Goal: Transaction & Acquisition: Subscribe to service/newsletter

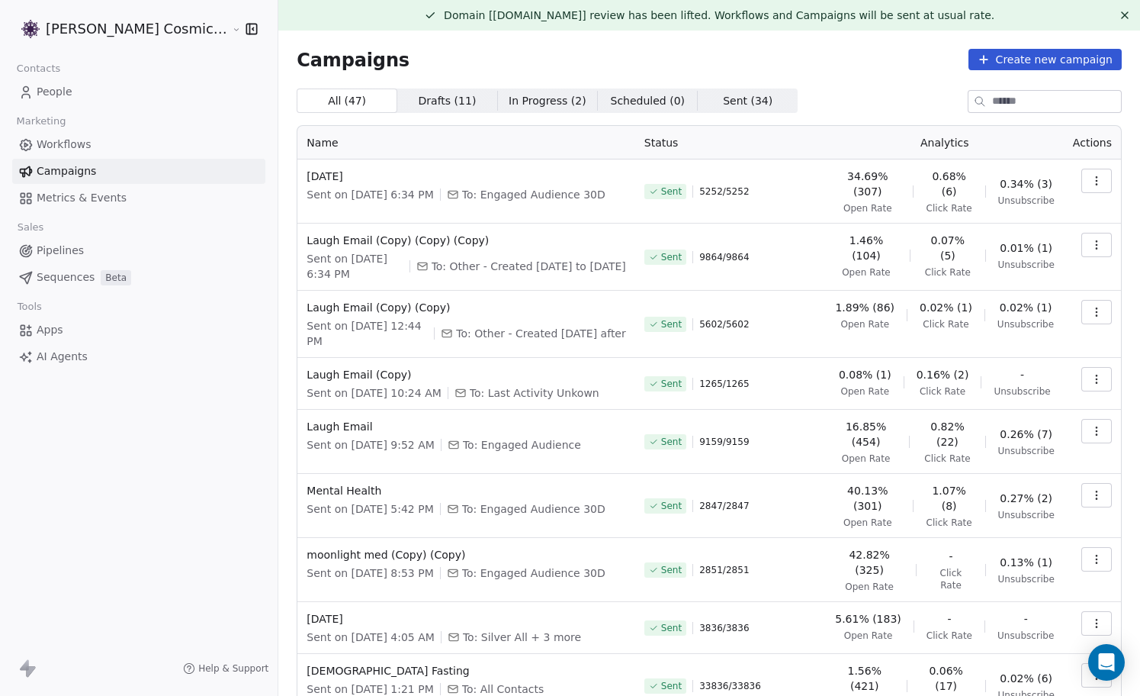
click at [76, 172] on span "Campaigns" at bounding box center [66, 171] width 59 height 16
click at [88, 140] on span "Workflows" at bounding box center [64, 145] width 55 height 16
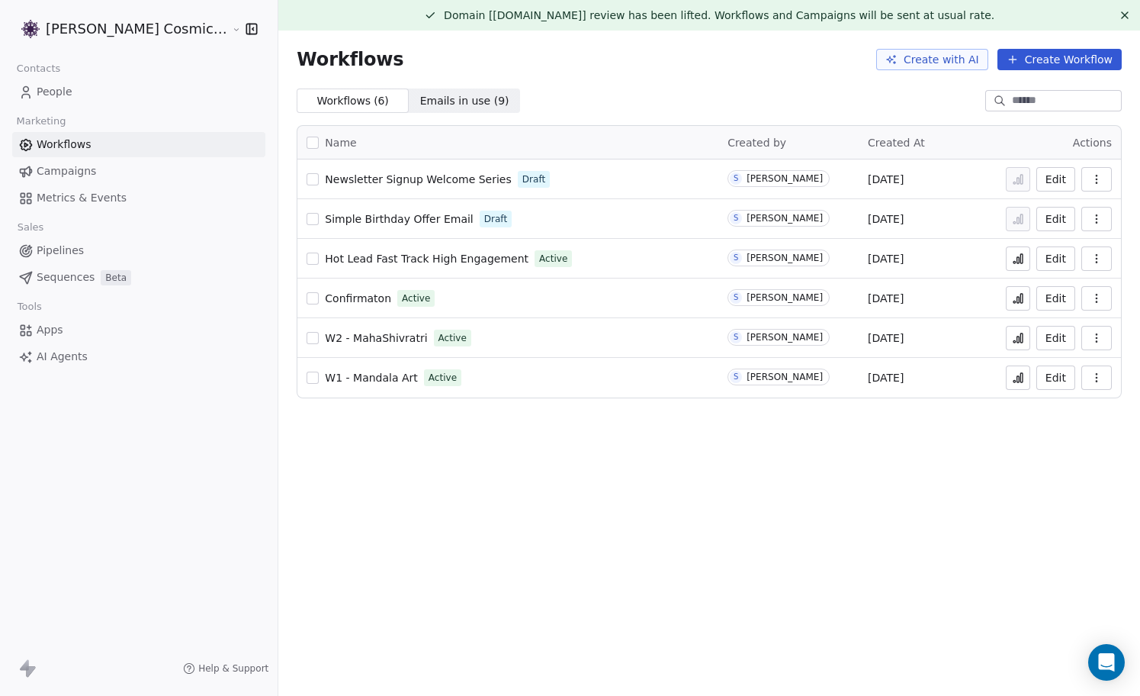
click at [62, 82] on link "People" at bounding box center [138, 91] width 253 height 25
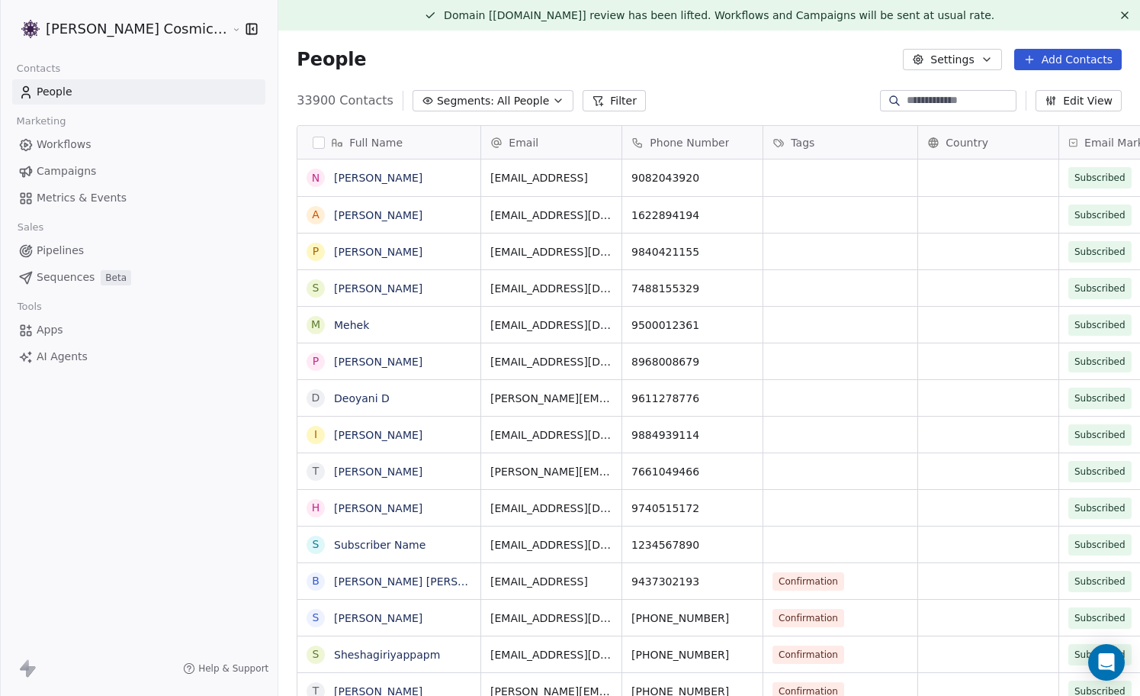
scroll to position [612, 889]
click at [510, 99] on span "All People" at bounding box center [523, 101] width 52 height 16
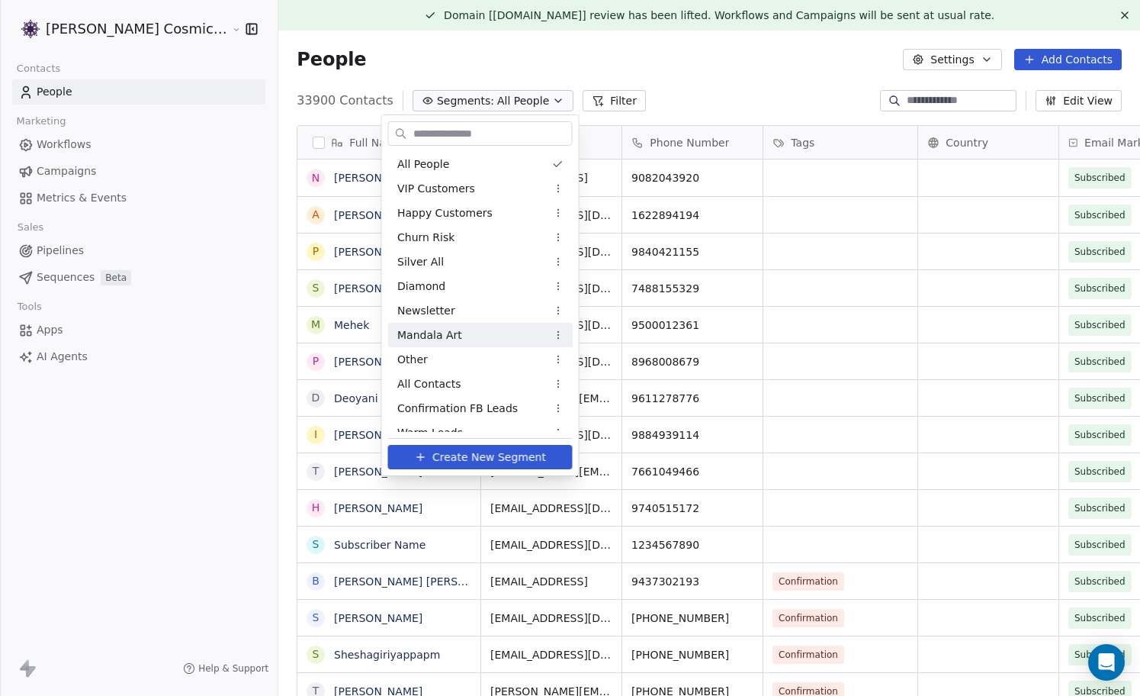
scroll to position [257, 0]
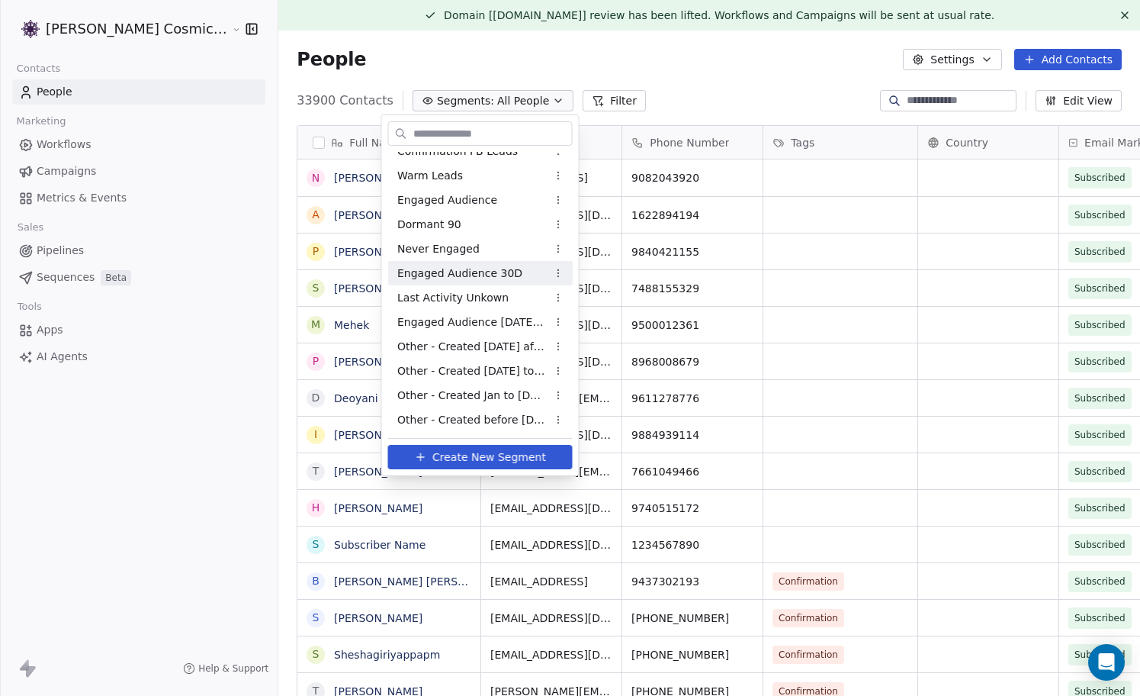
click at [497, 270] on span "Engaged Audience 30D" at bounding box center [459, 273] width 125 height 16
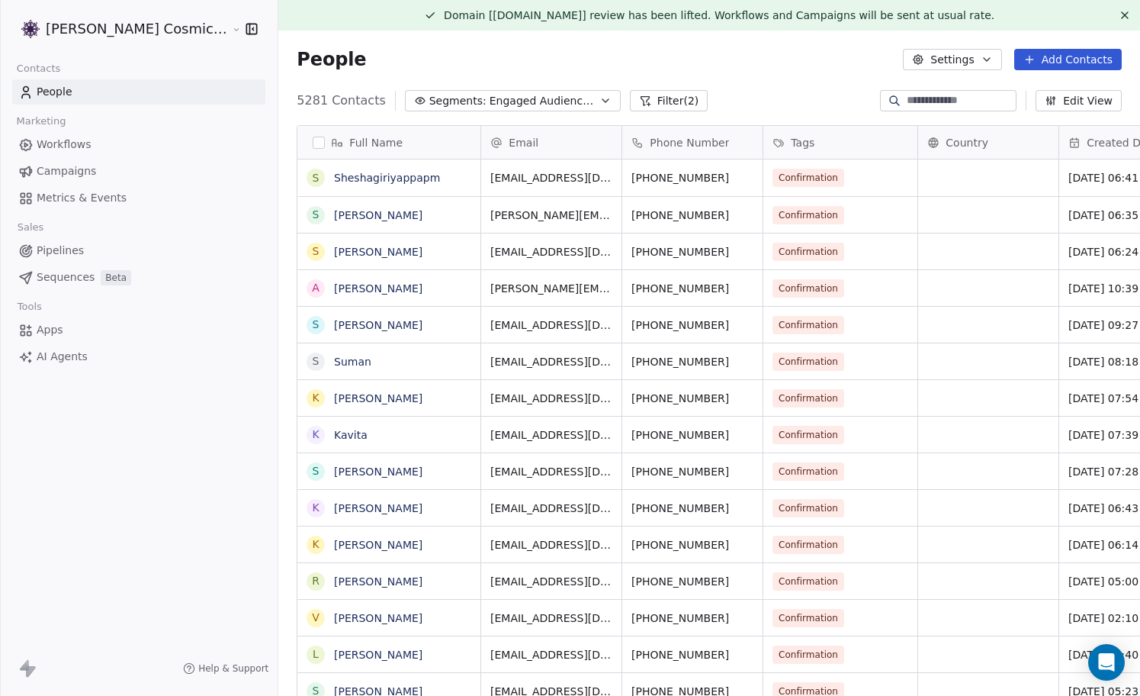
scroll to position [612, 889]
click at [642, 98] on button "Filter (2)" at bounding box center [669, 100] width 79 height 21
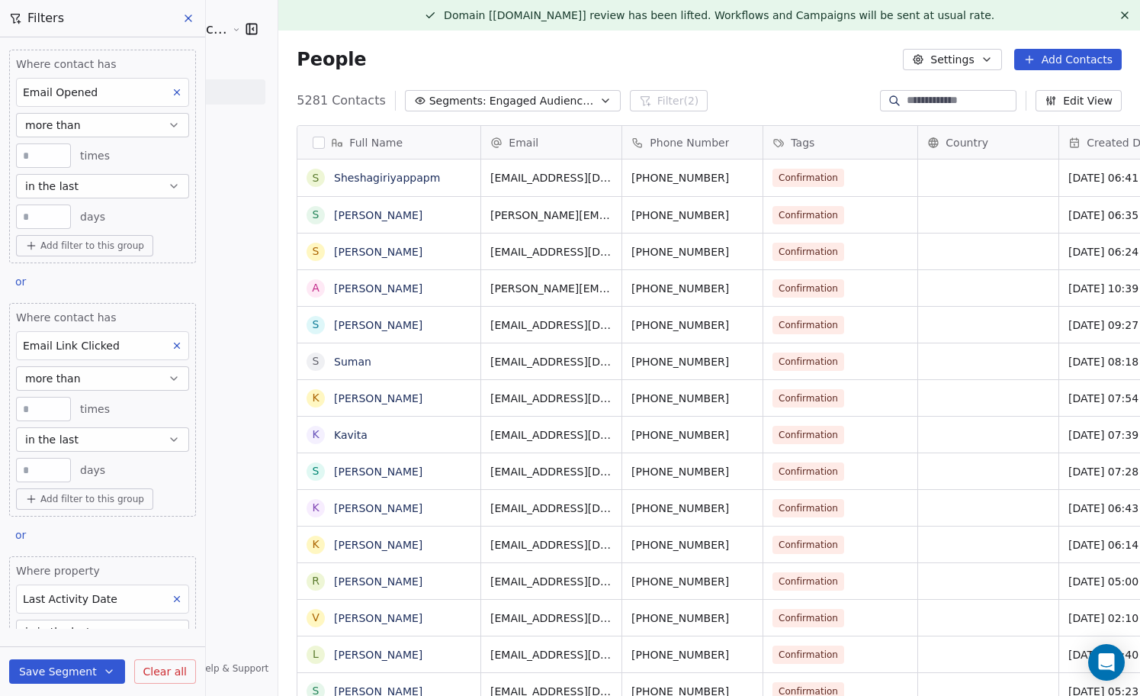
scroll to position [123, 0]
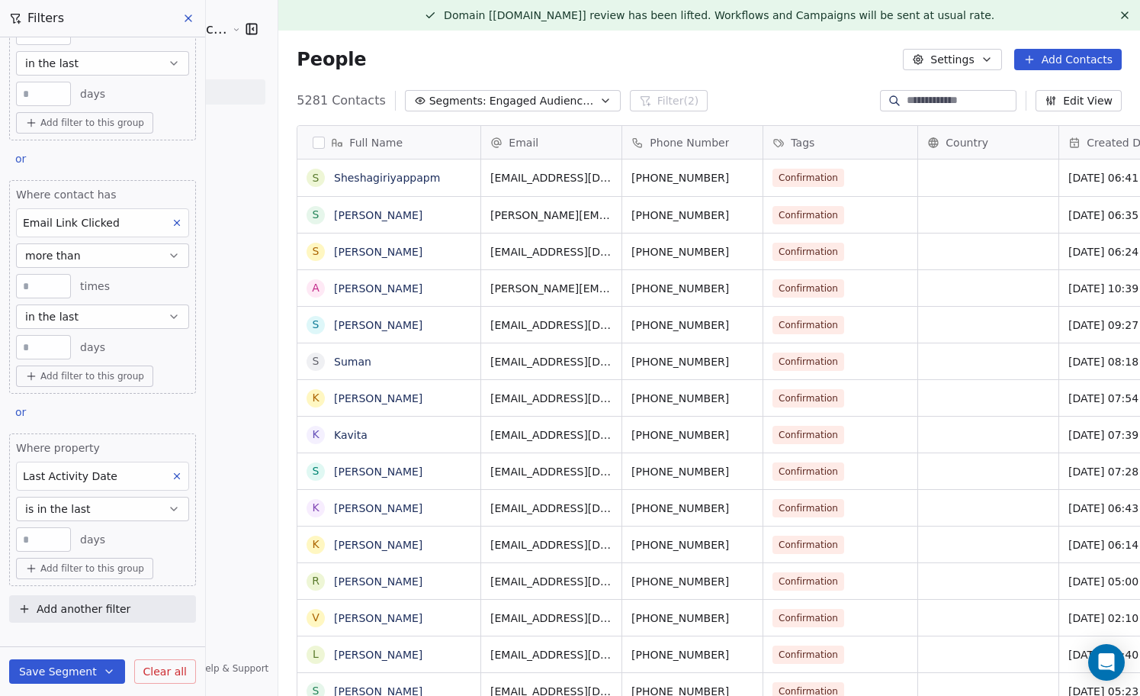
click at [148, 475] on div "Last Activity Date" at bounding box center [102, 475] width 173 height 29
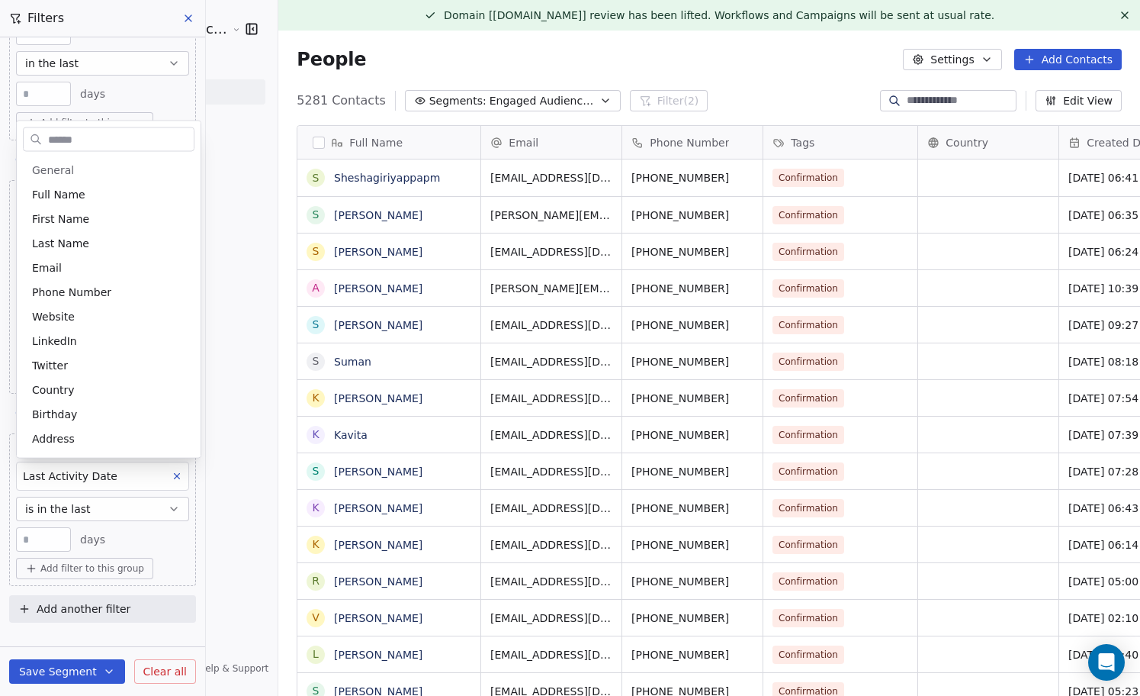
scroll to position [475, 0]
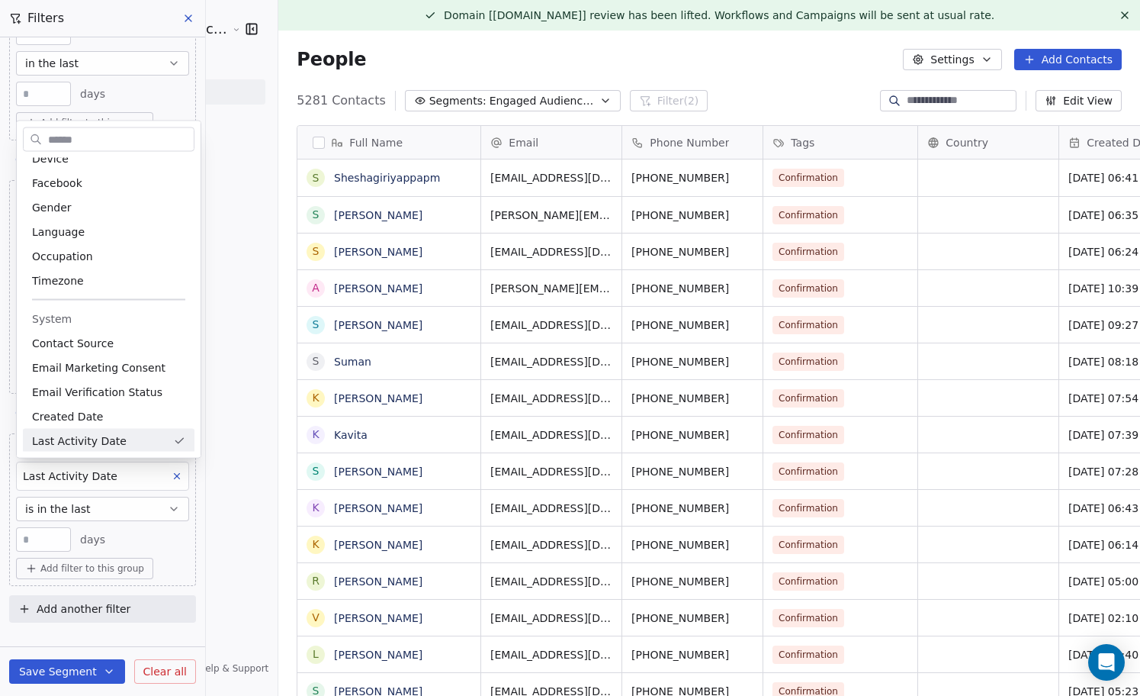
click at [171, 552] on html "[PERSON_NAME] Cosmic Academy LLP Contacts People Marketing Workflows Campaigns …" at bounding box center [570, 348] width 1140 height 696
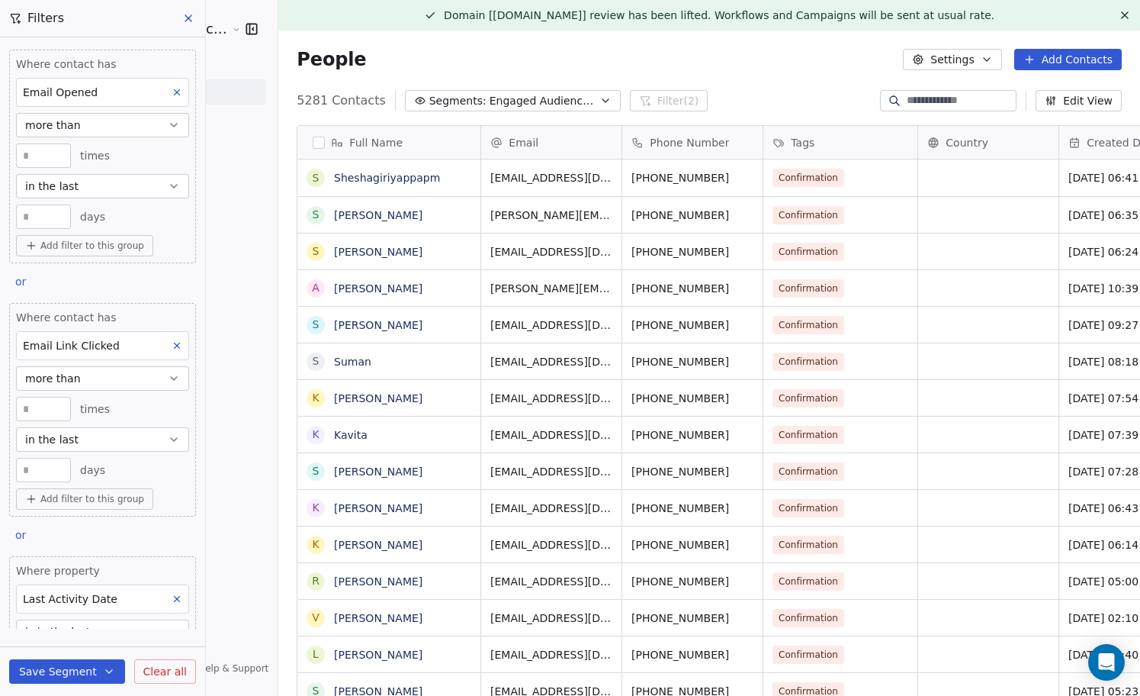
scroll to position [123, 0]
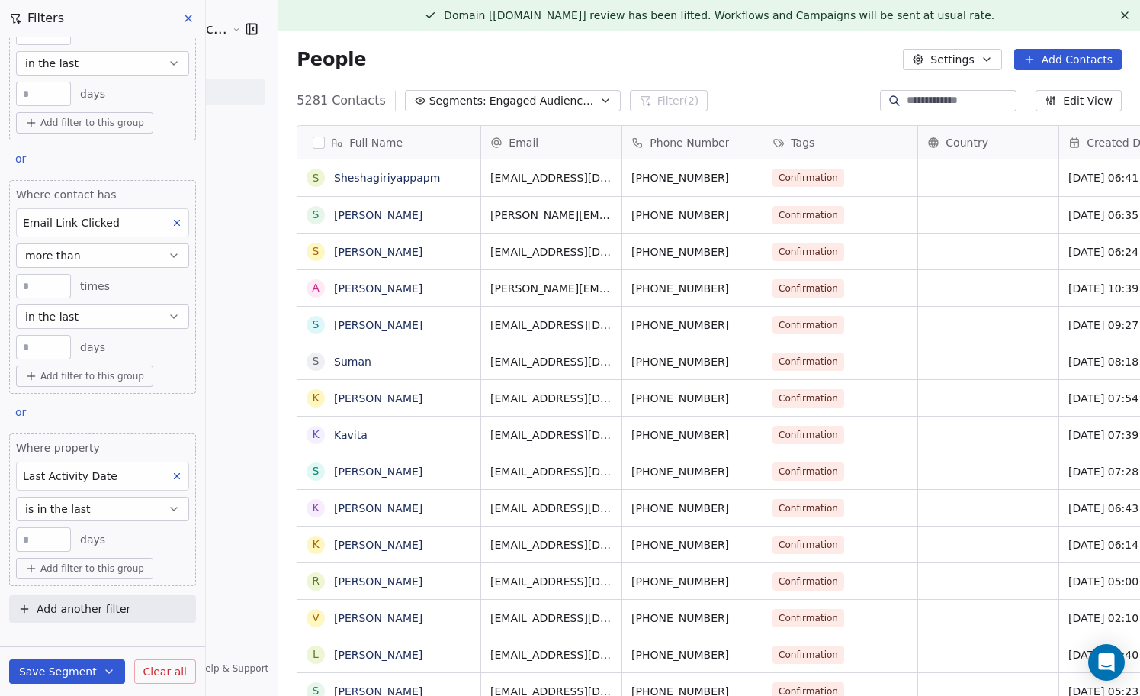
click at [462, 68] on div "People Settings Add Contacts" at bounding box center [709, 59] width 825 height 21
click at [182, 17] on icon at bounding box center [188, 18] width 12 height 12
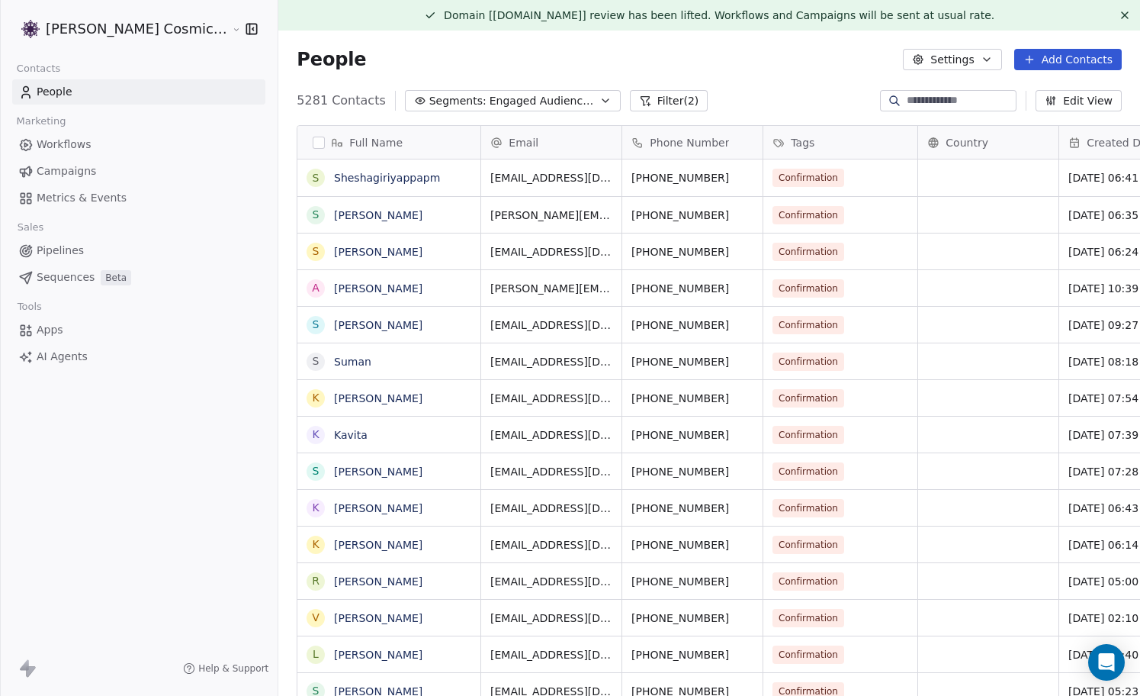
scroll to position [336, 0]
click at [496, 105] on span "Engaged Audience 30D" at bounding box center [543, 101] width 107 height 16
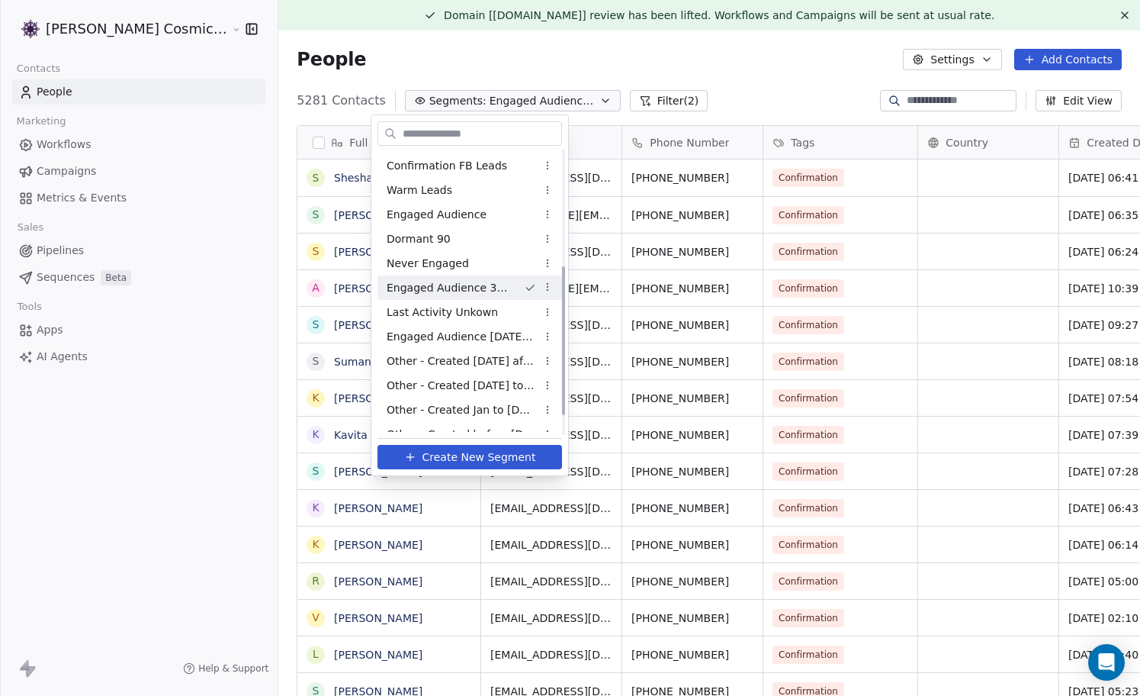
scroll to position [177, 0]
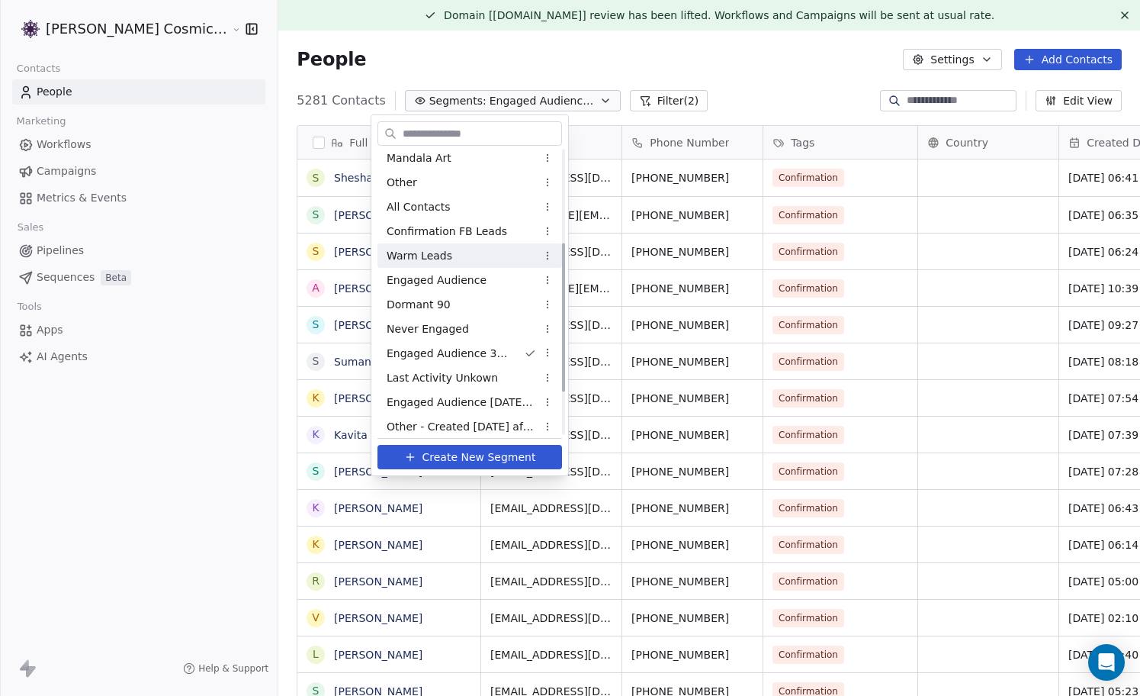
click at [461, 274] on span "Engaged Audience" at bounding box center [437, 280] width 100 height 16
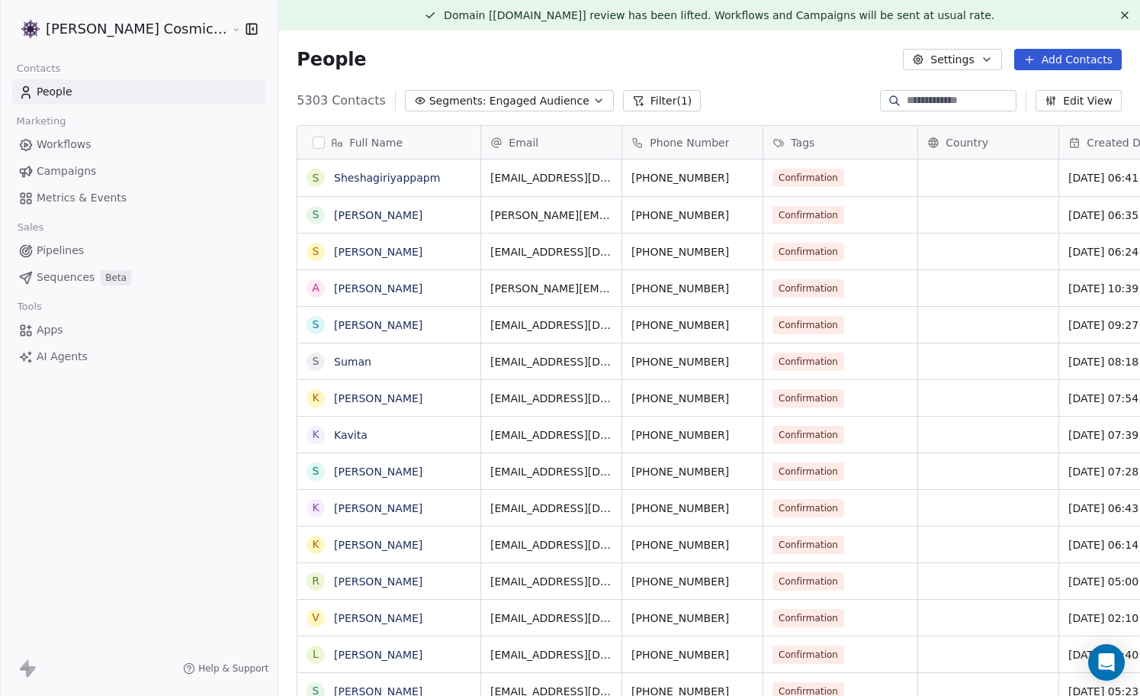
scroll to position [612, 889]
click at [626, 96] on button "Filter (1)" at bounding box center [662, 100] width 79 height 21
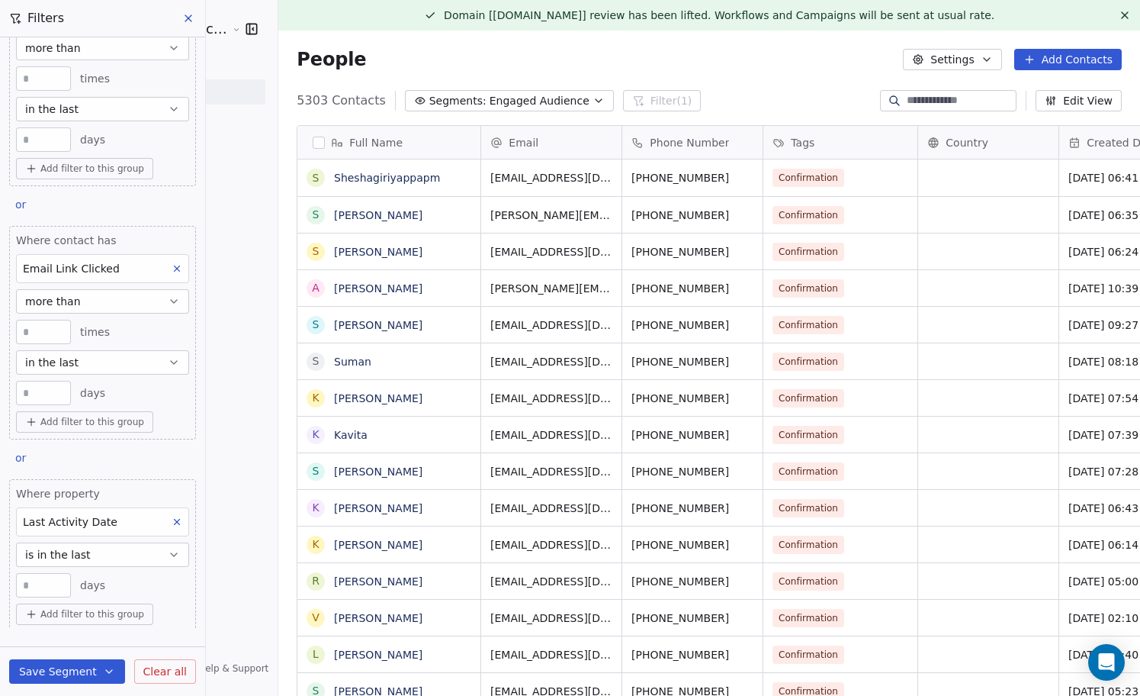
scroll to position [123, 0]
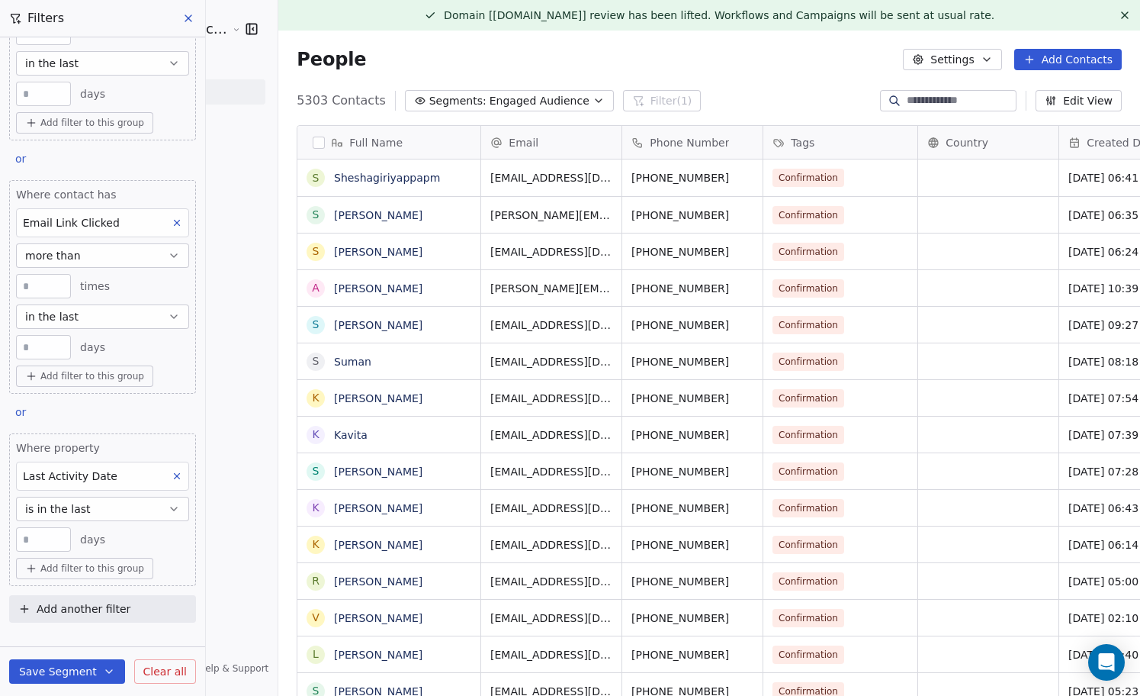
click at [178, 474] on icon at bounding box center [177, 476] width 5 height 5
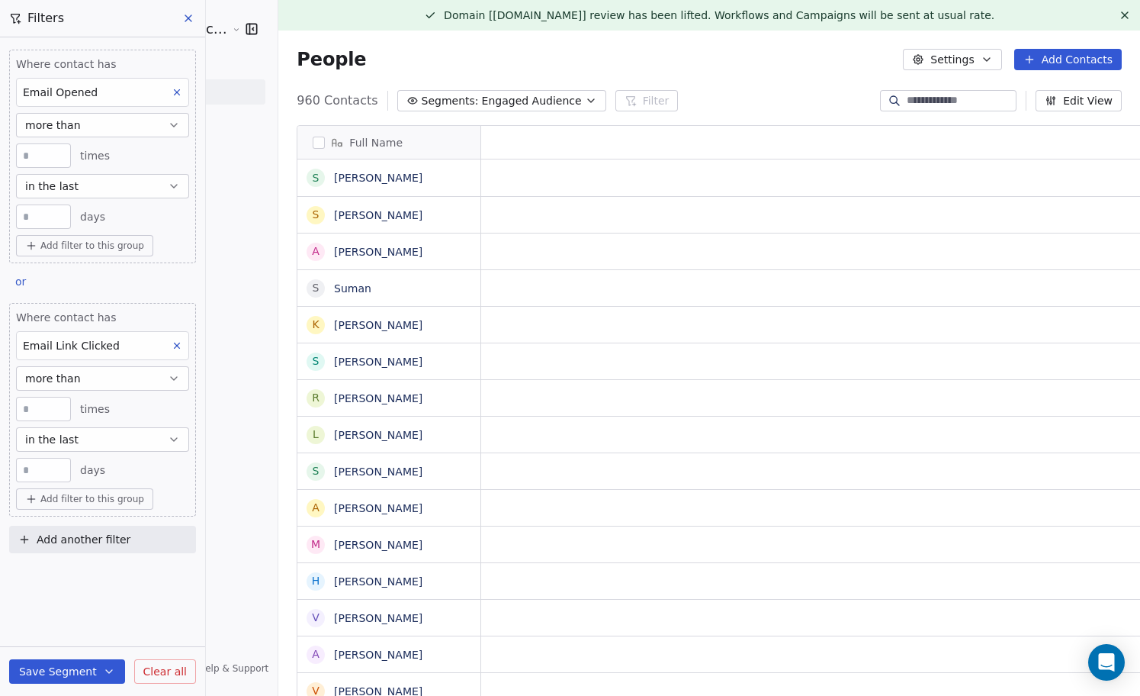
scroll to position [612, 889]
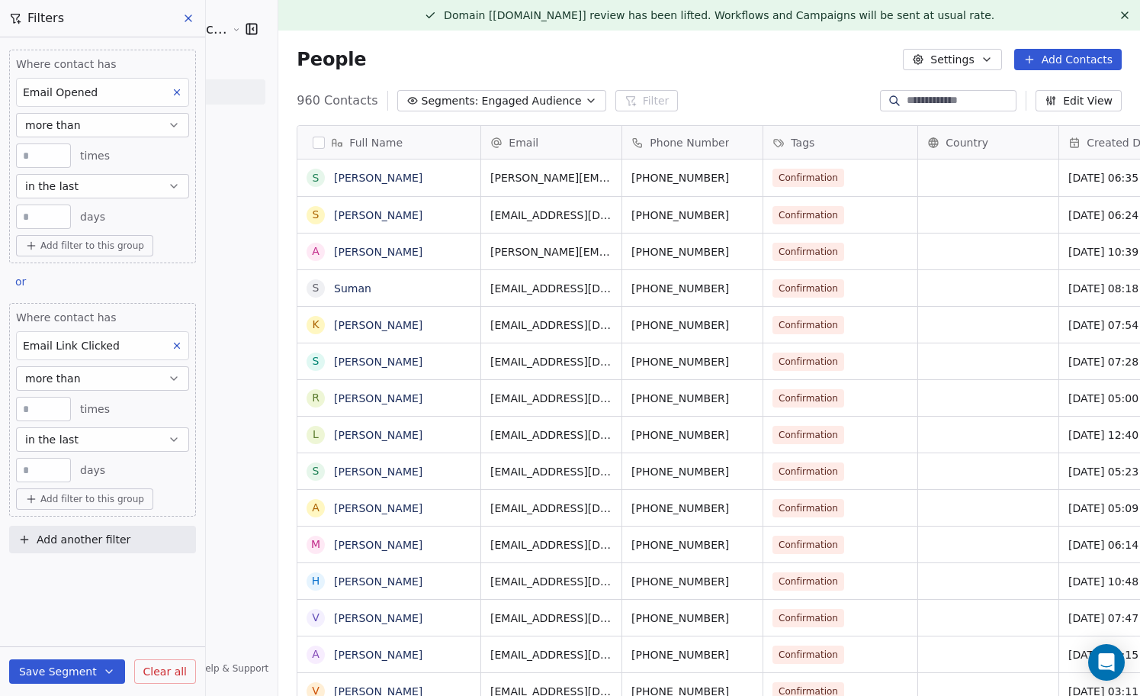
click at [174, 349] on icon at bounding box center [177, 345] width 11 height 11
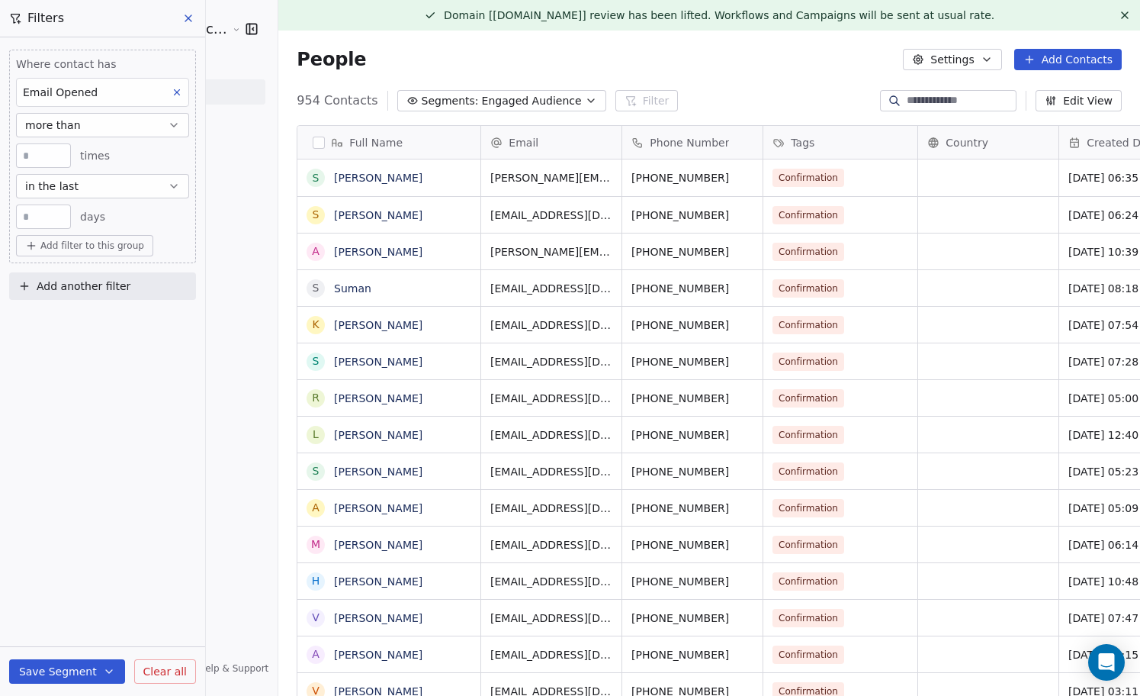
scroll to position [0, 0]
click at [56, 285] on span "Add another filter" at bounding box center [84, 286] width 94 height 16
click at [81, 404] on html "[PERSON_NAME] Cosmic Academy LLP Contacts People Marketing Workflows Campaigns …" at bounding box center [570, 348] width 1140 height 696
click at [78, 283] on span "Add another filter" at bounding box center [84, 286] width 94 height 16
click at [95, 320] on span "Contact properties" at bounding box center [74, 322] width 99 height 16
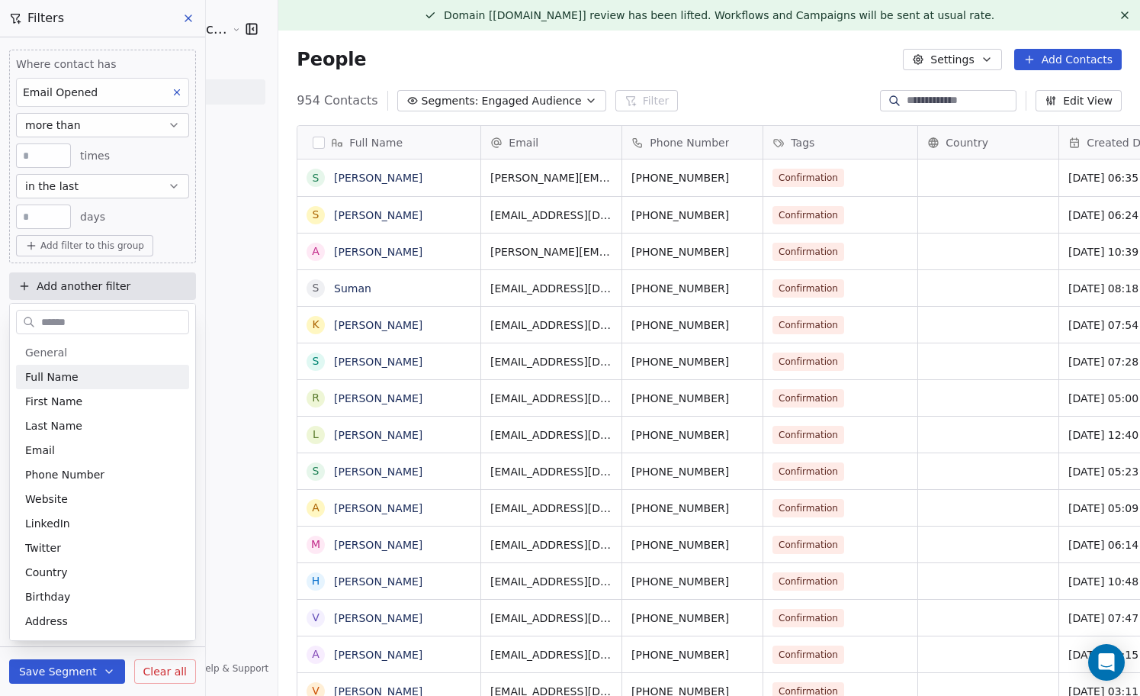
click at [119, 246] on html "[PERSON_NAME] Cosmic Academy LLP Contacts People Marketing Workflows Campaigns …" at bounding box center [570, 348] width 1140 height 696
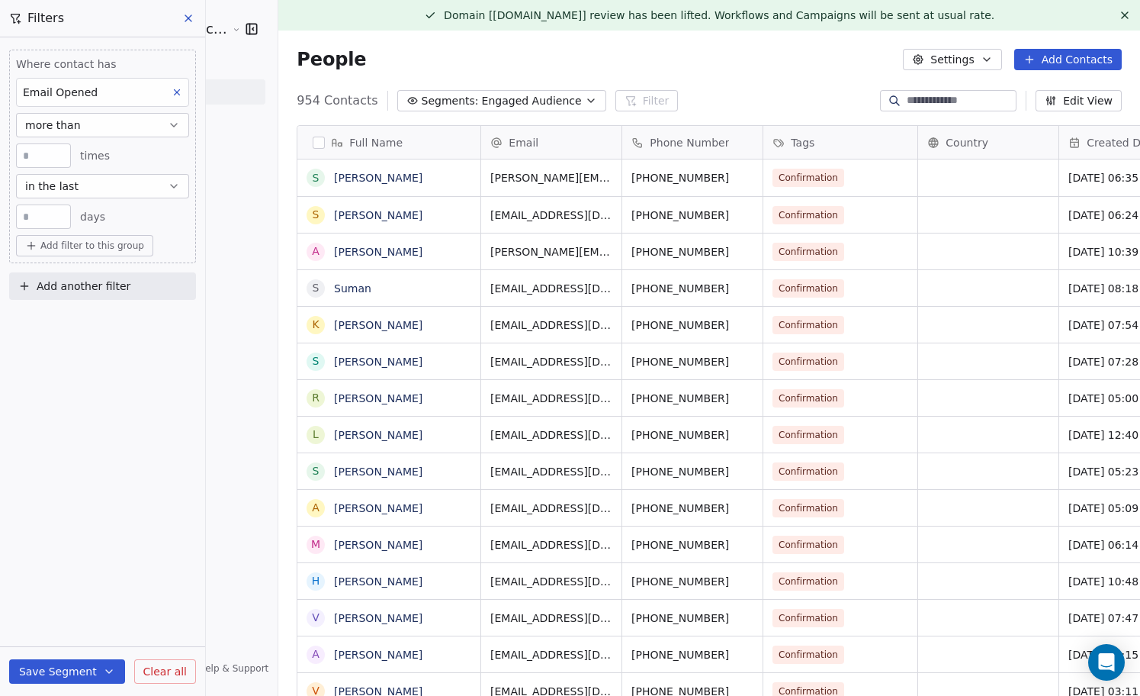
click at [119, 246] on span "Add filter to this group" at bounding box center [92, 246] width 104 height 12
click at [101, 280] on span "Contact properties" at bounding box center [81, 279] width 99 height 16
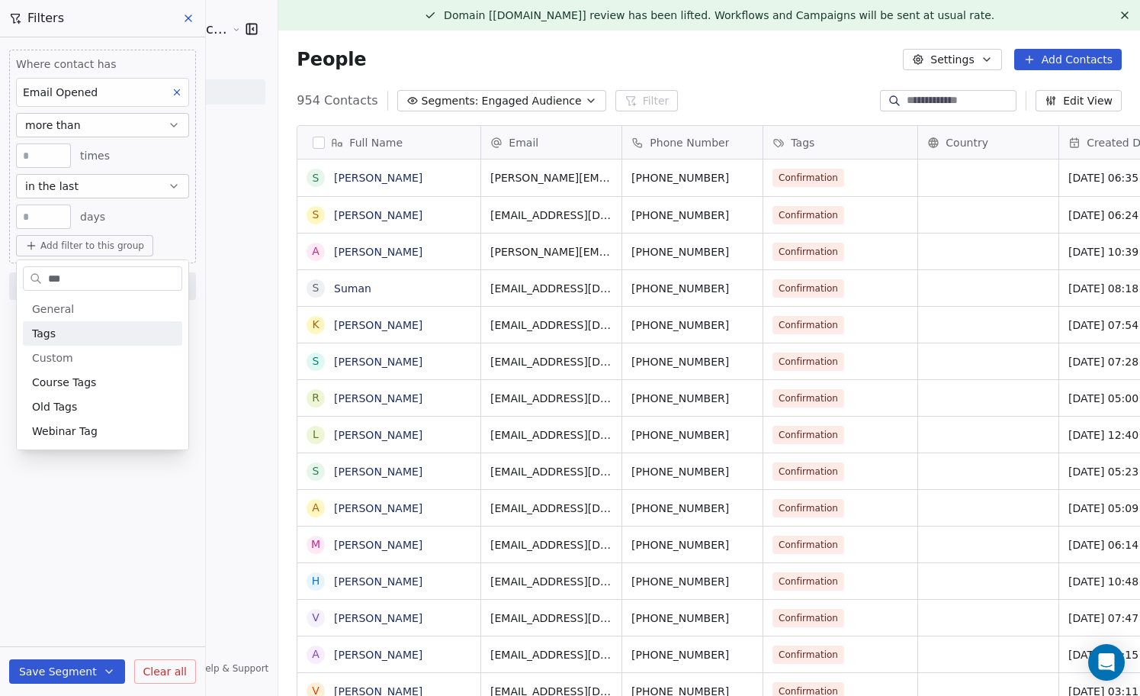
type input "***"
click at [82, 336] on div "Tags" at bounding box center [102, 333] width 141 height 15
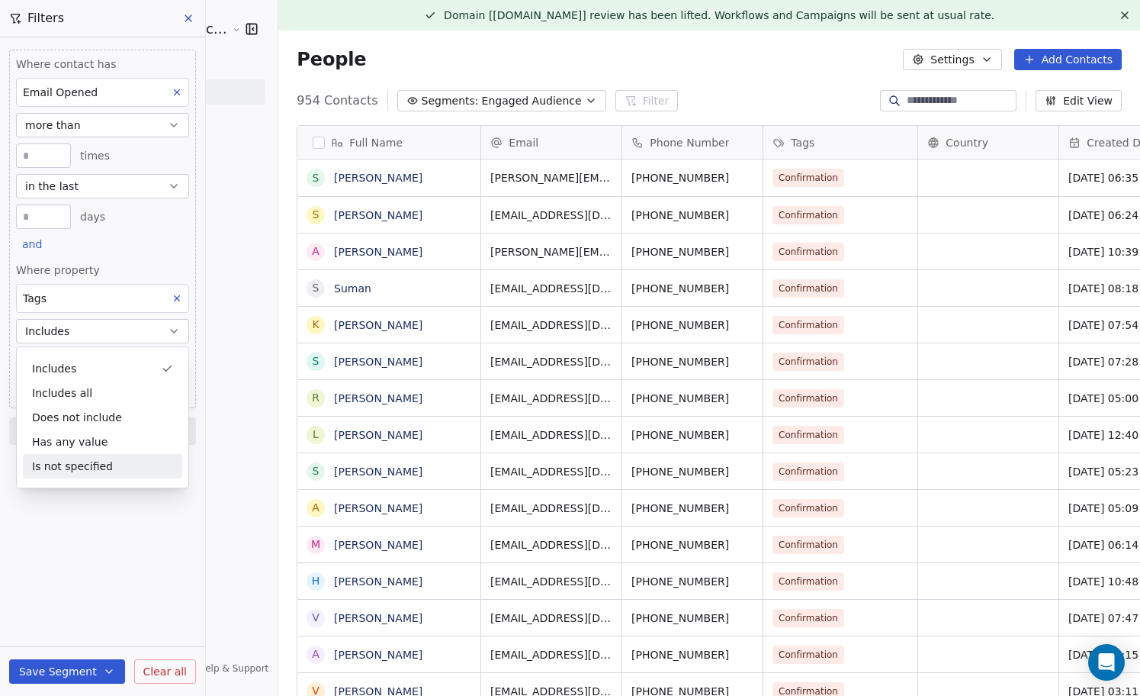
click at [88, 523] on div "Where contact has Email Opened more than * times in the last ** days and Where …" at bounding box center [102, 366] width 205 height 658
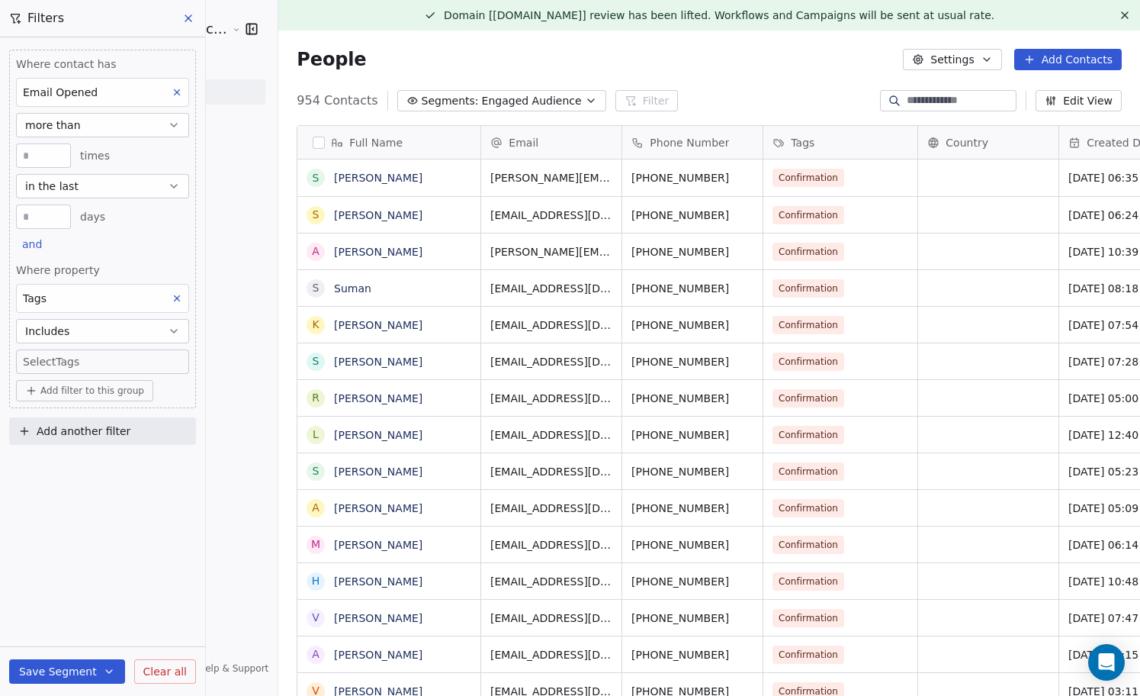
click at [105, 362] on body "[PERSON_NAME] Cosmic Academy LLP Contacts People Marketing Workflows Campaigns …" at bounding box center [570, 348] width 1140 height 696
type input "***"
click at [39, 406] on button "Suggestions" at bounding box center [37, 409] width 12 height 12
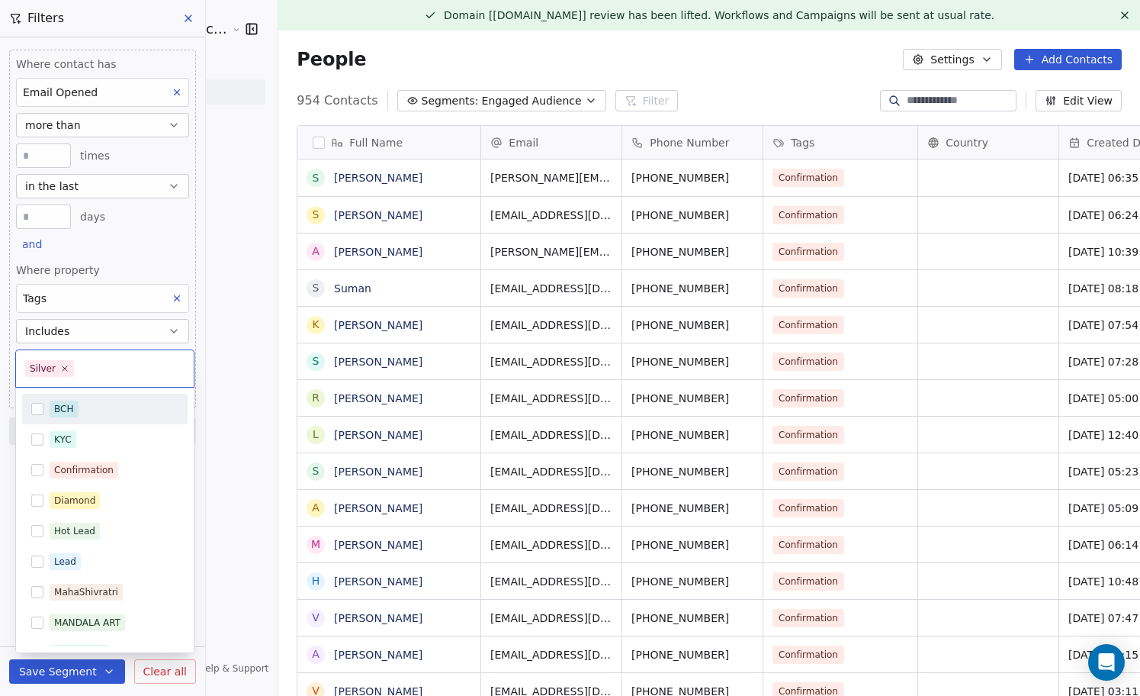
click at [39, 408] on button "Suggestions" at bounding box center [37, 409] width 12 height 12
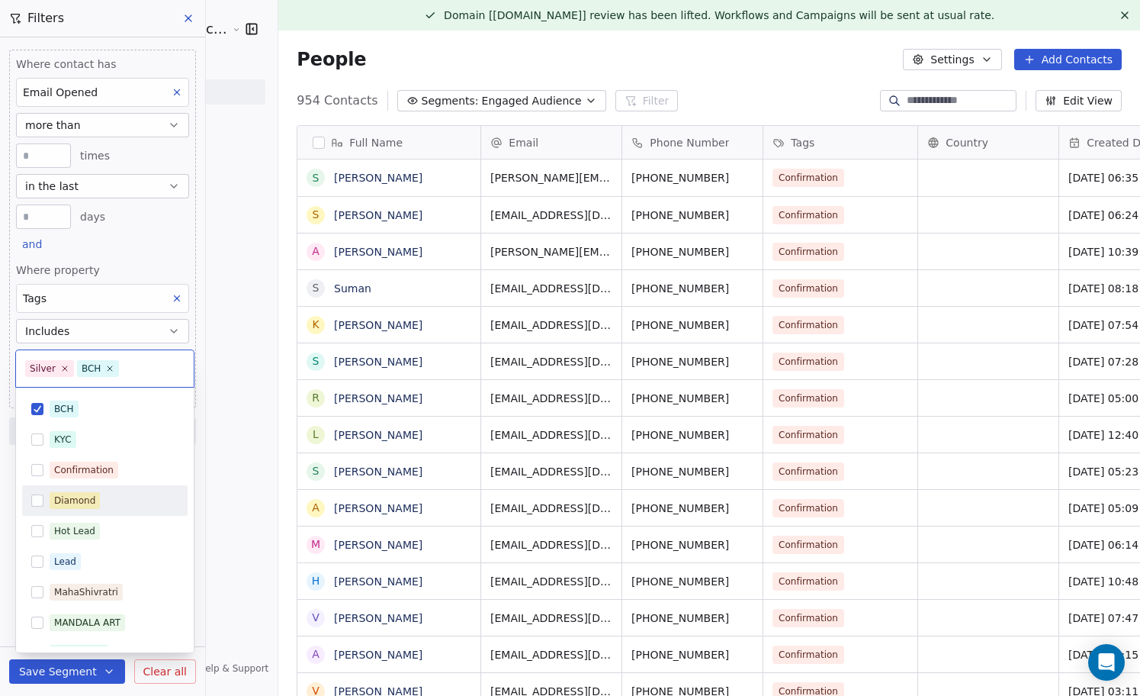
click at [97, 510] on div "Diamond" at bounding box center [105, 500] width 166 height 24
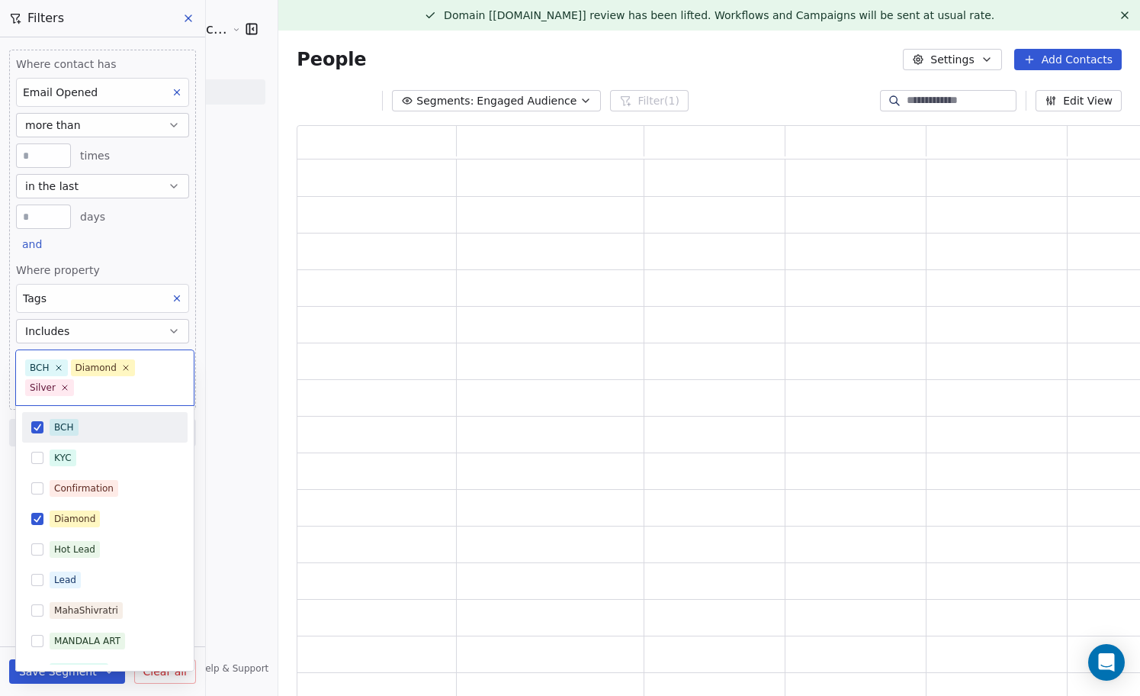
click at [157, 252] on html "[PERSON_NAME] Cosmic Academy LLP Contacts People Marketing Workflows Campaigns …" at bounding box center [570, 348] width 1140 height 696
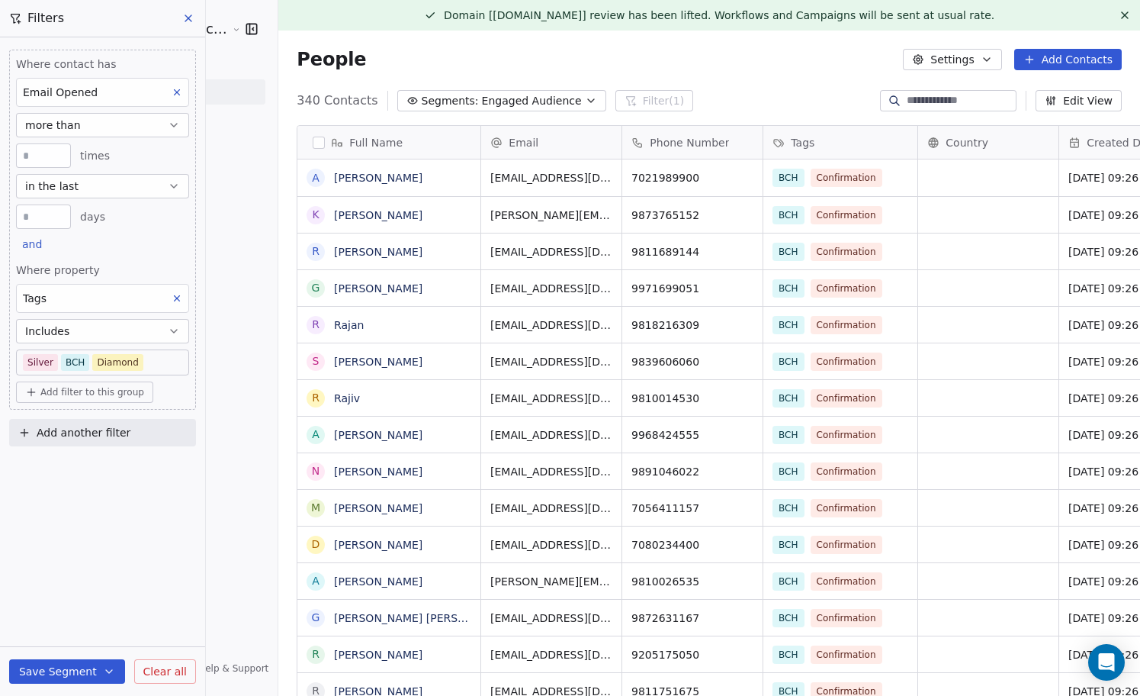
scroll to position [612, 889]
click at [36, 246] on span "and" at bounding box center [32, 244] width 20 height 12
click at [55, 302] on div "or" at bounding box center [51, 303] width 38 height 16
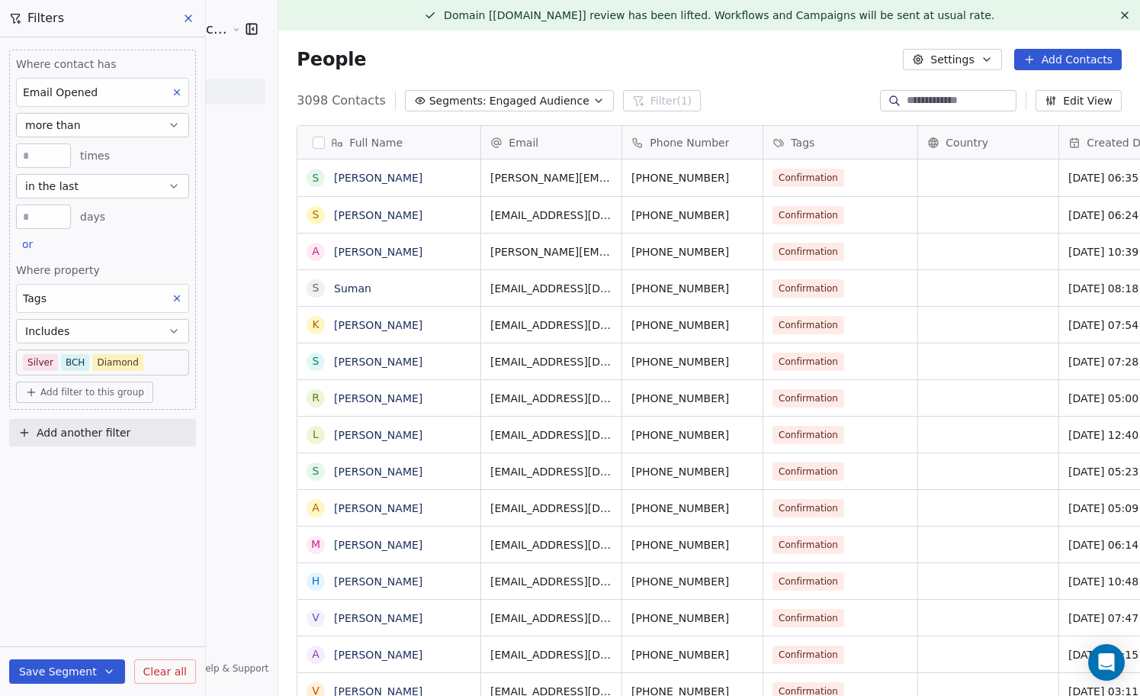
click at [159, 366] on body "[PERSON_NAME] Cosmic Academy LLP Contacts People Marketing Workflows Campaigns …" at bounding box center [570, 348] width 1140 height 696
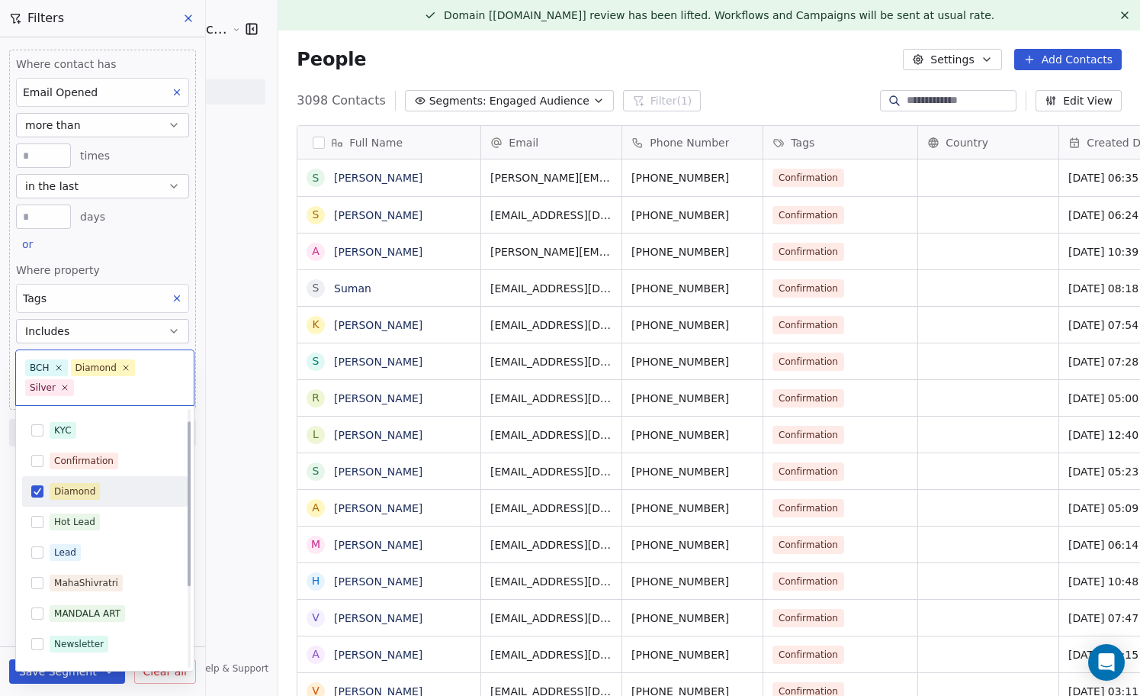
scroll to position [14, 0]
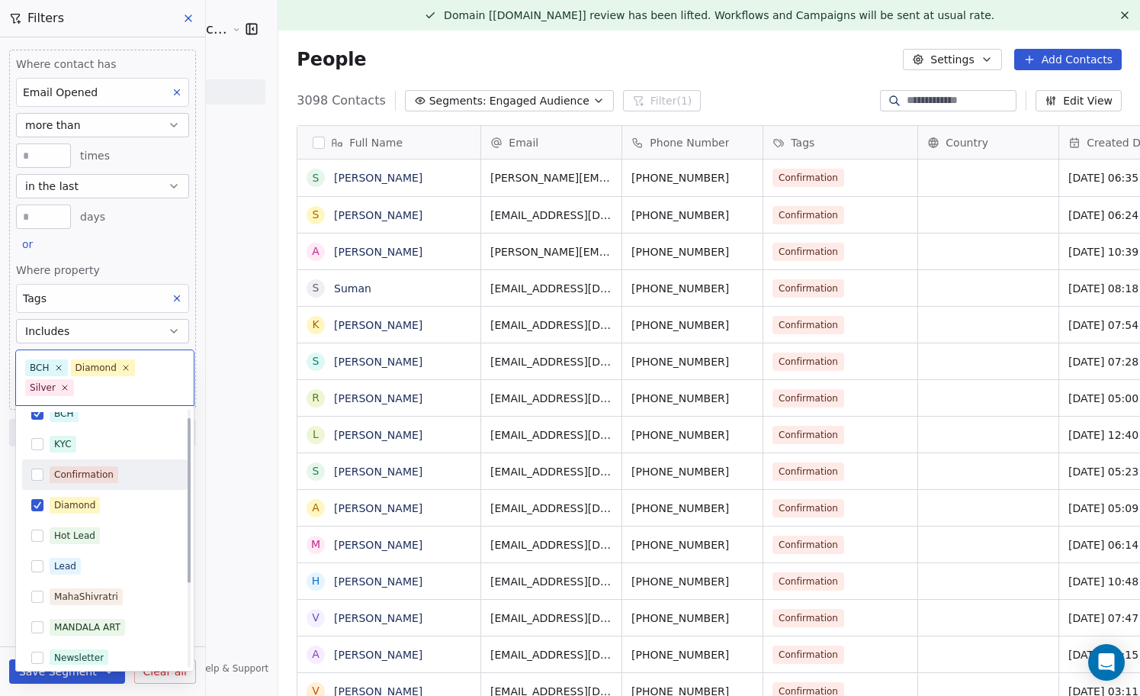
click at [98, 471] on div "Confirmation" at bounding box center [83, 475] width 59 height 14
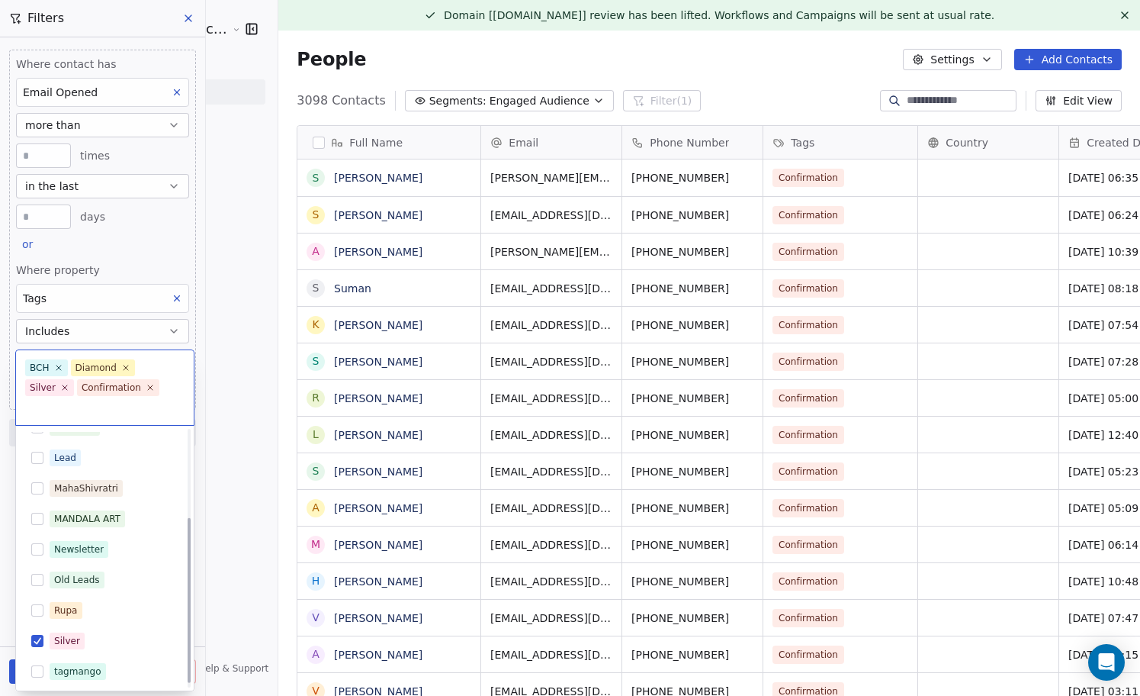
scroll to position [144, 0]
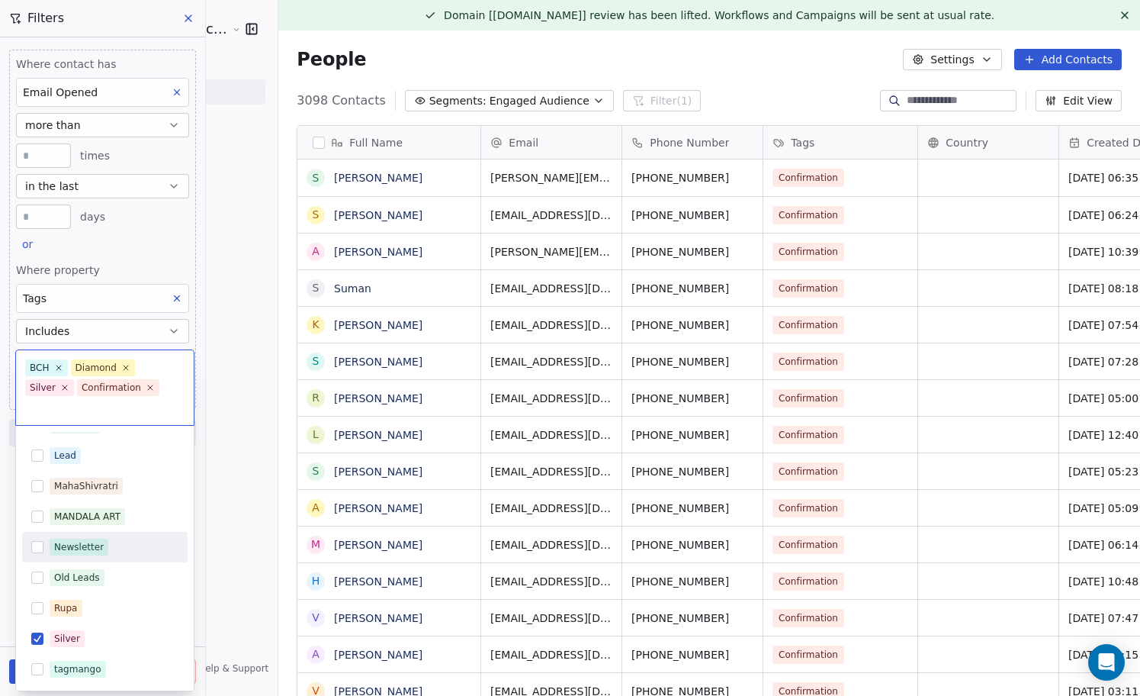
click at [130, 539] on div "Newsletter" at bounding box center [114, 547] width 129 height 17
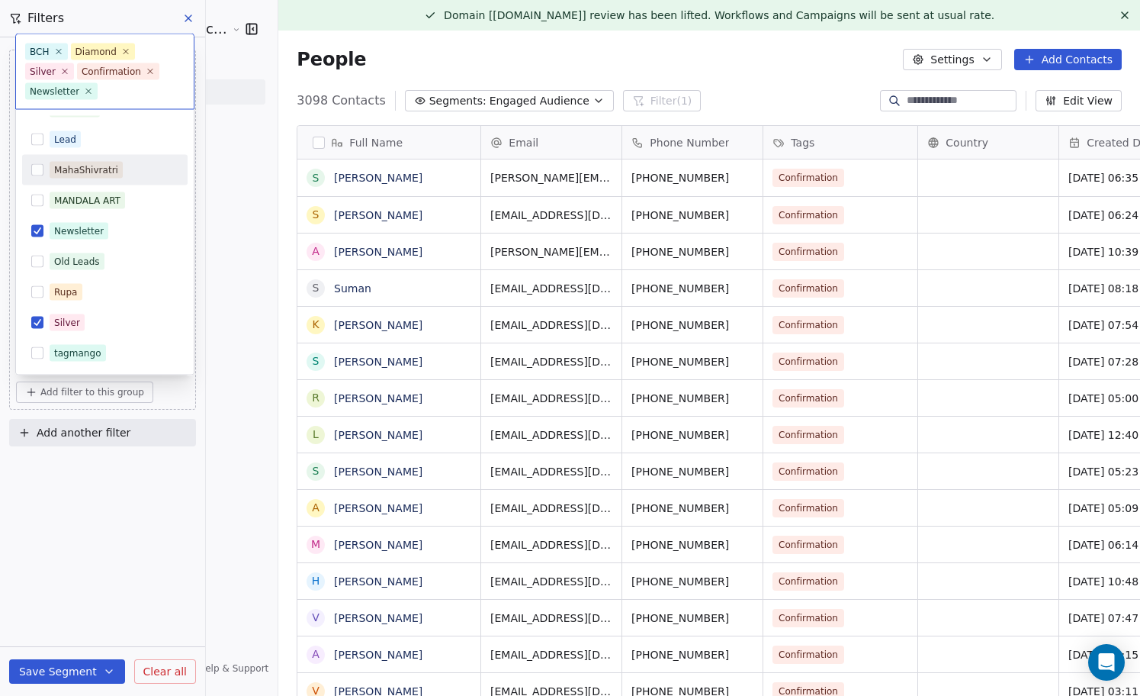
click at [124, 169] on div "MahaShivratri" at bounding box center [114, 170] width 129 height 17
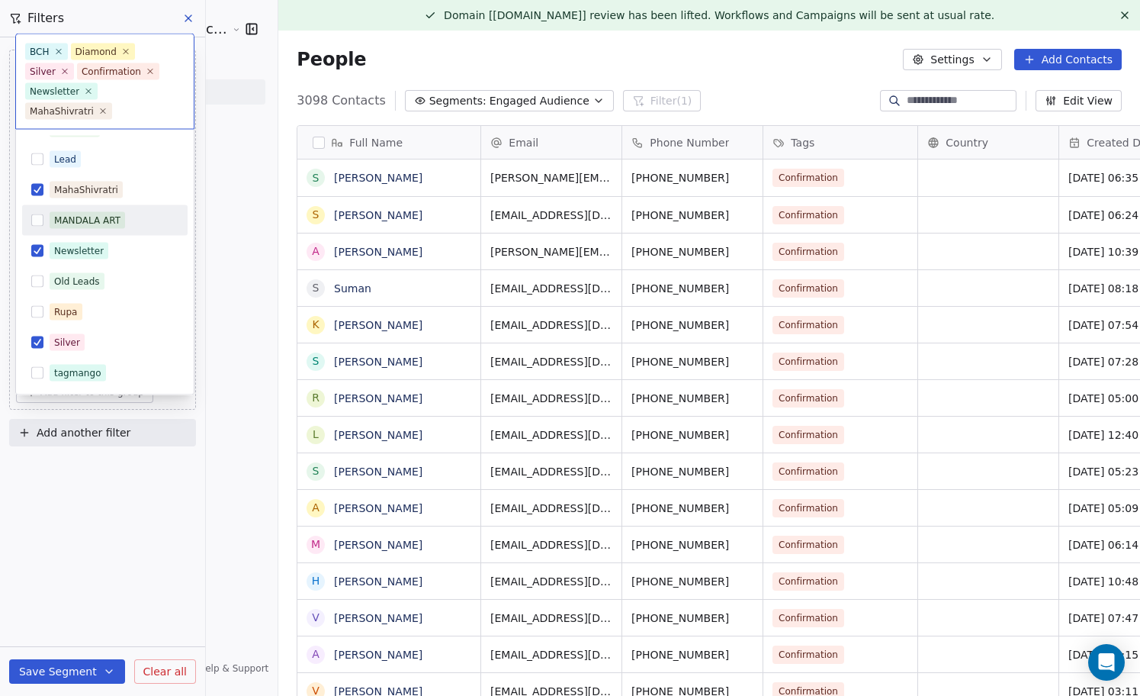
click at [127, 212] on div "MANDALA ART" at bounding box center [114, 220] width 129 height 17
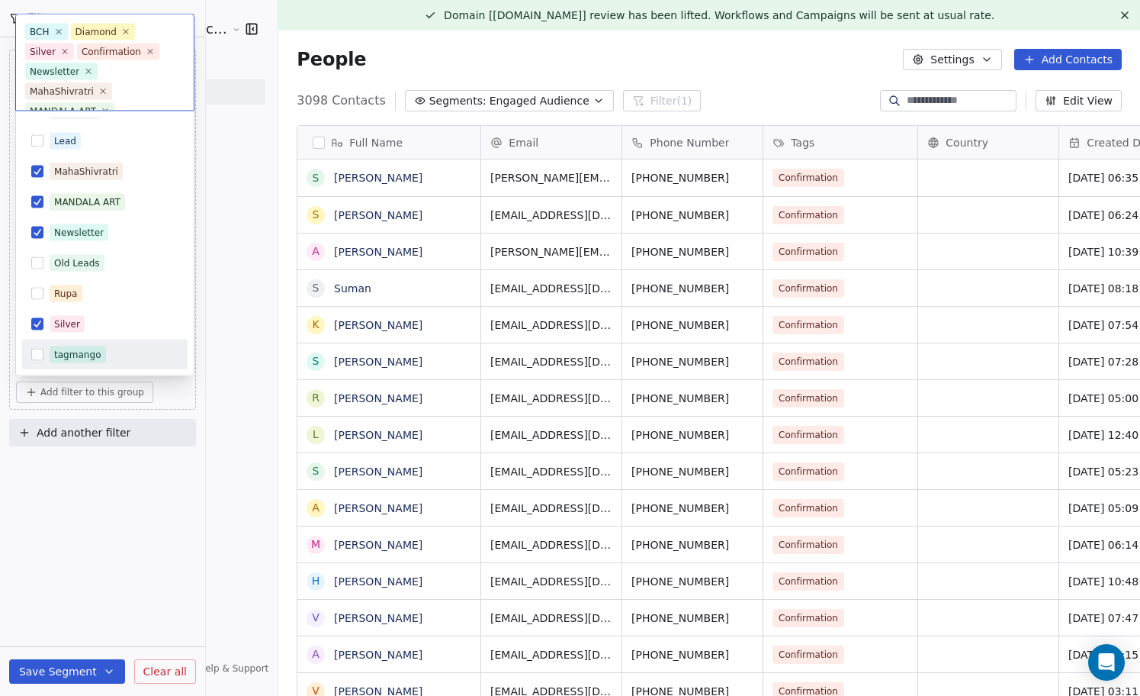
click at [113, 552] on html "[PERSON_NAME] Cosmic Academy LLP Contacts People Marketing Workflows Campaigns …" at bounding box center [570, 348] width 1140 height 696
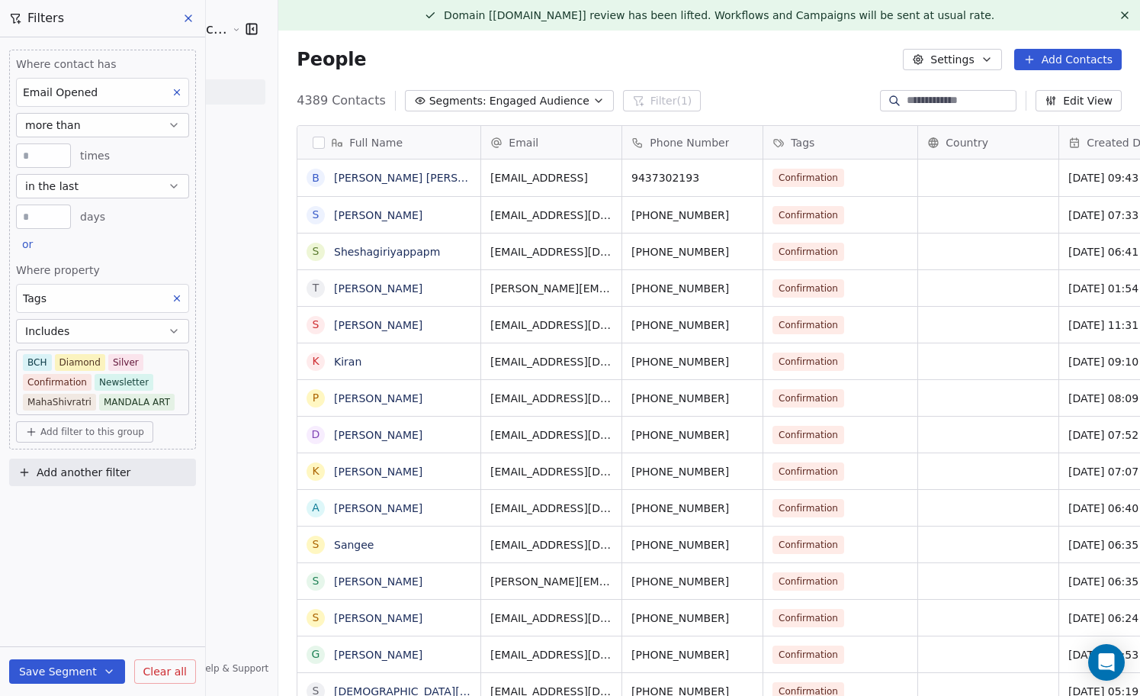
scroll to position [612, 889]
click at [174, 384] on body "[PERSON_NAME] Cosmic Academy LLP Contacts People Marketing Workflows Campaigns …" at bounding box center [570, 348] width 1140 height 696
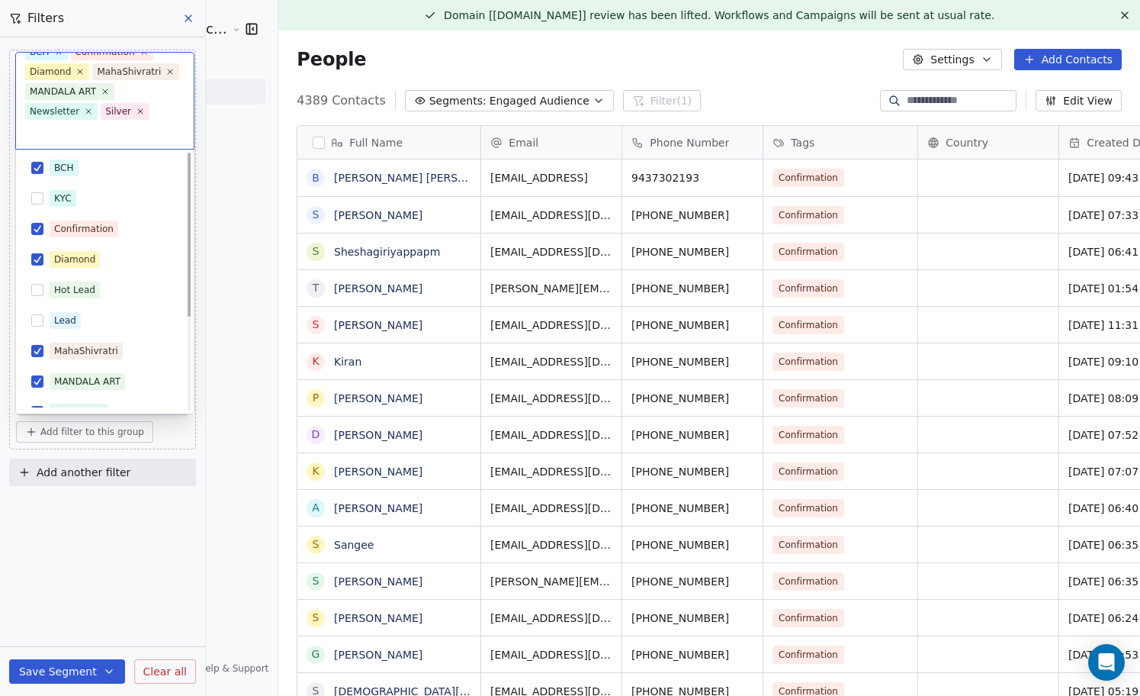
scroll to position [0, 0]
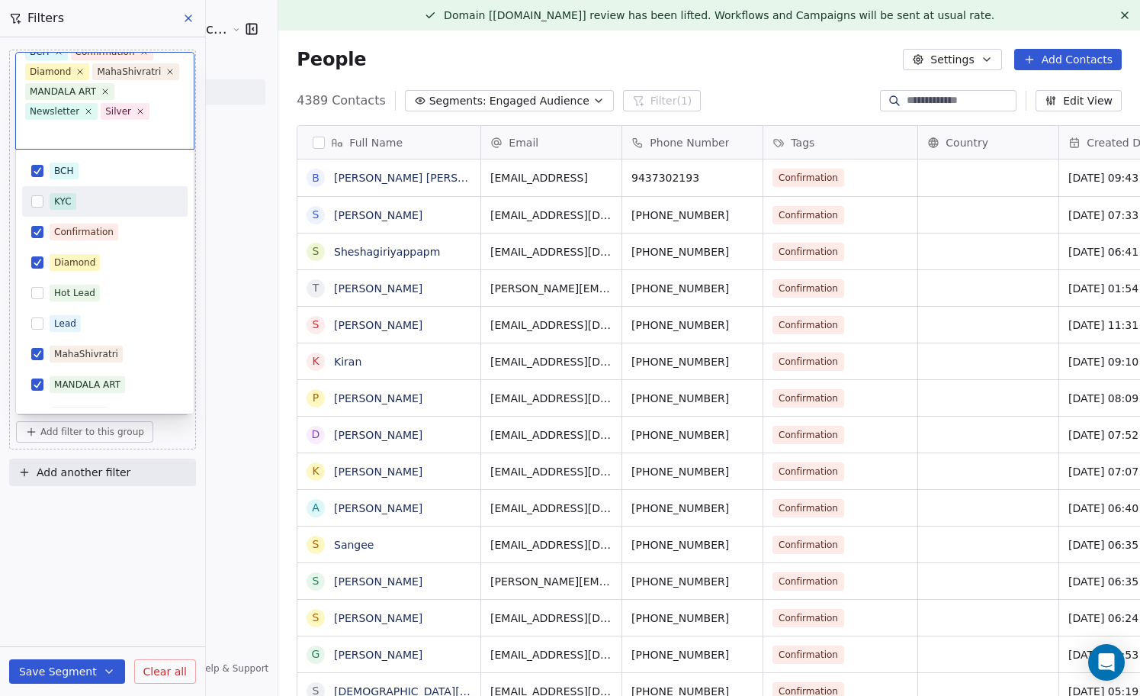
click at [101, 196] on div "KYC" at bounding box center [114, 201] width 129 height 17
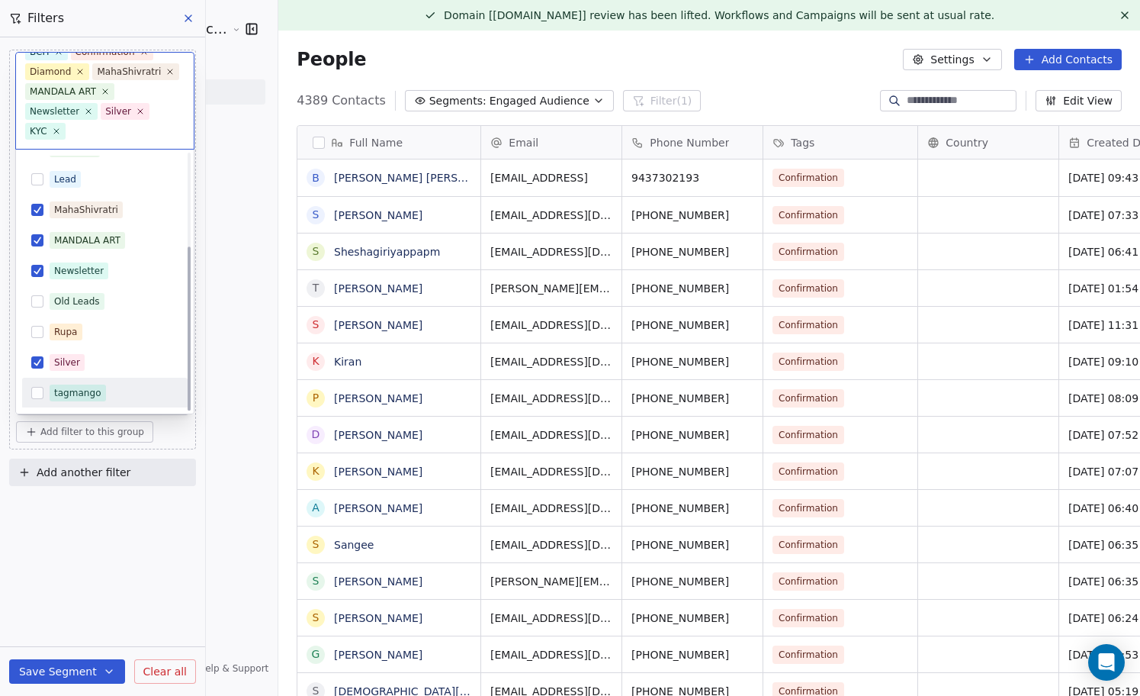
click at [142, 552] on html "[PERSON_NAME] Cosmic Academy LLP Contacts People Marketing Workflows Campaigns …" at bounding box center [570, 348] width 1140 height 696
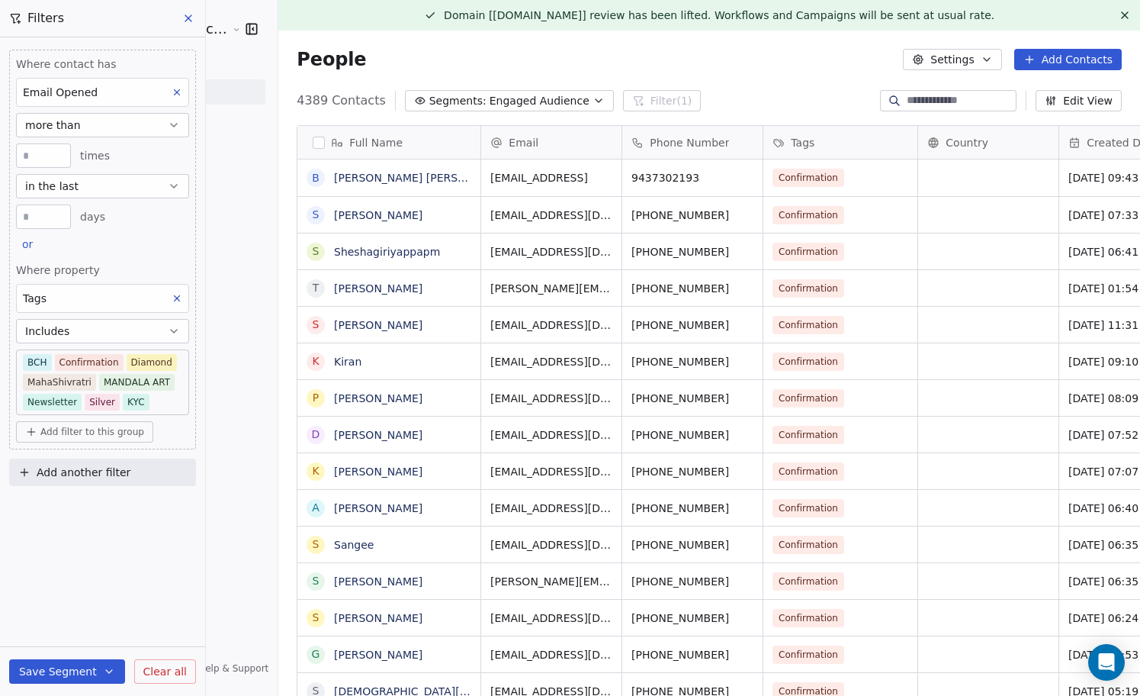
scroll to position [612, 889]
click at [50, 156] on input "*" at bounding box center [43, 155] width 47 height 11
type input "*"
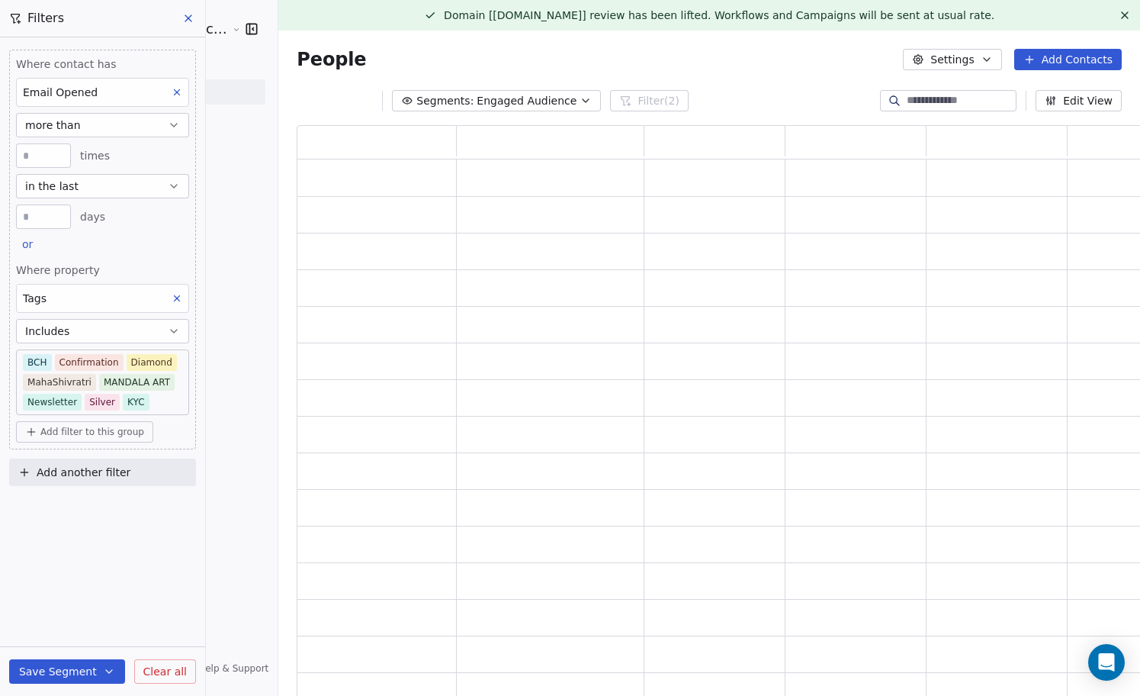
scroll to position [575, 853]
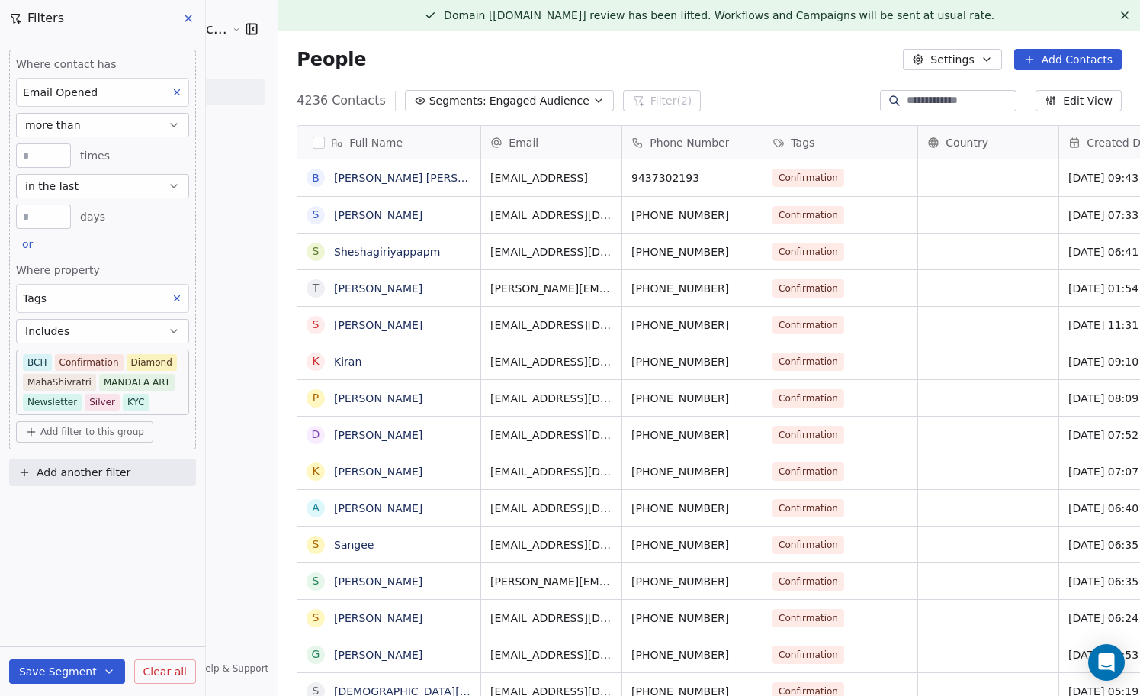
click at [33, 159] on input "*" at bounding box center [43, 155] width 47 height 11
type input "*"
click at [120, 548] on div "Where contact has Email Opened more than * times in the last ** days or Where p…" at bounding box center [102, 366] width 205 height 658
click at [63, 671] on button "Save Segment" at bounding box center [67, 671] width 116 height 24
click at [116, 635] on span "Update existing segment" at bounding box center [110, 632] width 134 height 15
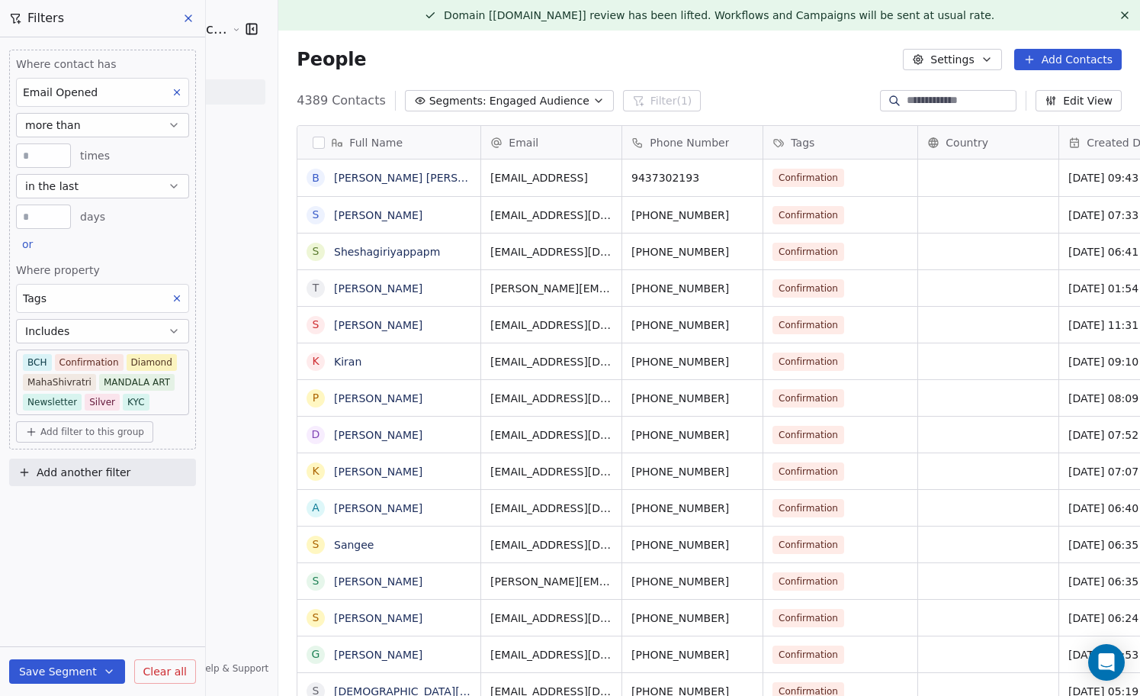
click at [188, 18] on icon at bounding box center [188, 18] width 6 height 6
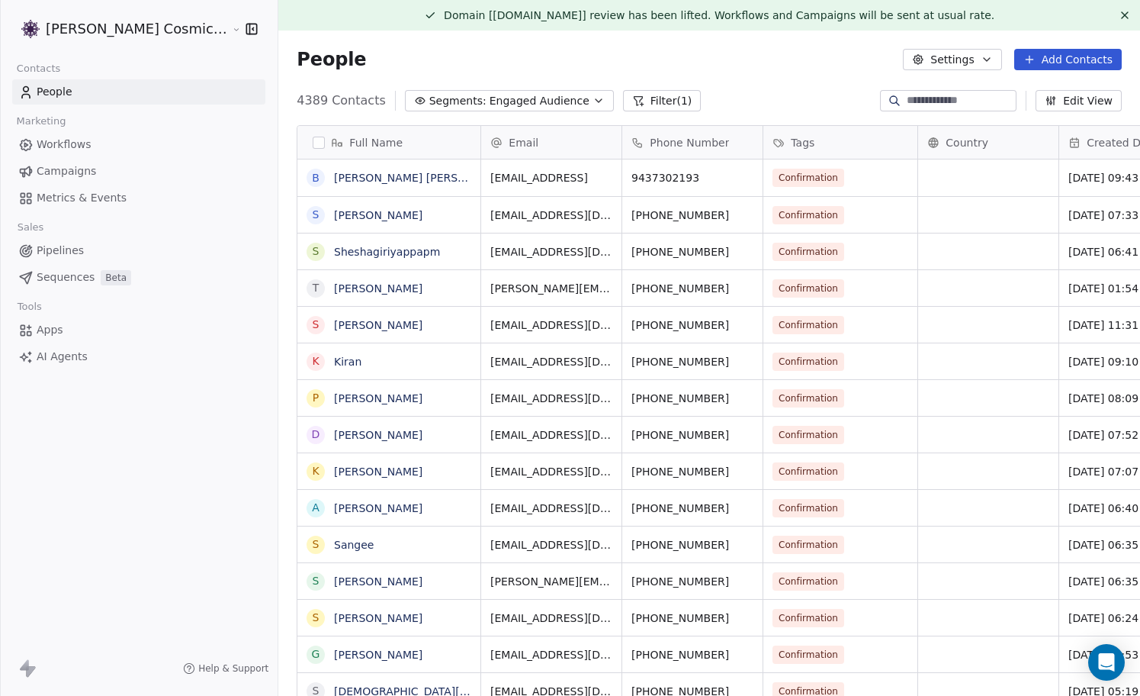
click at [79, 170] on span "Campaigns" at bounding box center [66, 171] width 59 height 16
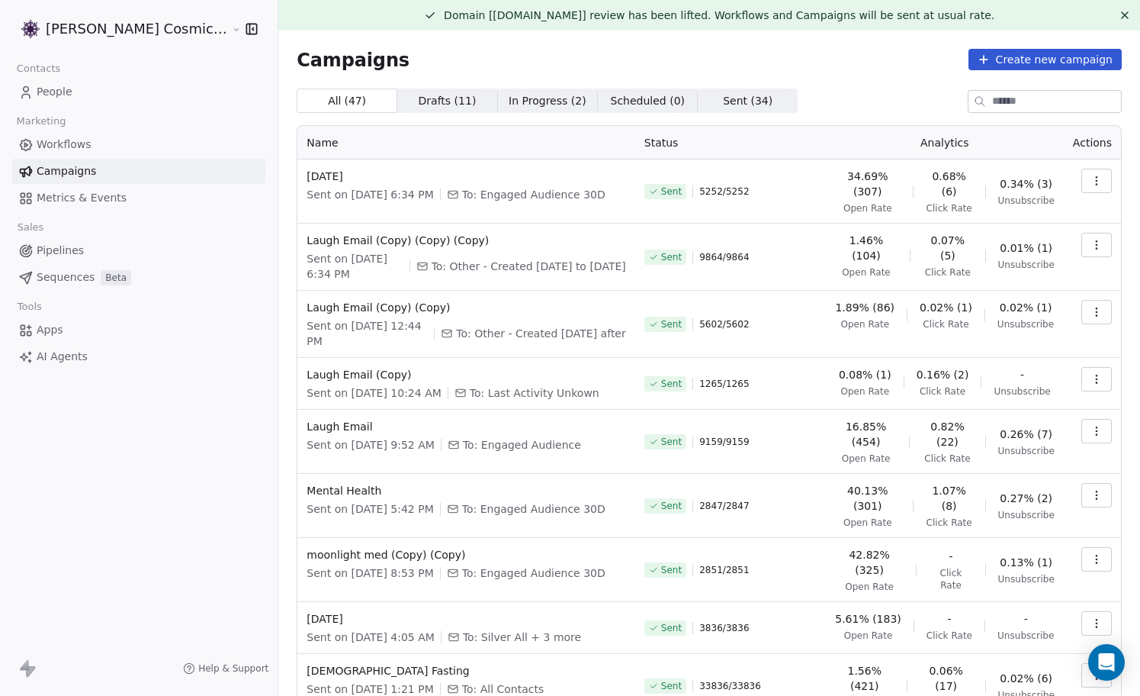
click at [1042, 58] on button "Create new campaign" at bounding box center [1045, 59] width 153 height 21
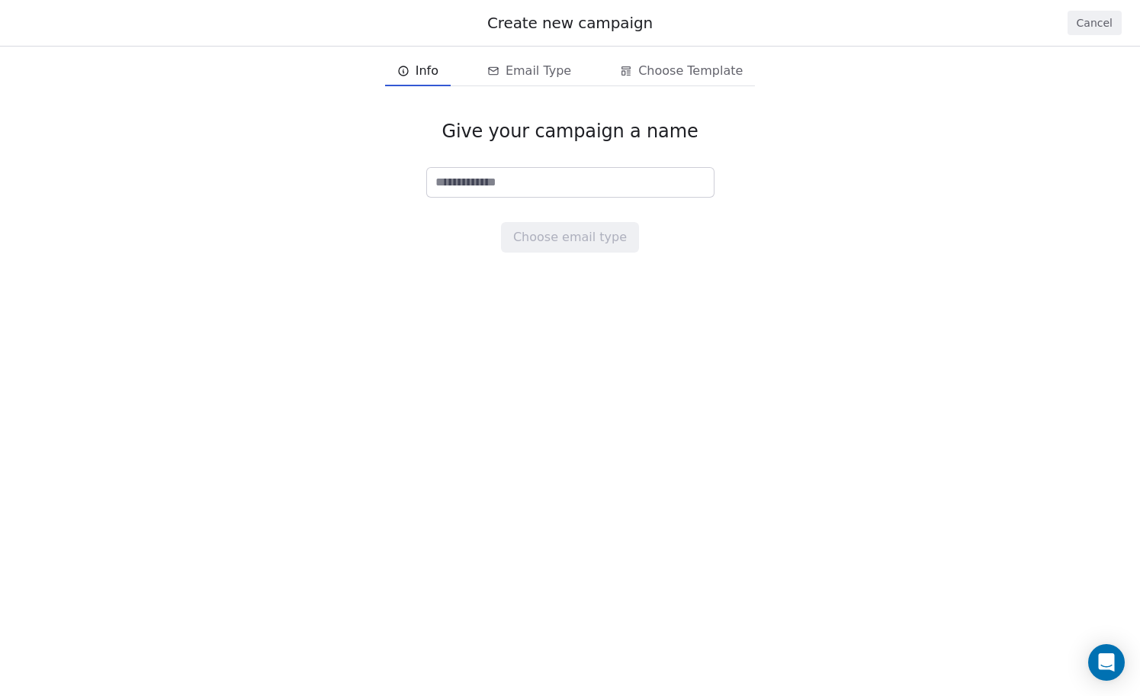
click at [594, 175] on input at bounding box center [570, 182] width 287 height 29
type input "******"
click at [610, 233] on button "Choose email type" at bounding box center [570, 237] width 138 height 31
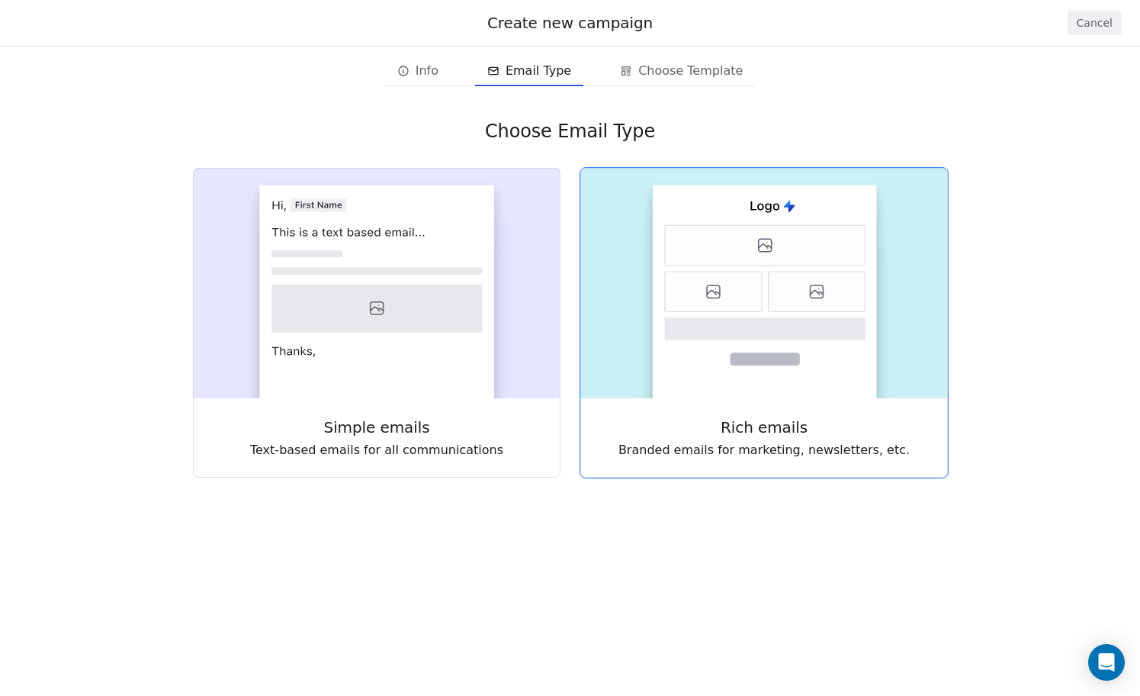
click at [747, 272] on icon at bounding box center [713, 292] width 97 height 40
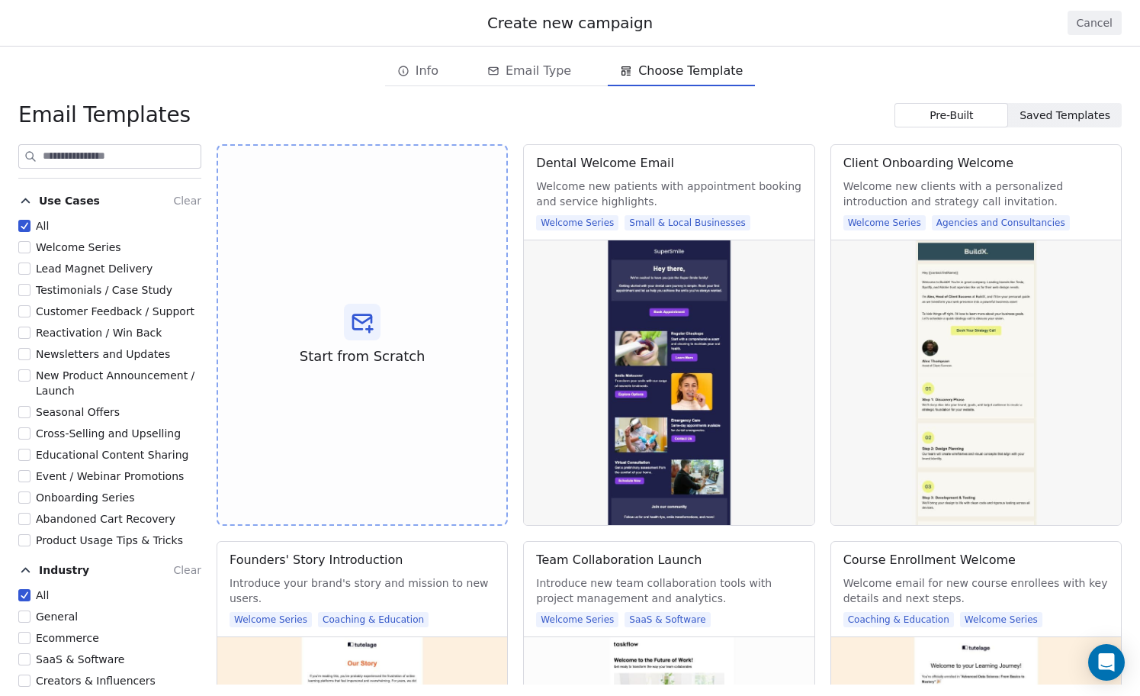
click at [1081, 110] on span "Saved Templates" at bounding box center [1065, 116] width 91 height 16
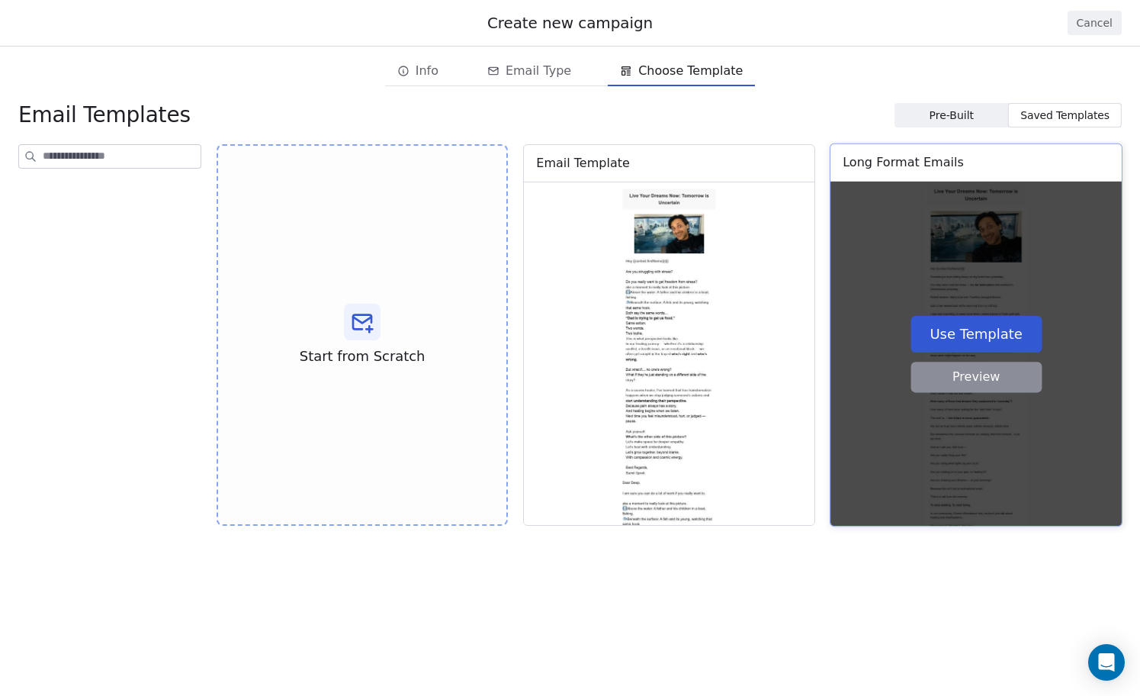
click at [971, 342] on button "Use Template" at bounding box center [976, 333] width 131 height 37
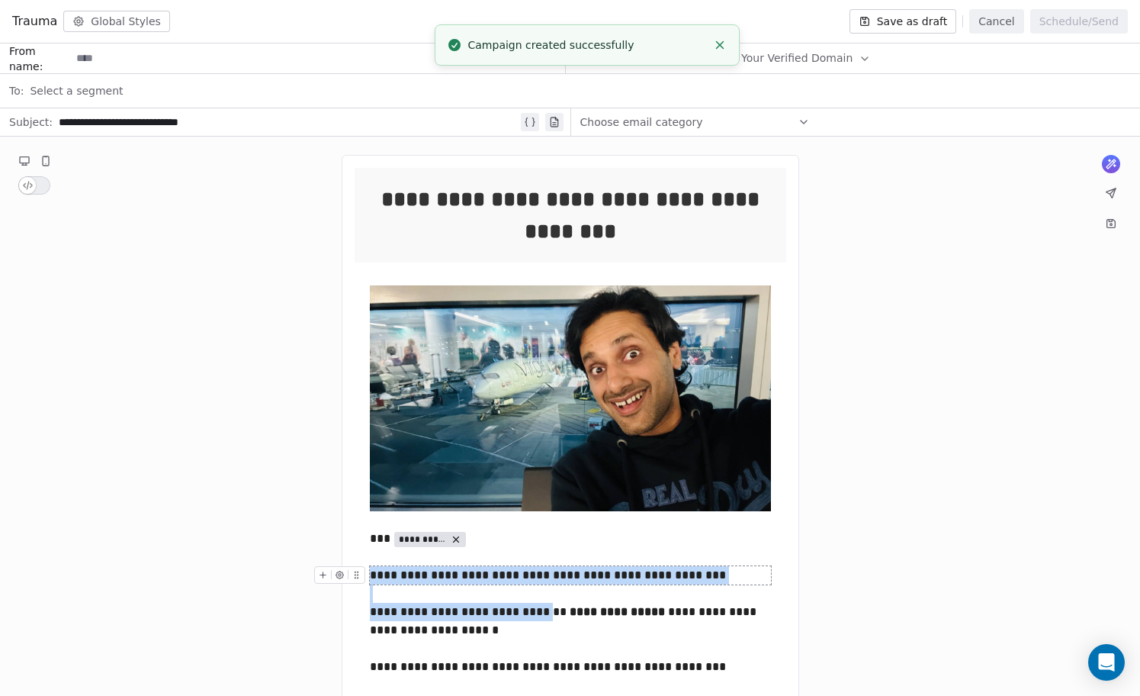
drag, startPoint x: 371, startPoint y: 574, endPoint x: 563, endPoint y: 622, distance: 197.2
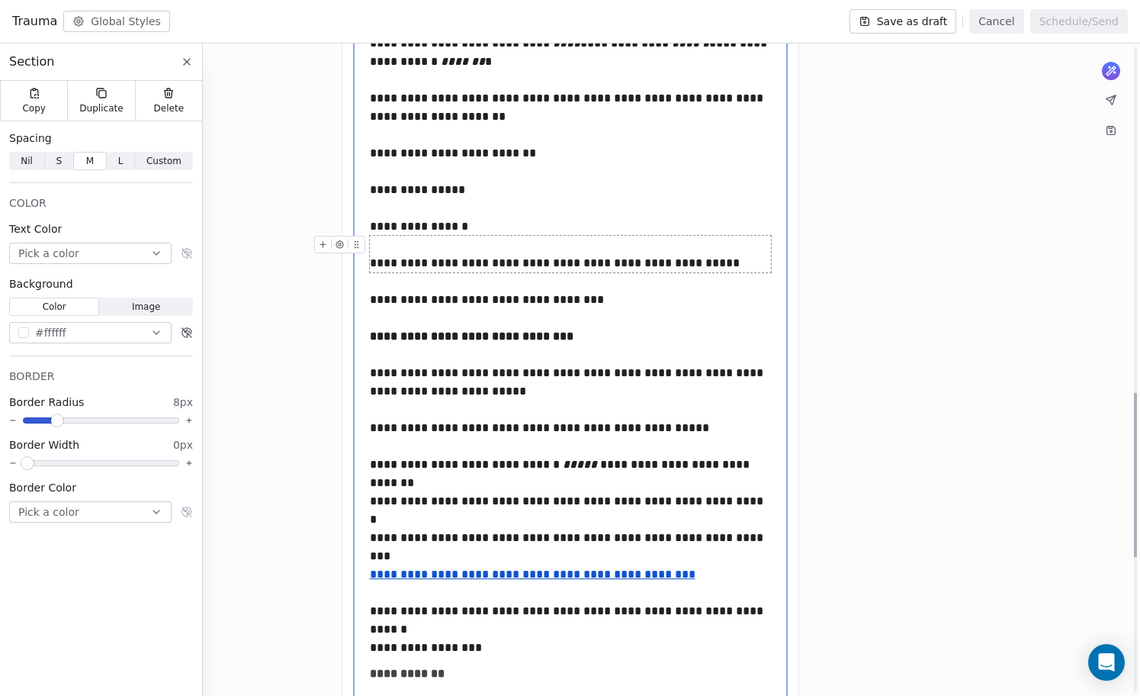
scroll to position [1904, 0]
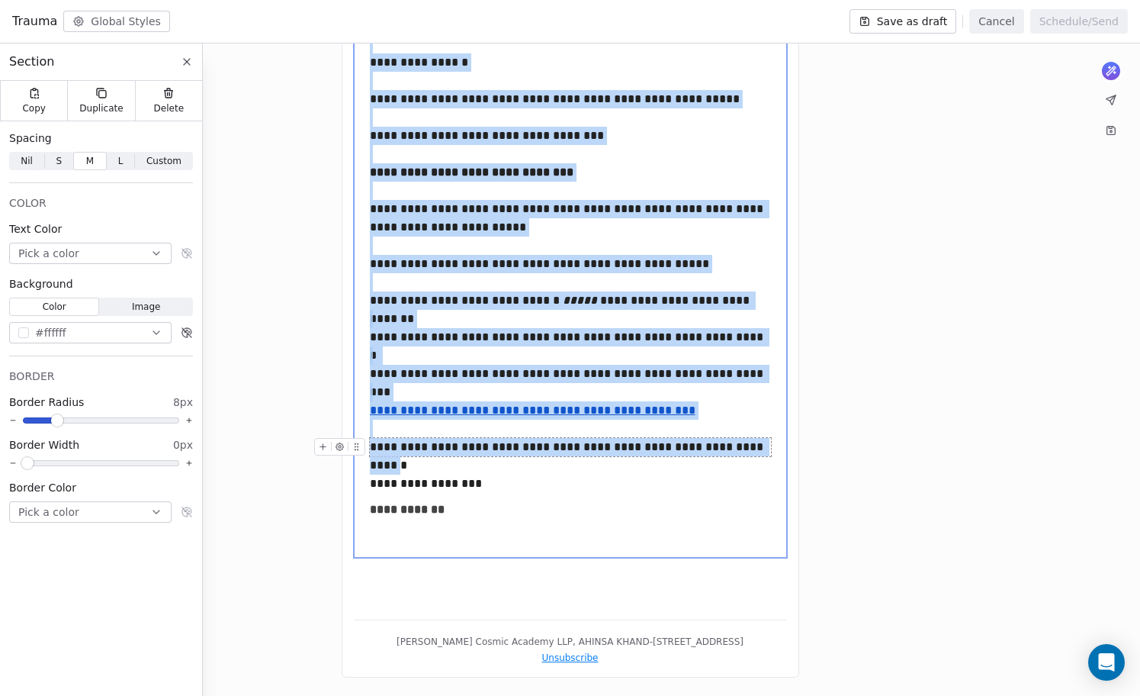
click at [734, 438] on div "**********" at bounding box center [570, 447] width 401 height 18
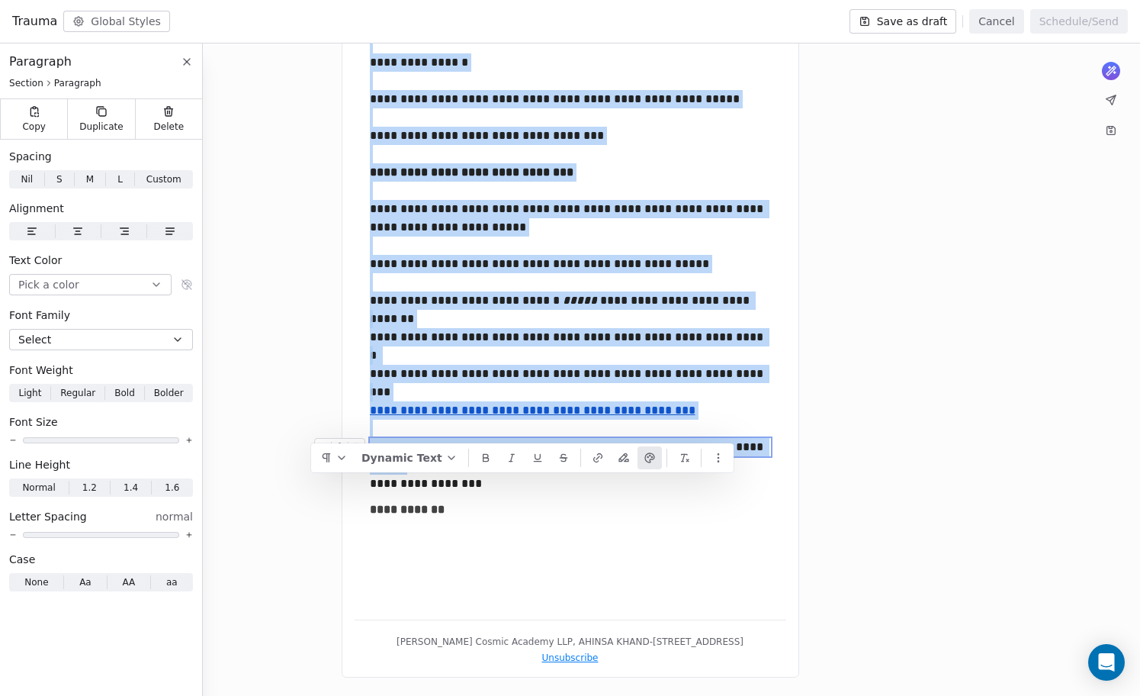
click at [749, 438] on div "**********" at bounding box center [570, 447] width 401 height 18
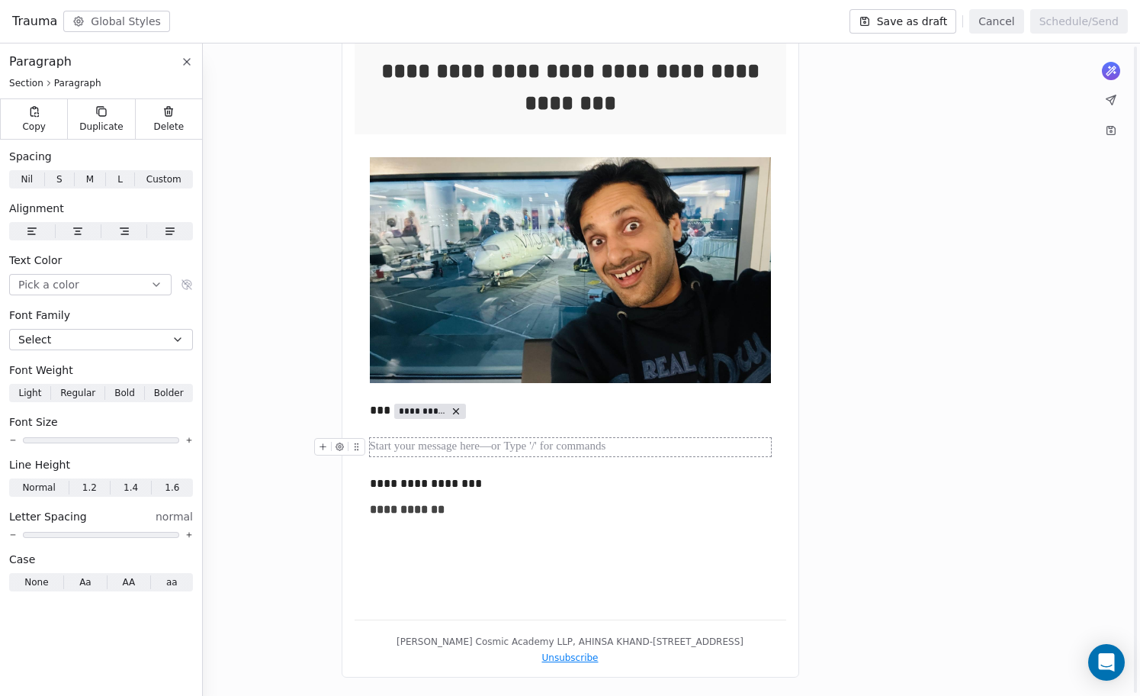
scroll to position [146, 0]
click at [505, 438] on div at bounding box center [570, 447] width 401 height 18
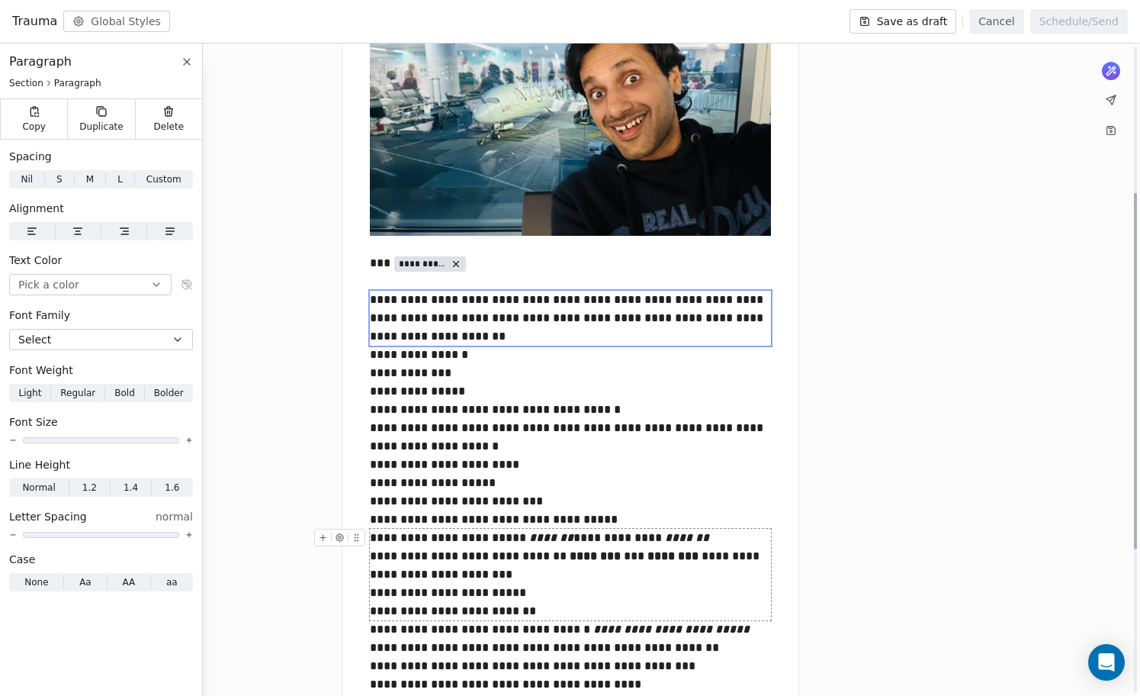
scroll to position [241, 0]
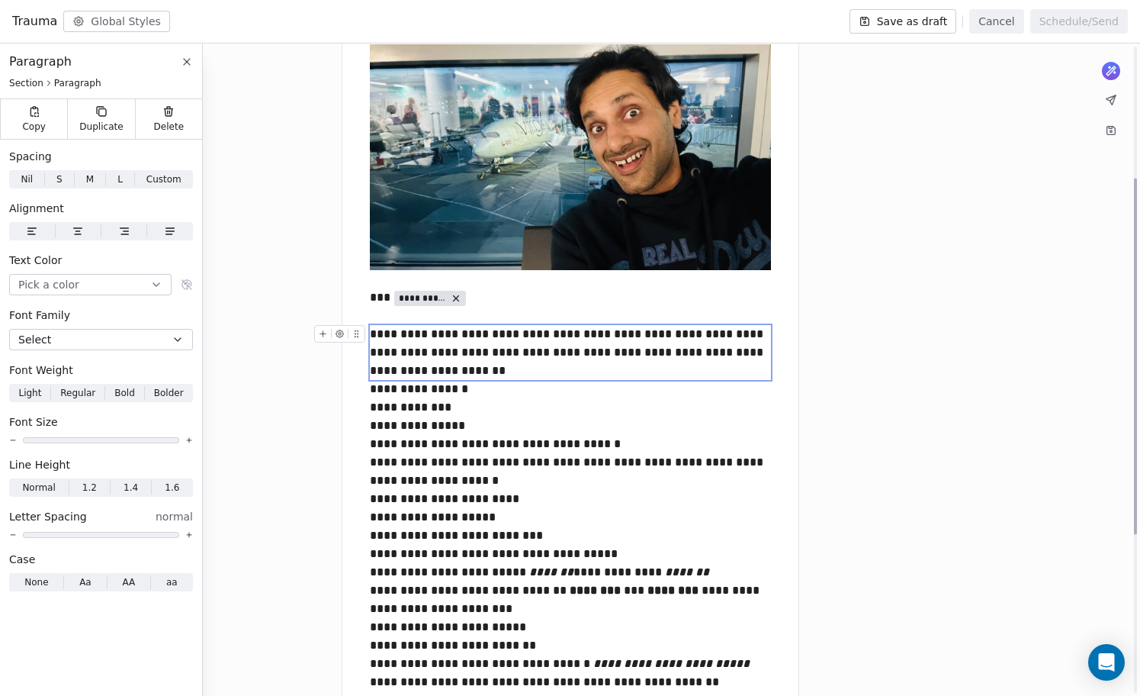
click at [552, 368] on div "**********" at bounding box center [570, 352] width 401 height 55
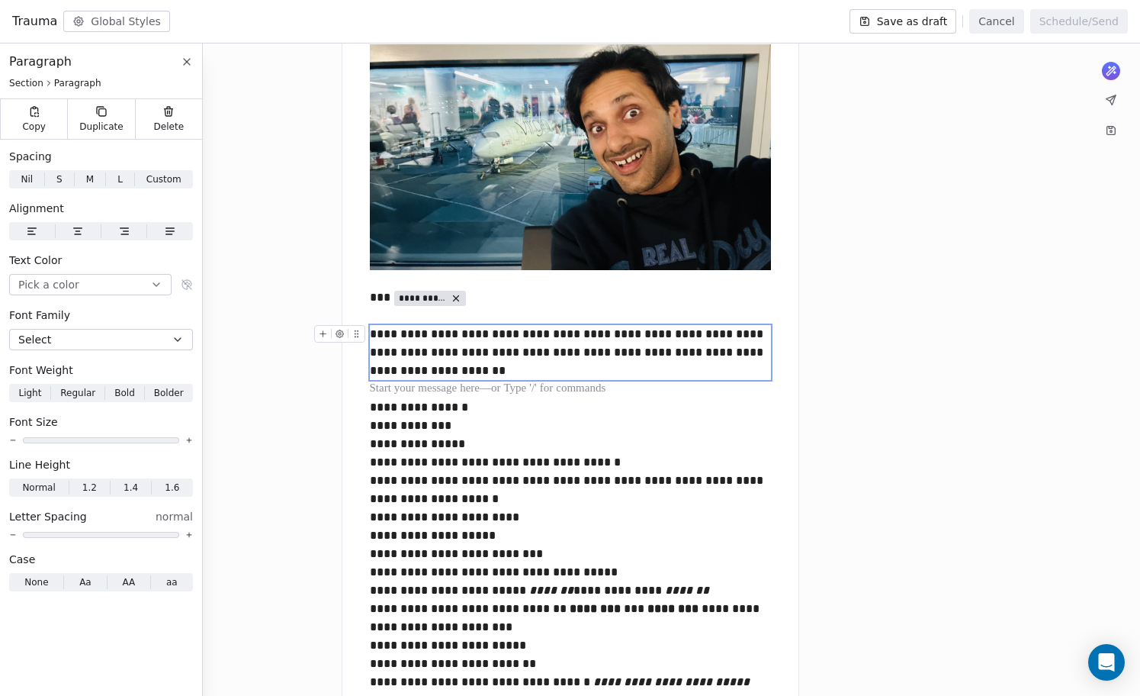
click at [504, 333] on div "**********" at bounding box center [570, 352] width 401 height 55
click at [105, 438] on span at bounding box center [101, 440] width 156 height 6
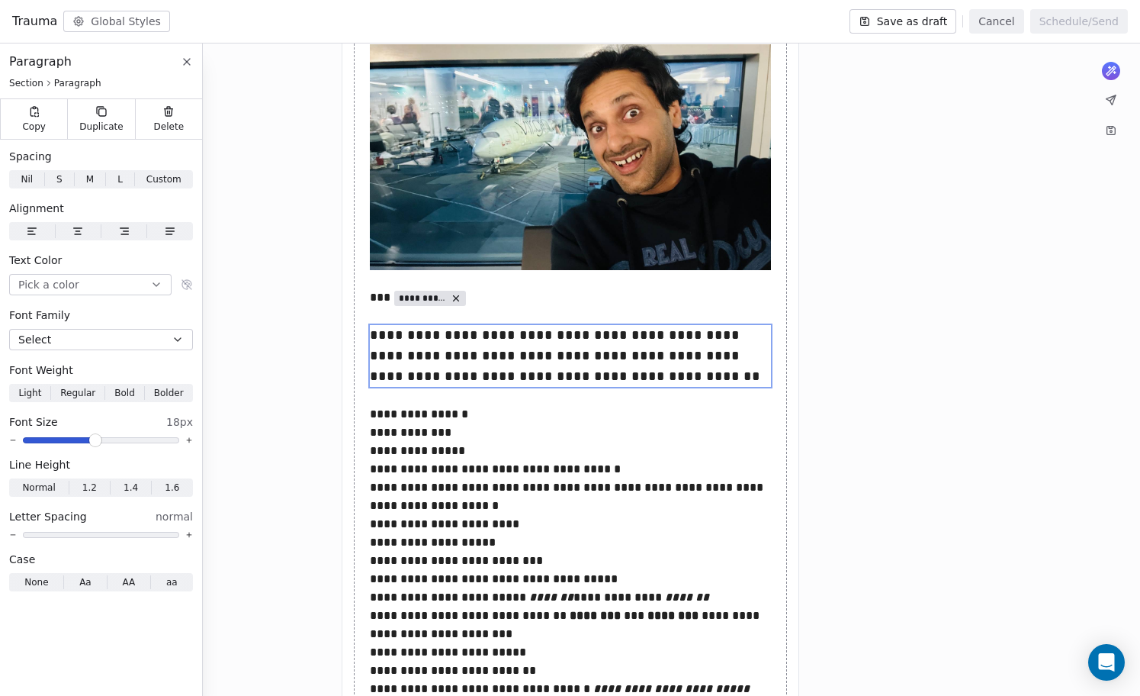
click at [95, 438] on span at bounding box center [95, 440] width 9 height 9
click at [466, 426] on div "**********" at bounding box center [570, 441] width 401 height 73
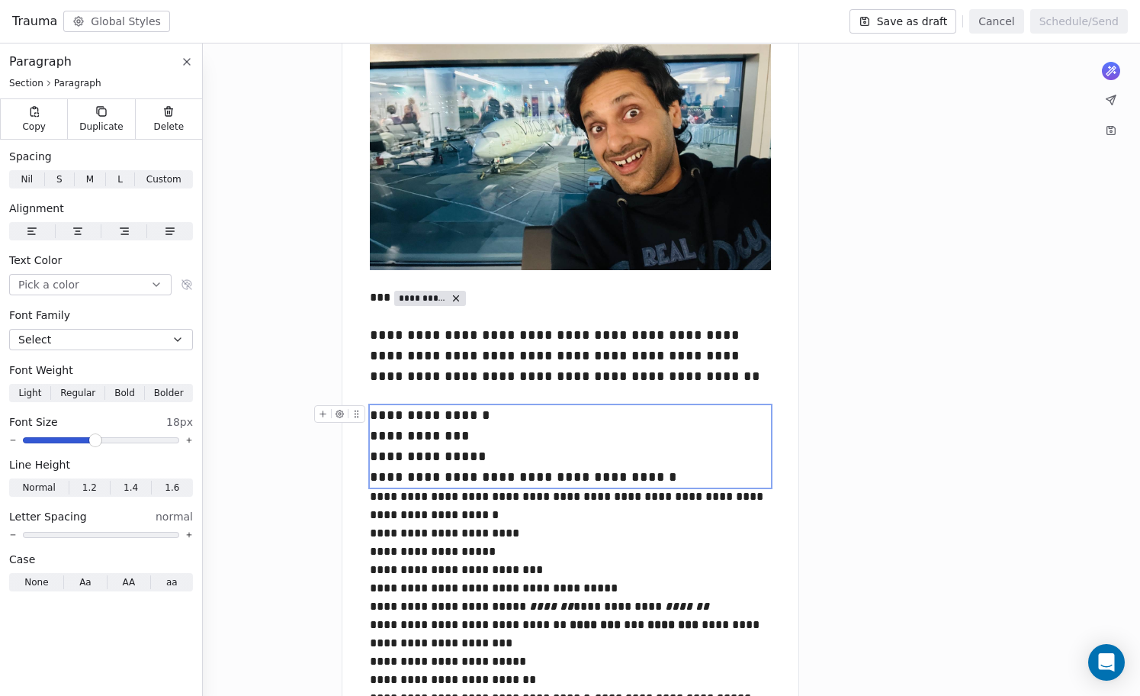
click at [97, 439] on span at bounding box center [101, 440] width 156 height 6
click at [97, 439] on span at bounding box center [95, 440] width 9 height 9
click at [474, 523] on div "**********" at bounding box center [570, 533] width 401 height 92
click at [627, 478] on div "**********" at bounding box center [570, 446] width 401 height 82
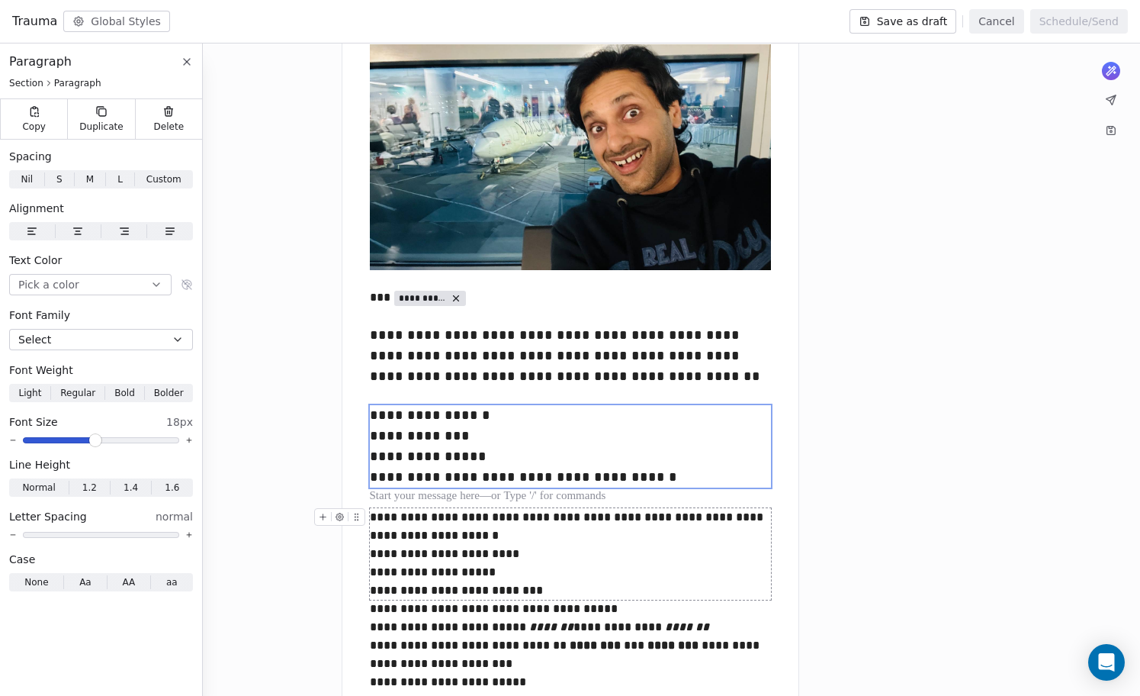
click at [449, 556] on div "**********" at bounding box center [570, 554] width 401 height 92
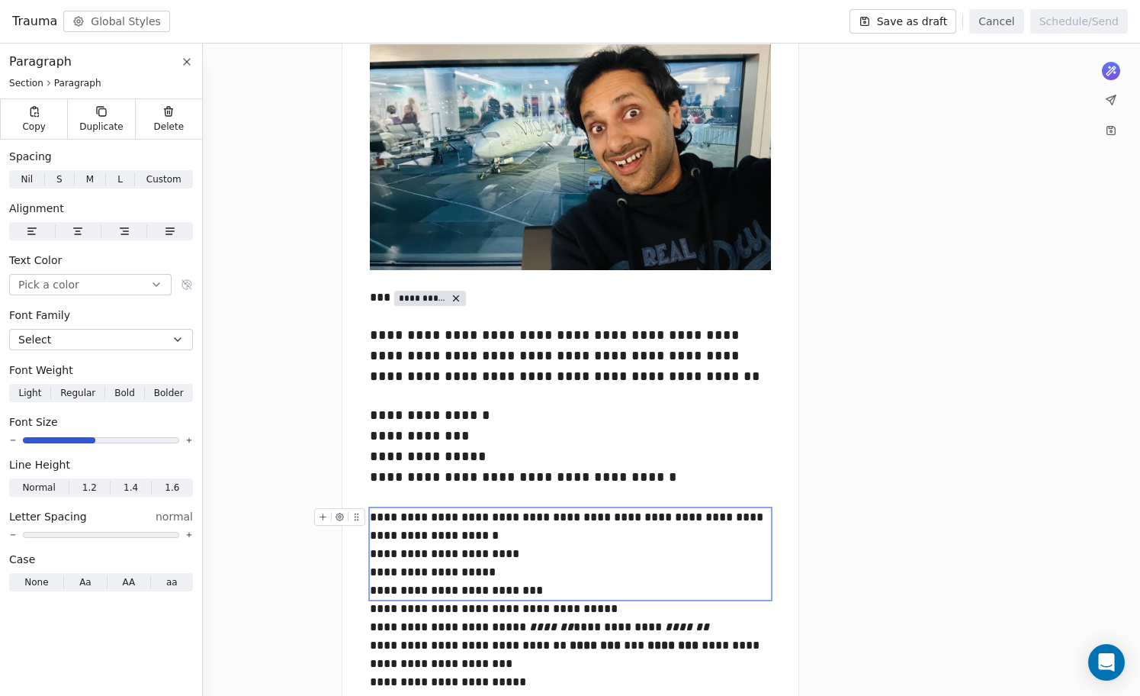
click at [96, 440] on span at bounding box center [101, 440] width 156 height 6
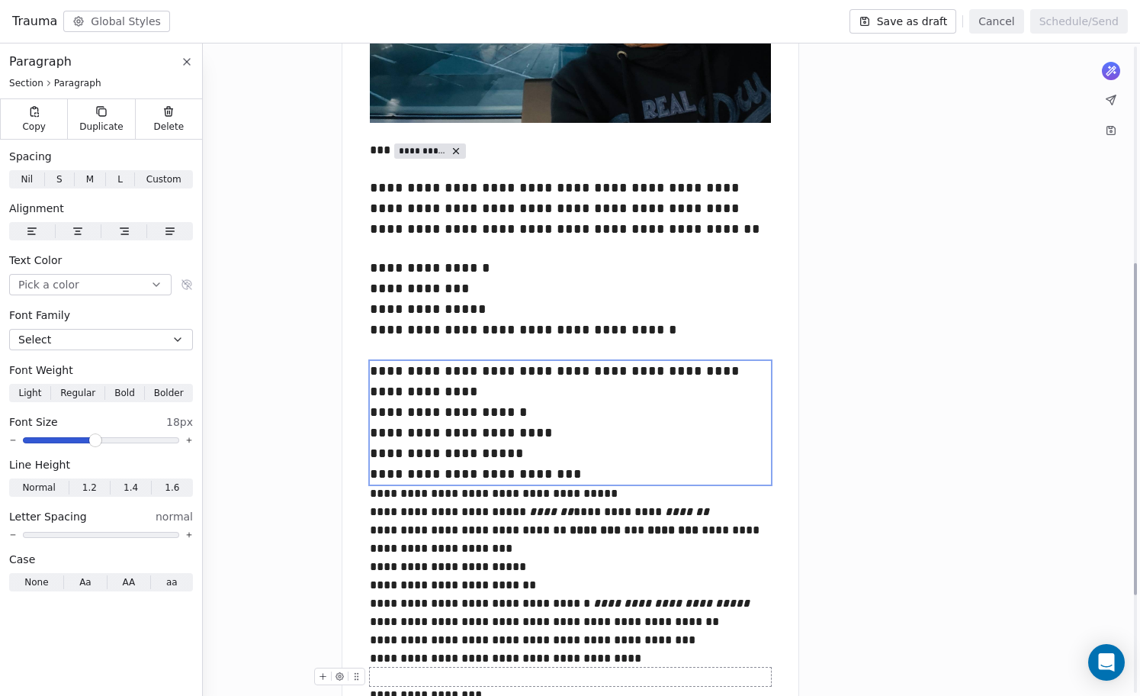
scroll to position [426, 0]
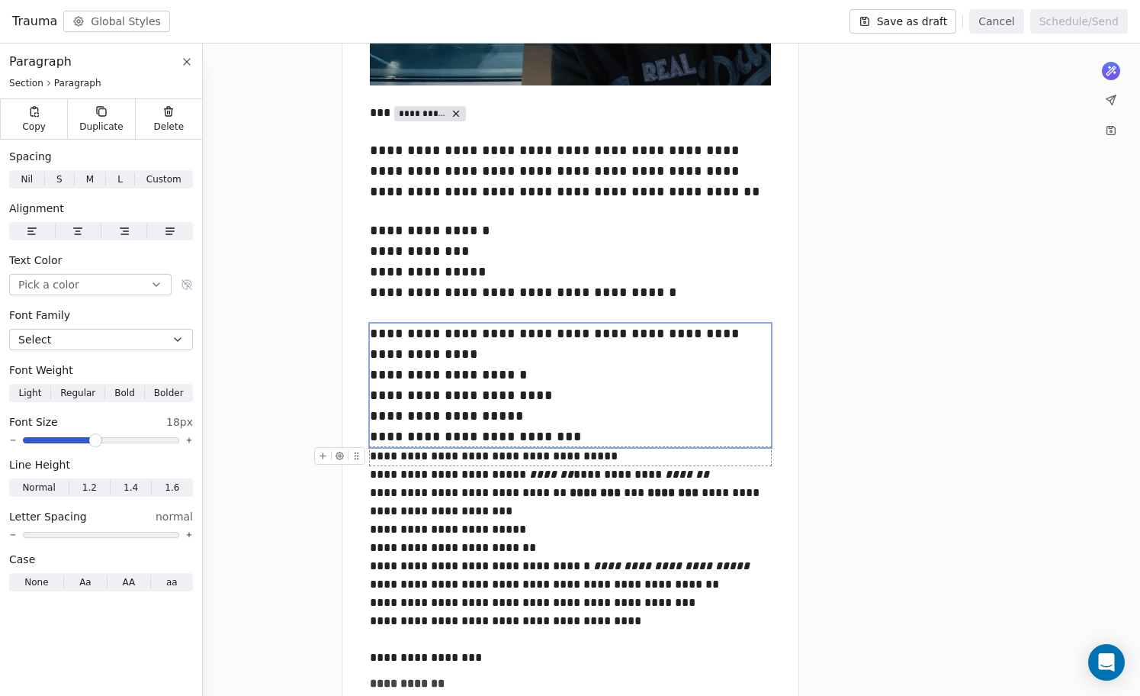
click at [597, 456] on div "**********" at bounding box center [570, 456] width 401 height 18
click at [101, 443] on div at bounding box center [101, 440] width 184 height 9
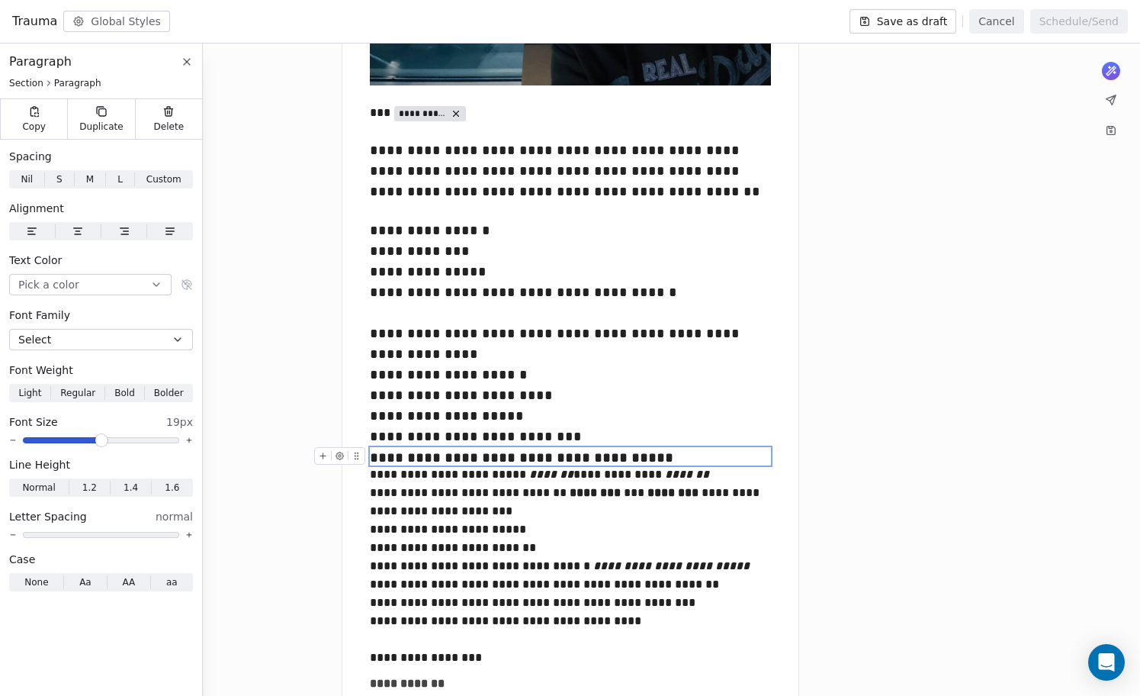
click at [100, 437] on span at bounding box center [101, 440] width 156 height 6
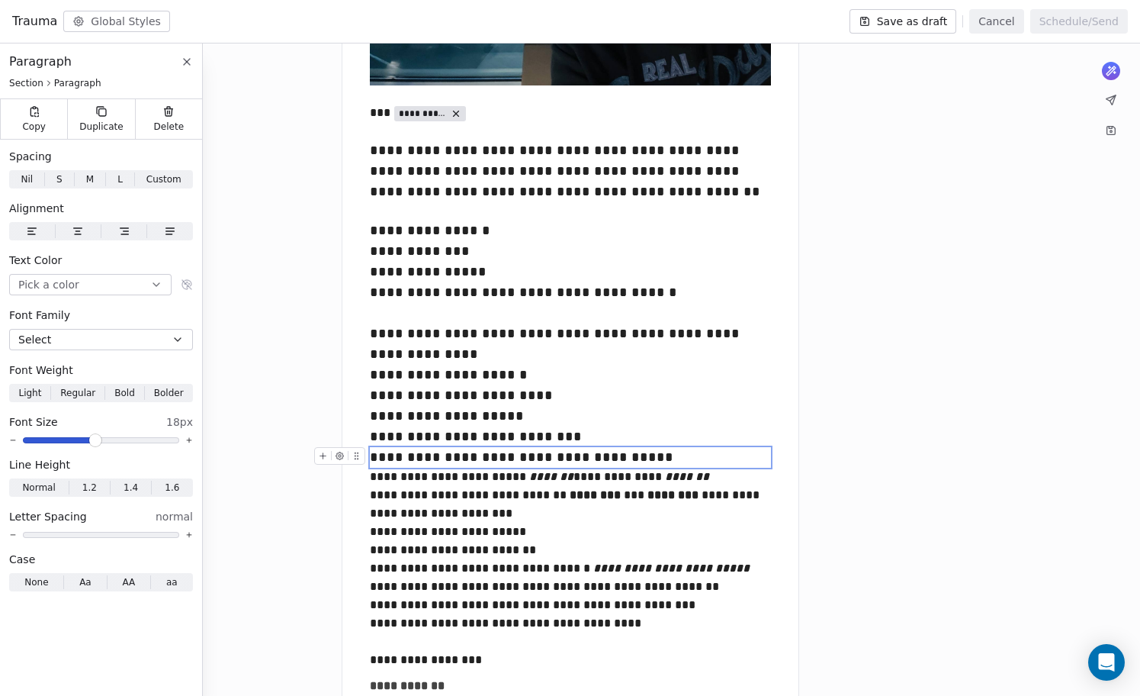
click at [95, 437] on span at bounding box center [95, 440] width 9 height 9
click at [494, 483] on div "**********" at bounding box center [570, 514] width 401 height 92
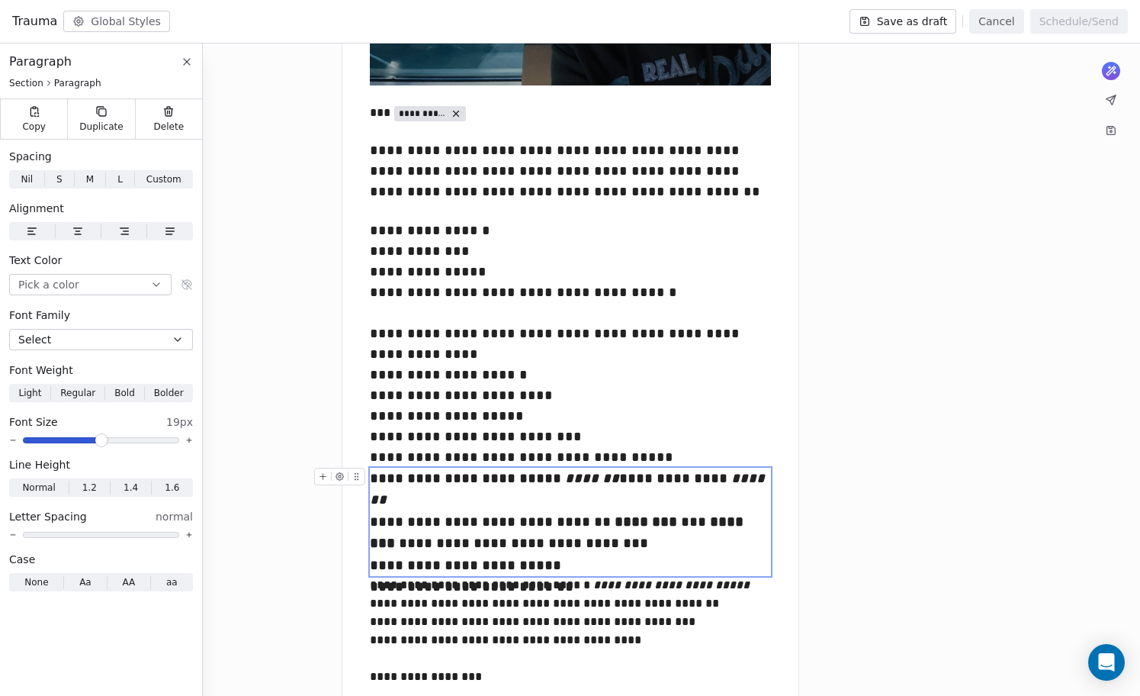
click at [98, 441] on span at bounding box center [101, 440] width 156 height 6
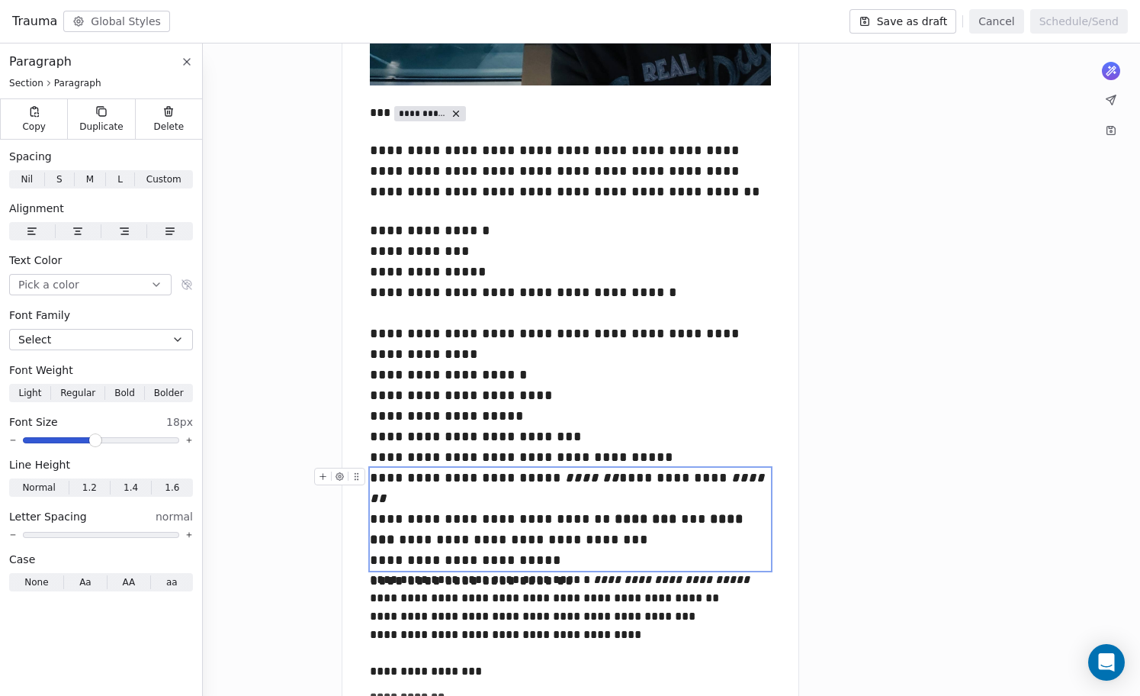
click at [95, 441] on span at bounding box center [95, 440] width 9 height 9
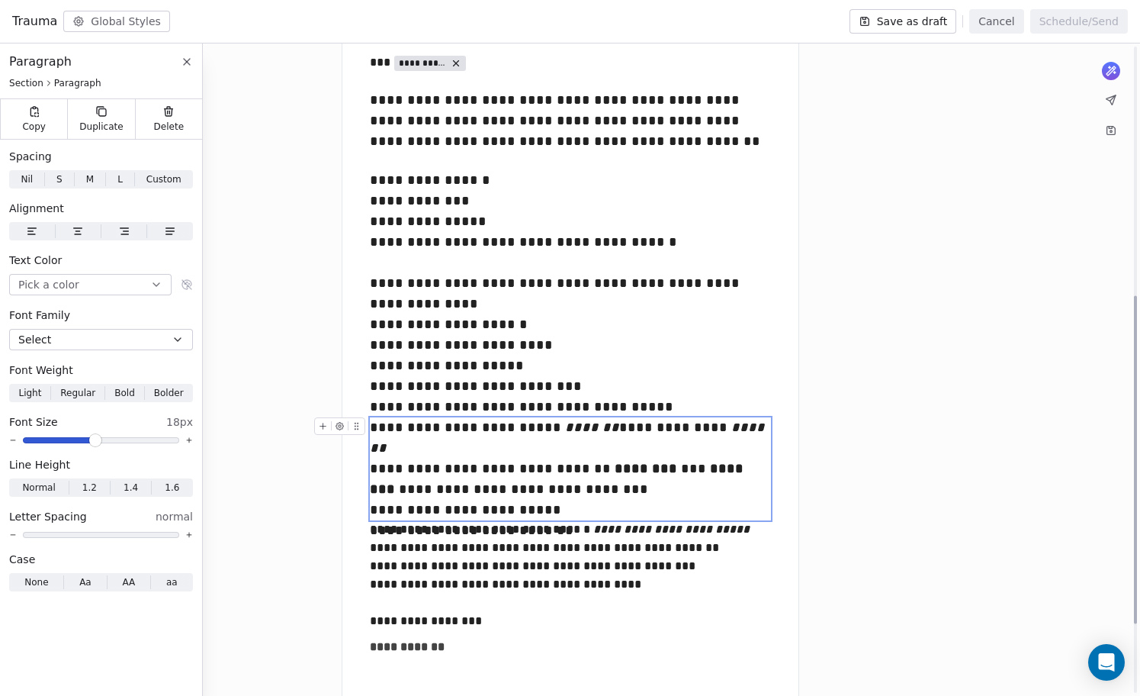
scroll to position [524, 0]
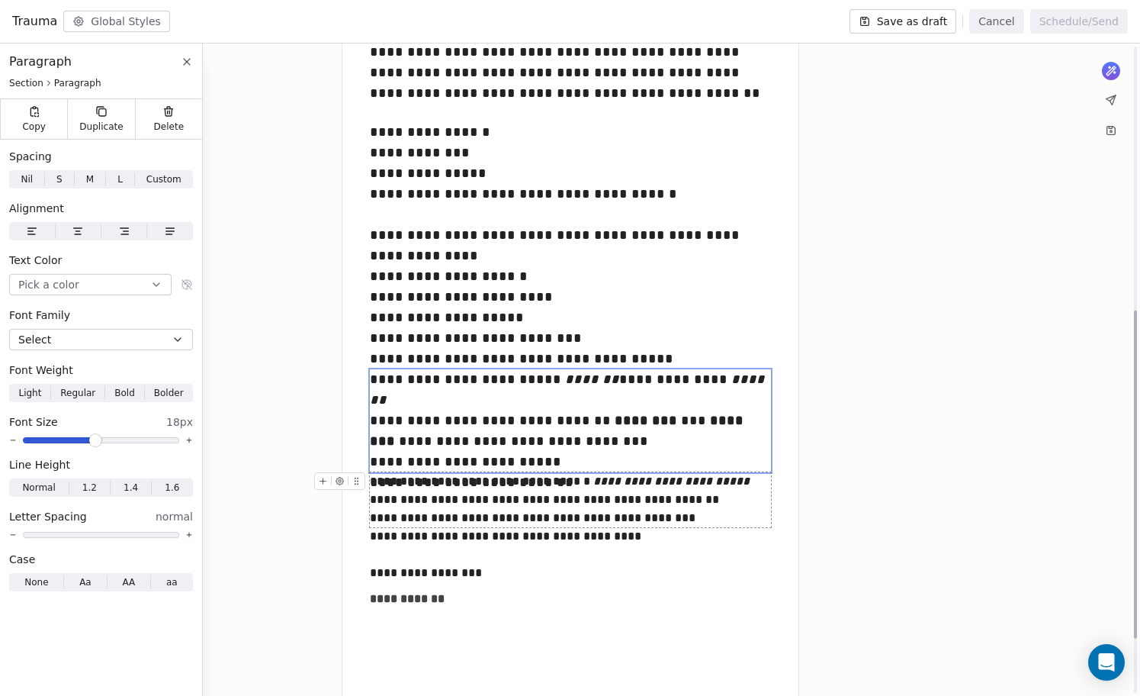
click at [506, 509] on div "**********" at bounding box center [570, 499] width 401 height 55
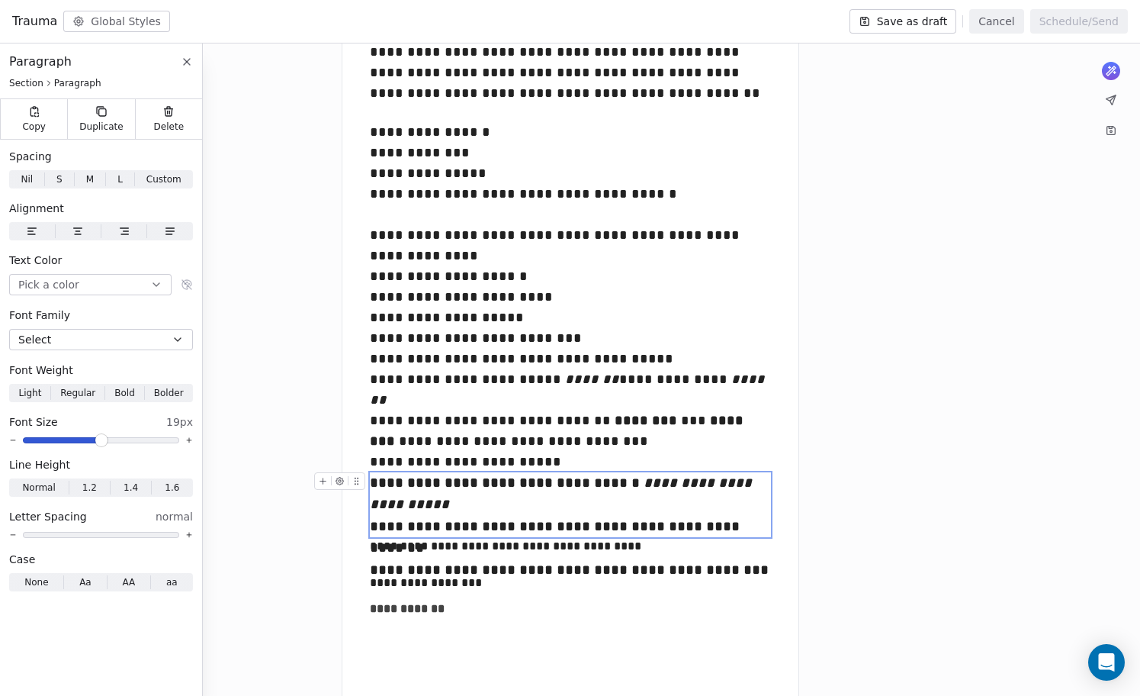
click at [103, 442] on span at bounding box center [101, 440] width 156 height 6
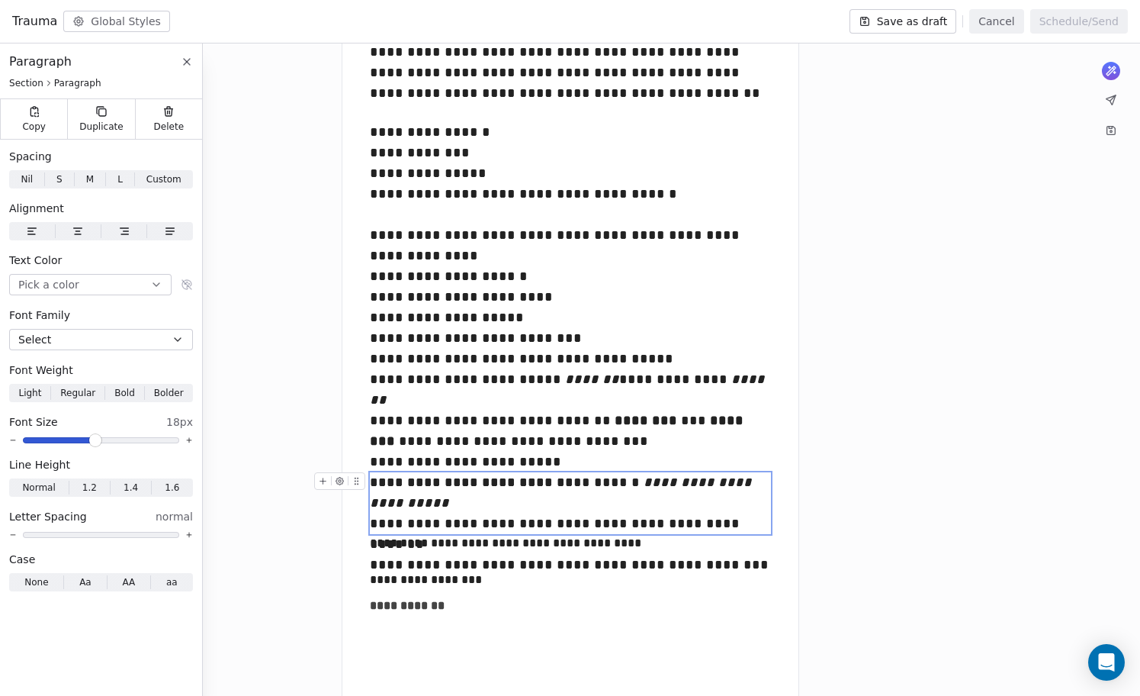
click at [95, 441] on span at bounding box center [95, 440] width 9 height 9
click at [446, 551] on div "**********" at bounding box center [570, 543] width 401 height 18
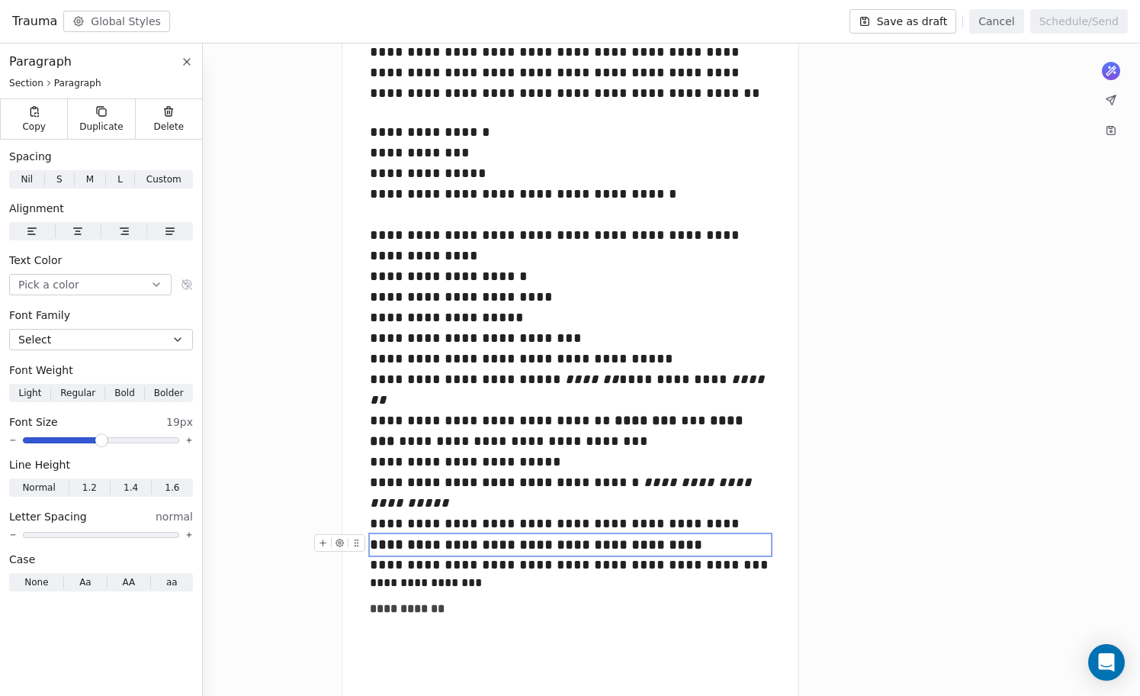
click at [101, 437] on span at bounding box center [101, 440] width 156 height 6
click at [94, 436] on span at bounding box center [95, 440] width 9 height 9
click at [657, 332] on div "**********" at bounding box center [570, 287] width 401 height 124
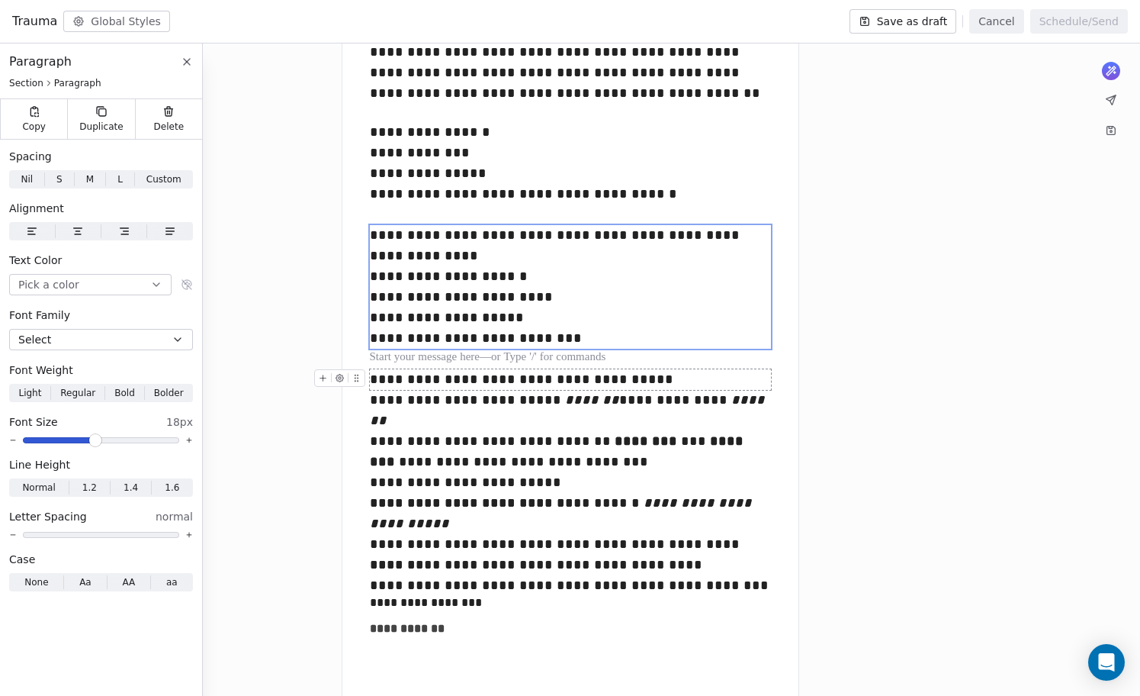
click at [672, 379] on div "**********" at bounding box center [570, 379] width 401 height 21
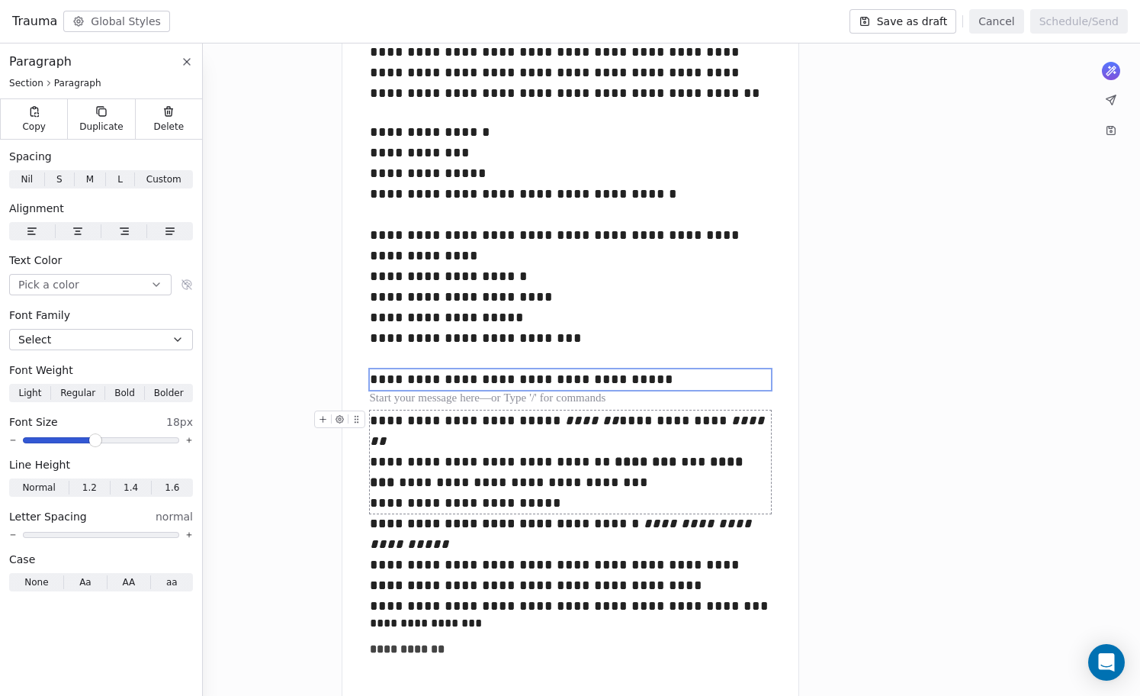
click at [698, 502] on div "**********" at bounding box center [570, 461] width 401 height 103
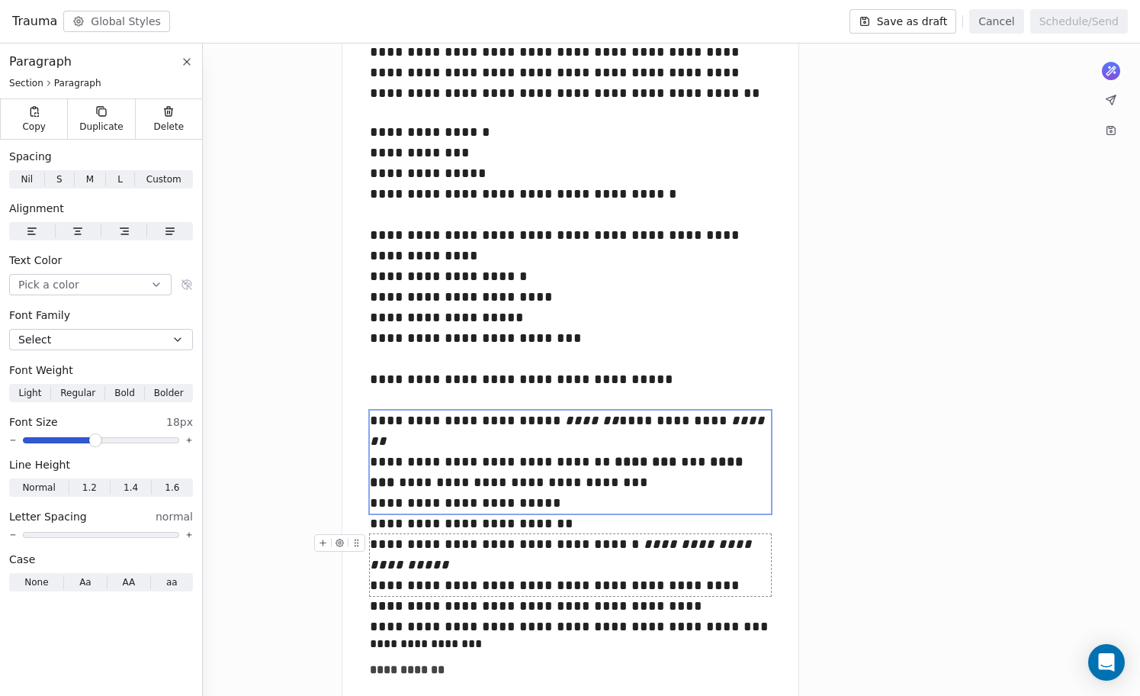
click at [703, 584] on div "**********" at bounding box center [570, 565] width 401 height 62
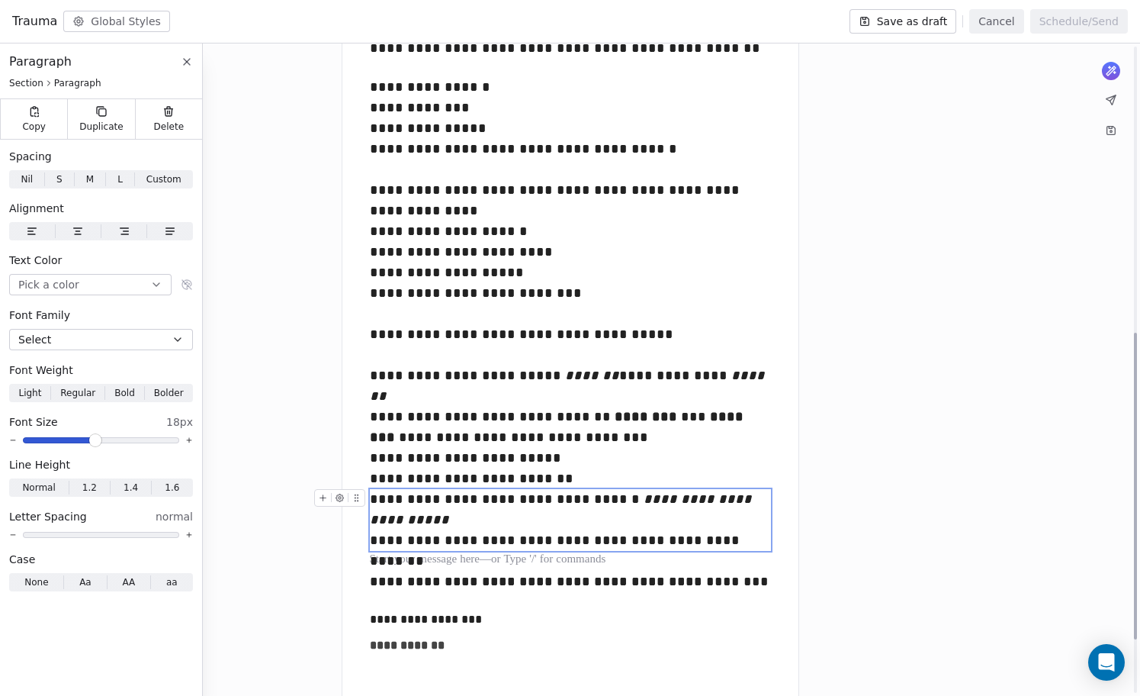
scroll to position [629, 0]
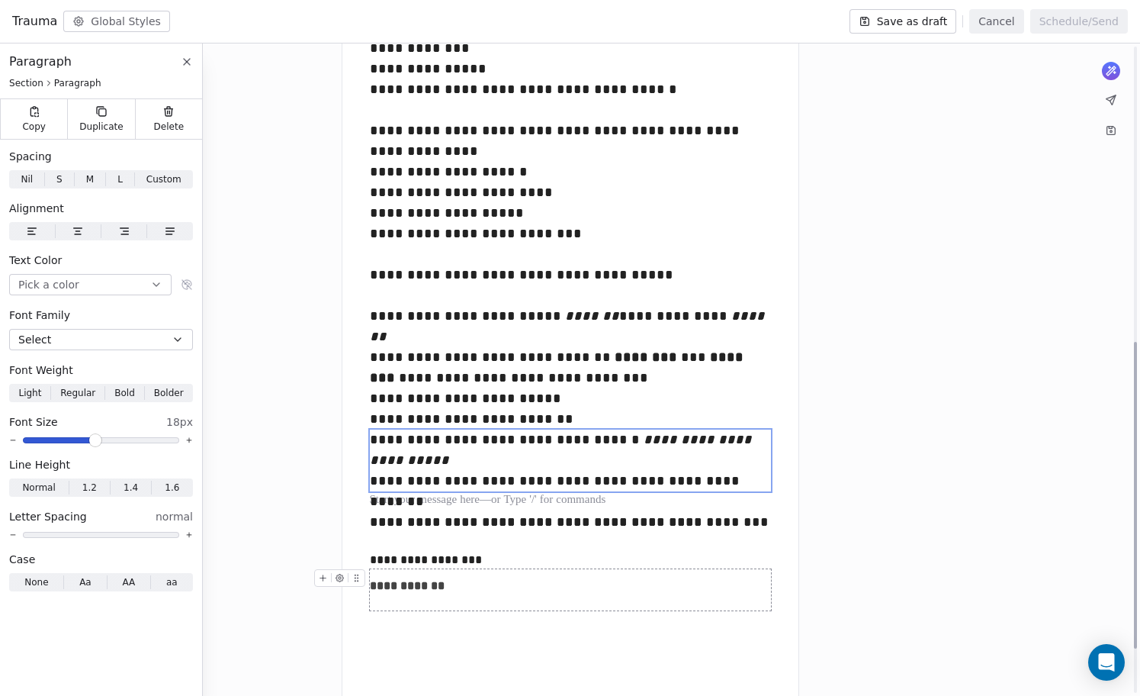
click at [696, 602] on p "**********" at bounding box center [570, 589] width 401 height 41
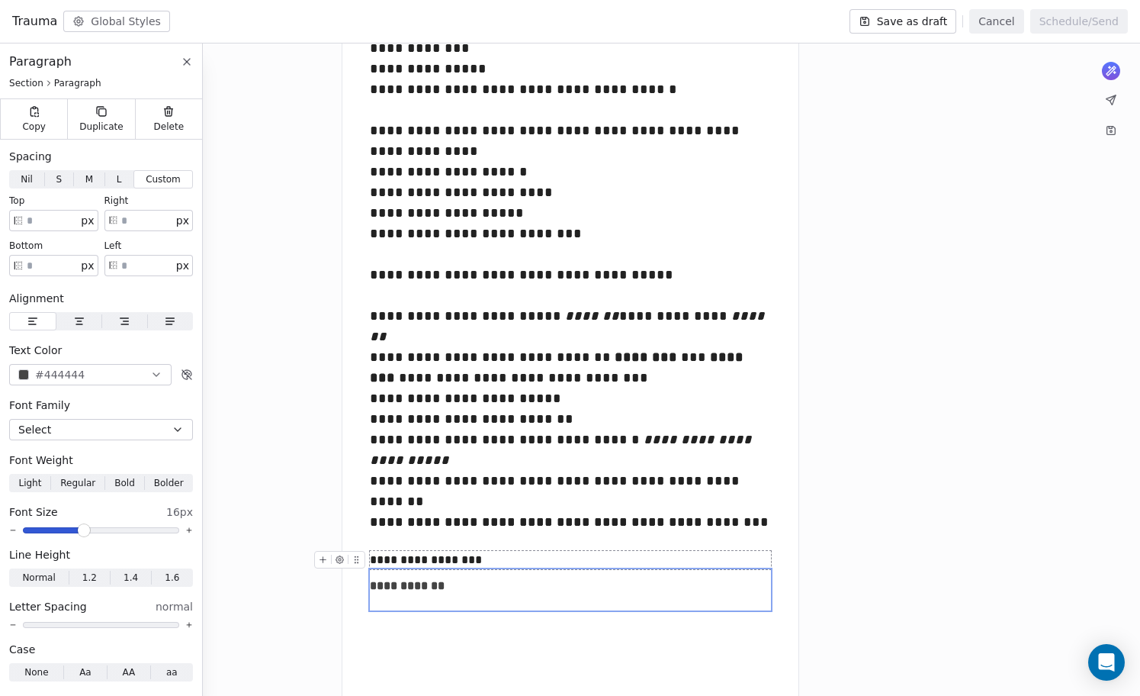
click at [555, 558] on div "**********" at bounding box center [570, 560] width 401 height 18
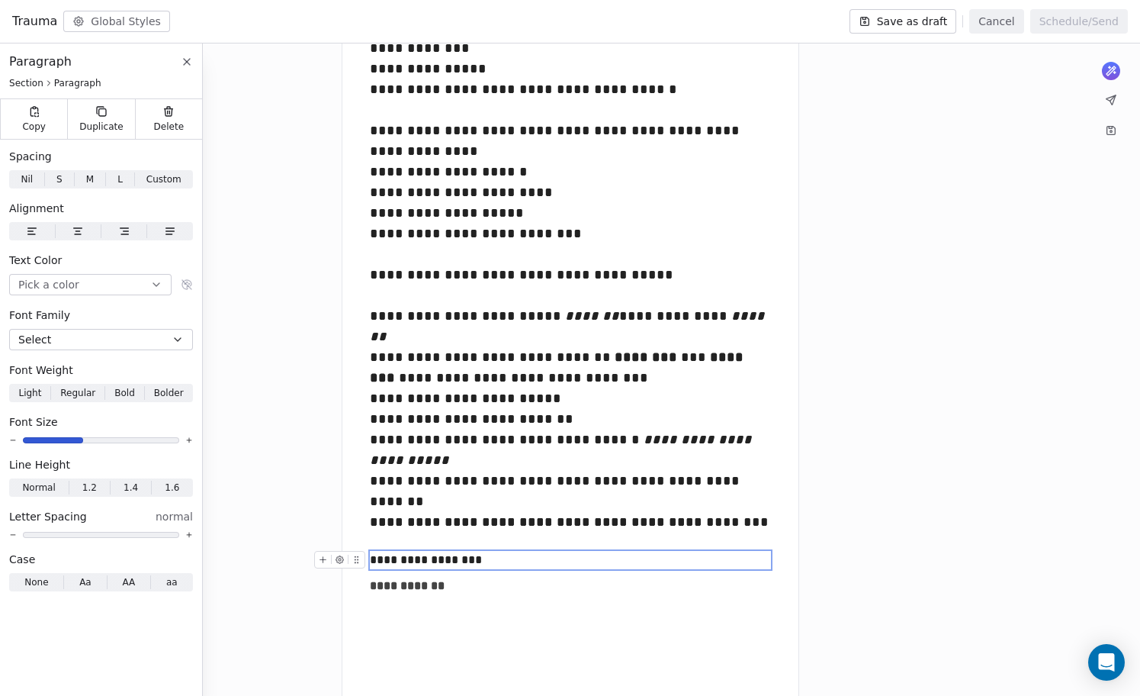
click at [91, 441] on span at bounding box center [101, 440] width 156 height 6
click at [94, 441] on span at bounding box center [95, 440] width 9 height 9
click at [440, 582] on strong "**********" at bounding box center [407, 587] width 75 height 11
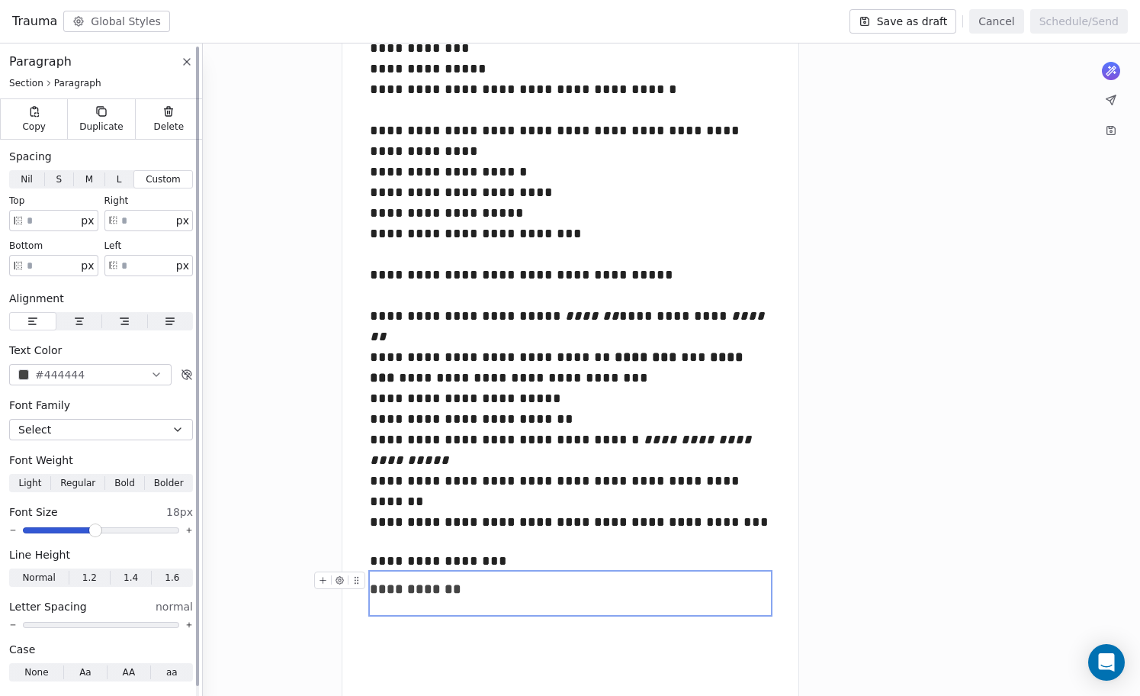
click at [92, 529] on span at bounding box center [95, 530] width 9 height 9
click at [673, 528] on div "**********" at bounding box center [570, 522] width 401 height 21
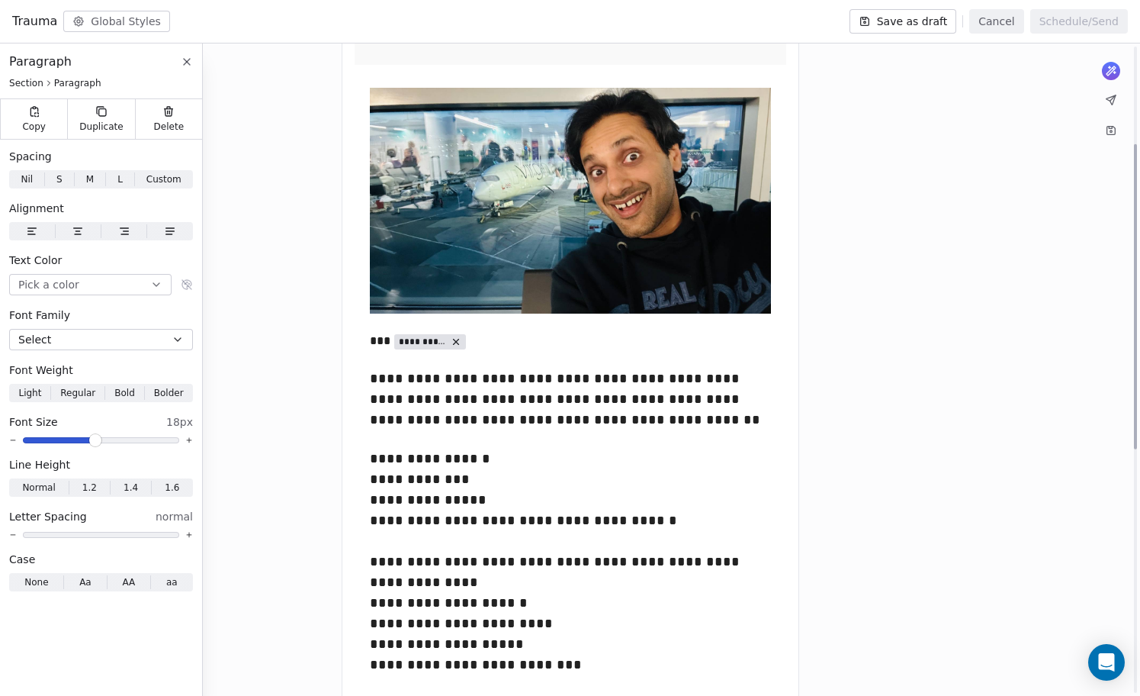
scroll to position [116, 0]
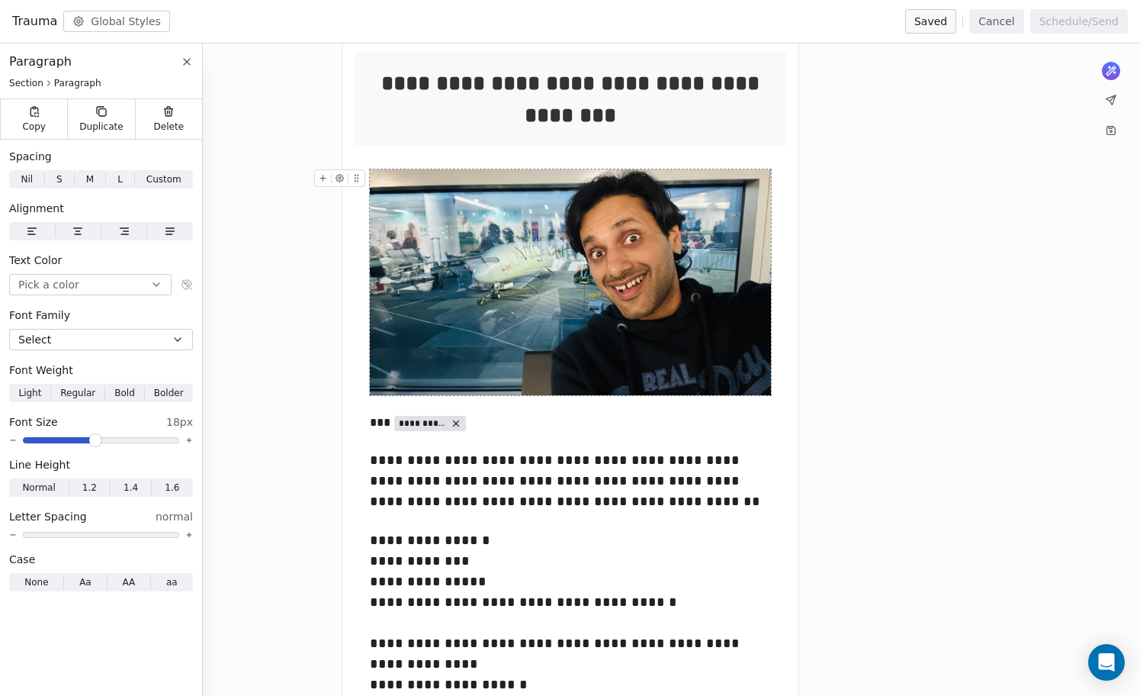
click at [498, 290] on img at bounding box center [570, 282] width 401 height 226
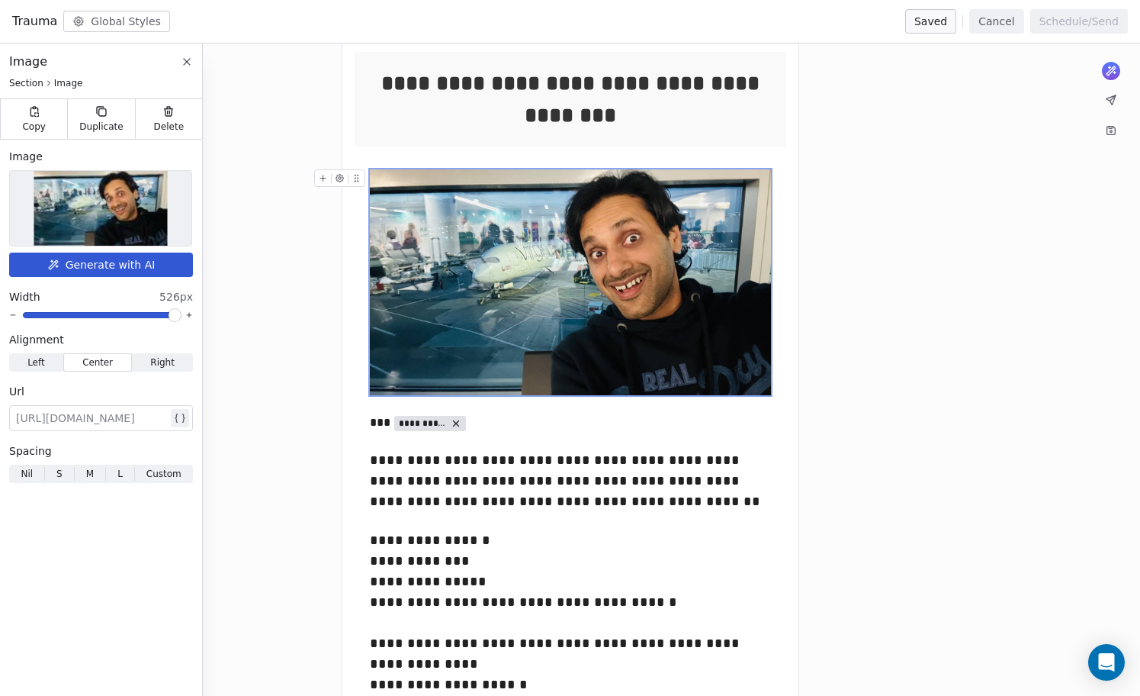
click at [108, 220] on img at bounding box center [100, 208] width 133 height 75
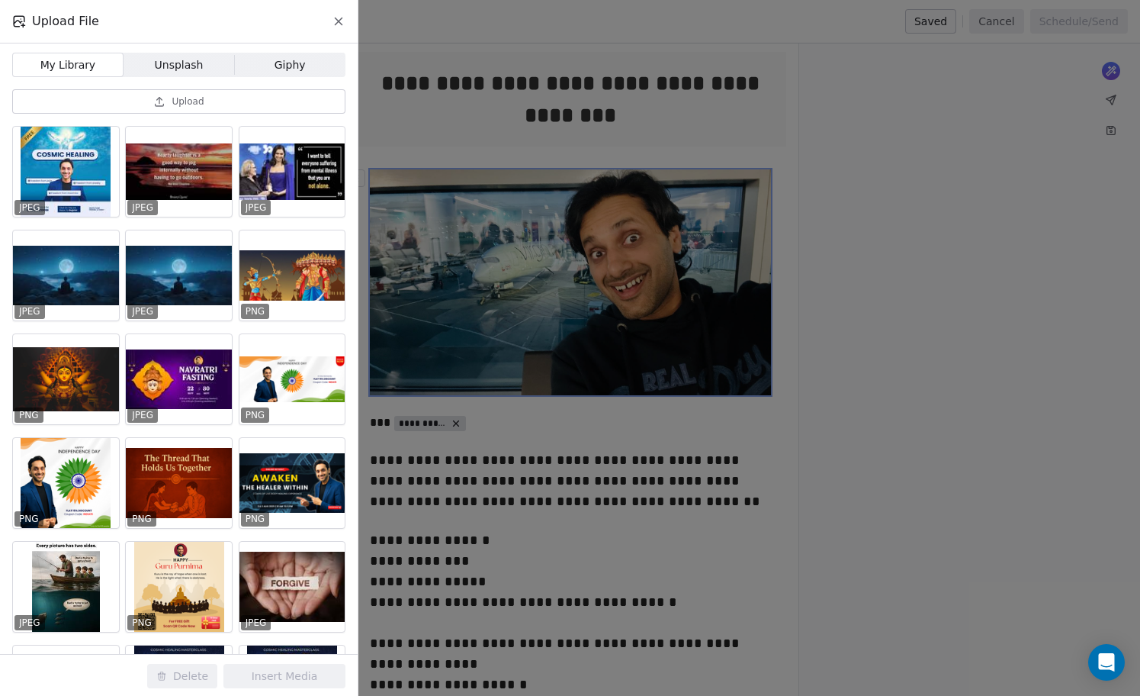
click at [193, 258] on div at bounding box center [179, 275] width 106 height 90
click at [200, 270] on div at bounding box center [179, 275] width 106 height 90
click at [150, 114] on div "Upload JPEG JPEG JPEG JPEG JPEG PNG PNG JPEG PNG PNG PNG PNG JPEG PNG JPEG JPEG…" at bounding box center [178, 371] width 333 height 564
click at [154, 101] on icon at bounding box center [159, 101] width 12 height 12
click at [146, 103] on button "Upload" at bounding box center [178, 101] width 333 height 24
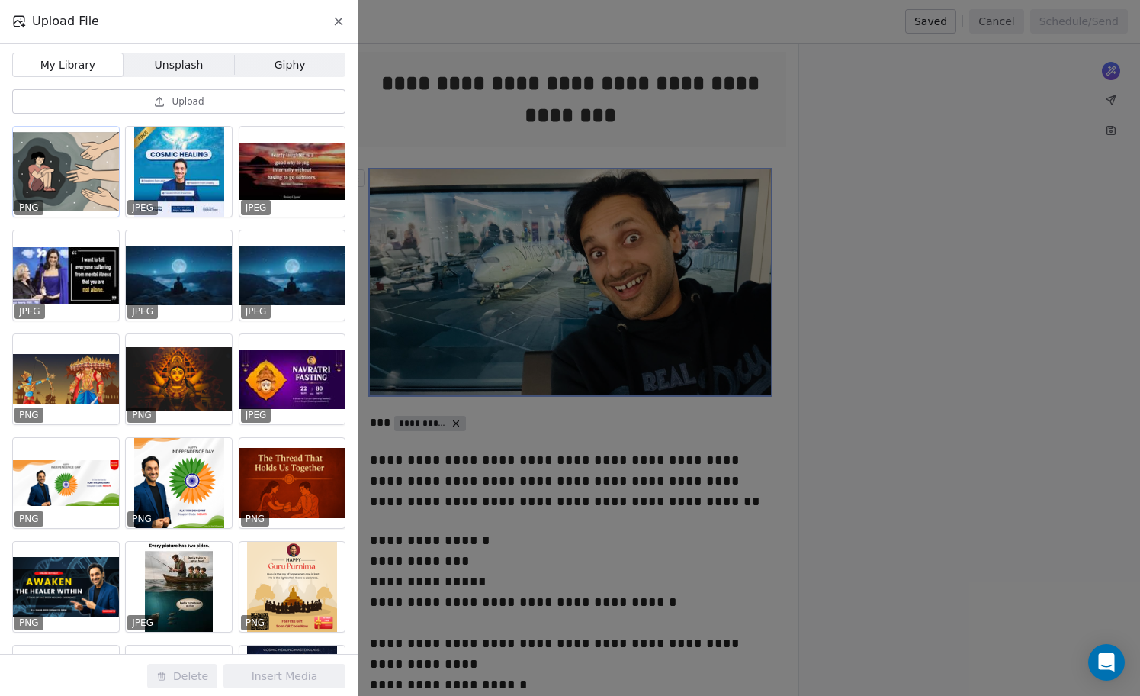
click at [92, 160] on div at bounding box center [66, 172] width 106 height 90
click at [309, 670] on button "Insert Media" at bounding box center [285, 676] width 122 height 24
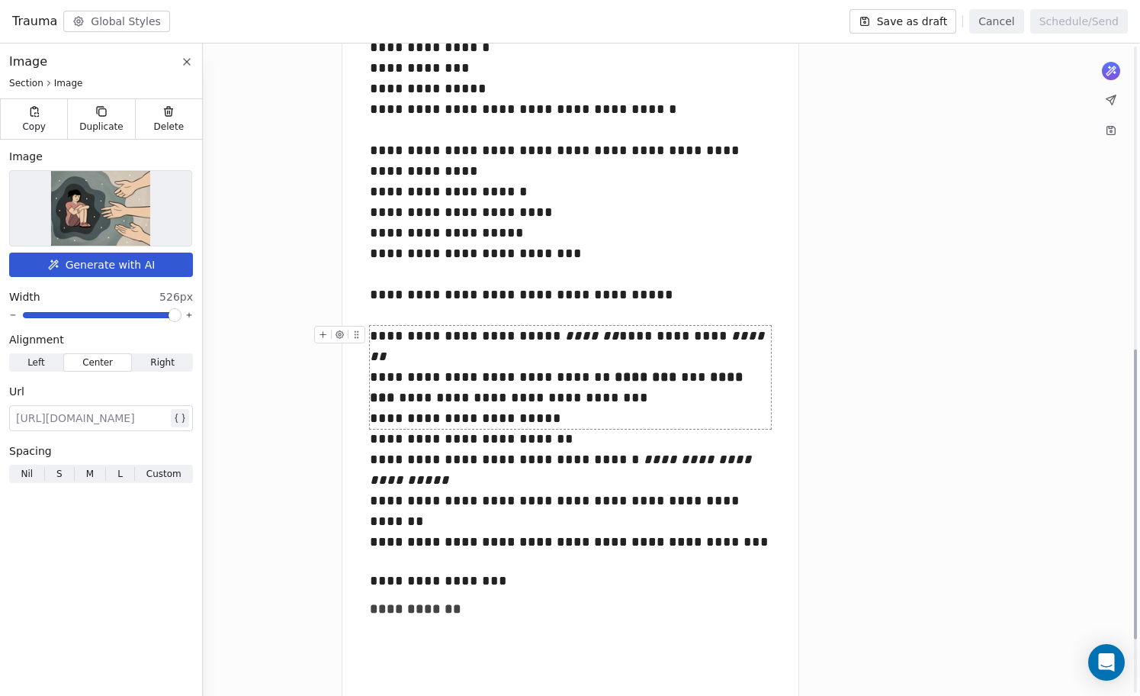
scroll to position [686, 0]
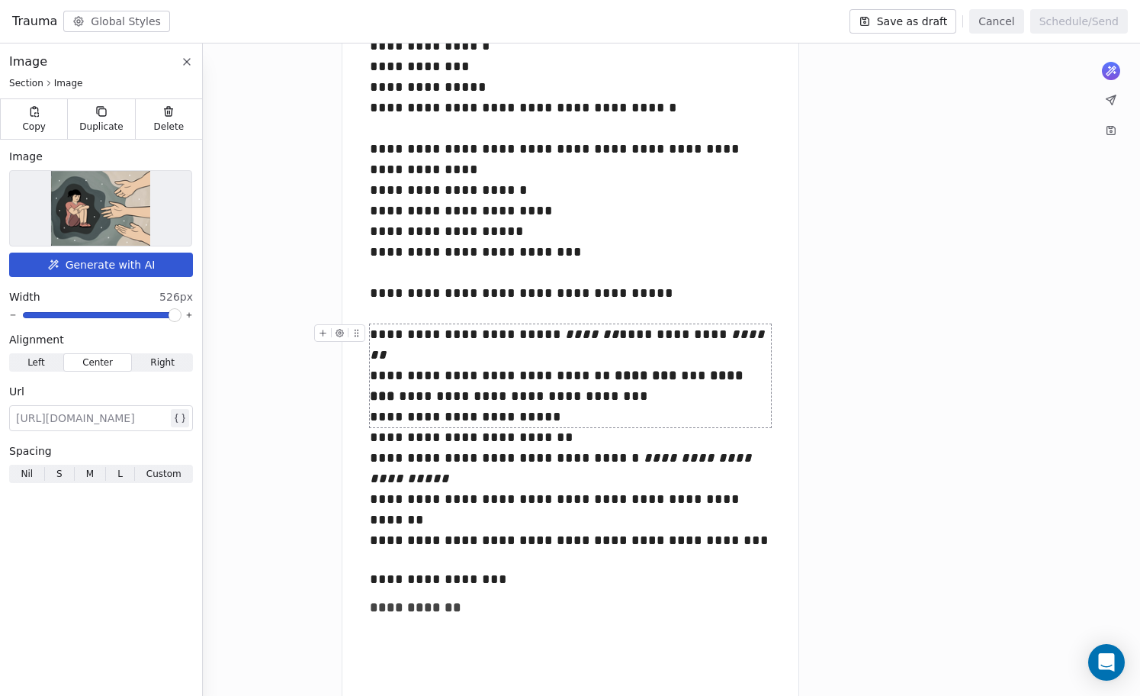
click at [577, 415] on div "**********" at bounding box center [570, 375] width 401 height 103
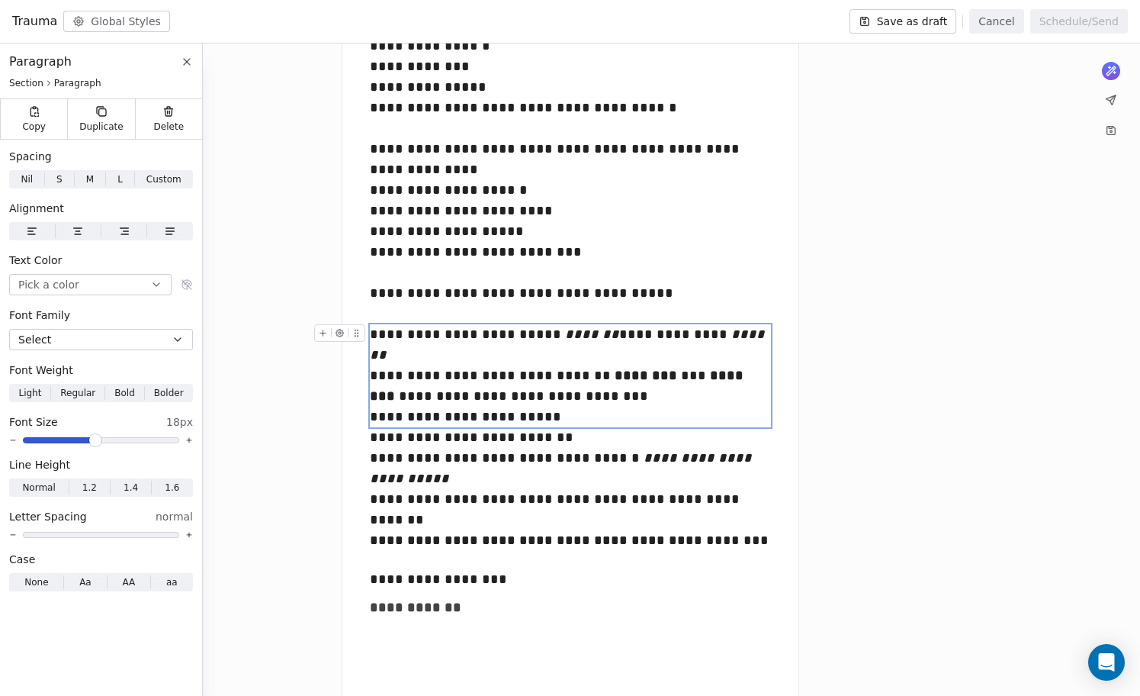
click at [577, 415] on div "**********" at bounding box center [570, 375] width 401 height 103
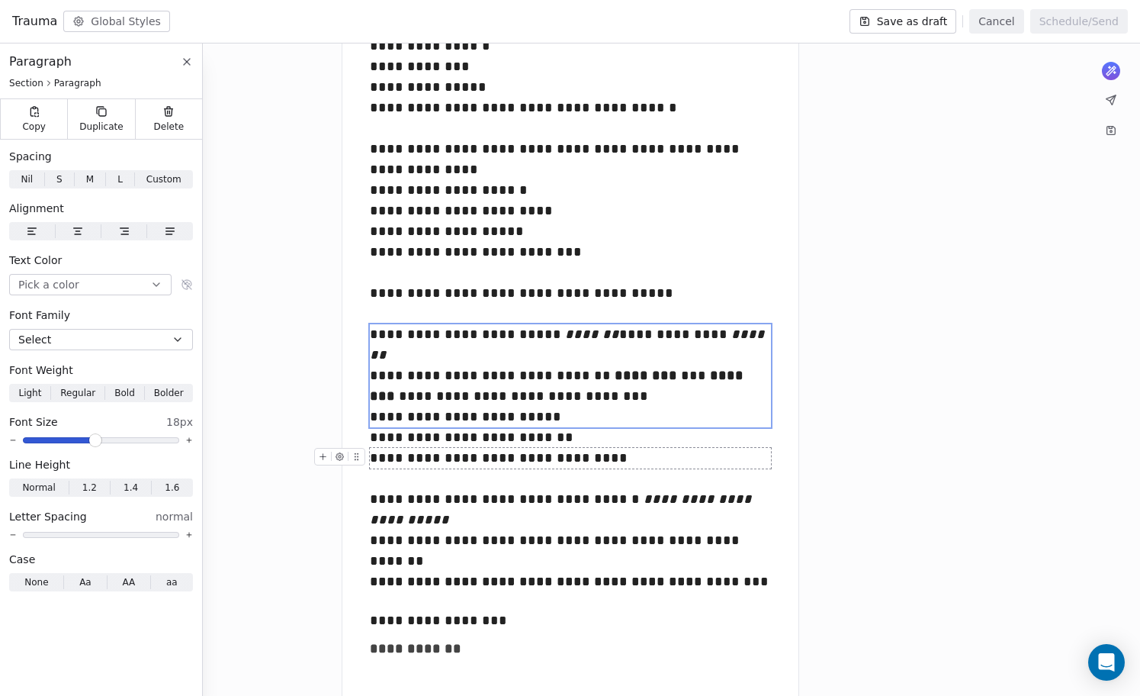
click at [497, 460] on div "**********" at bounding box center [570, 458] width 401 height 21
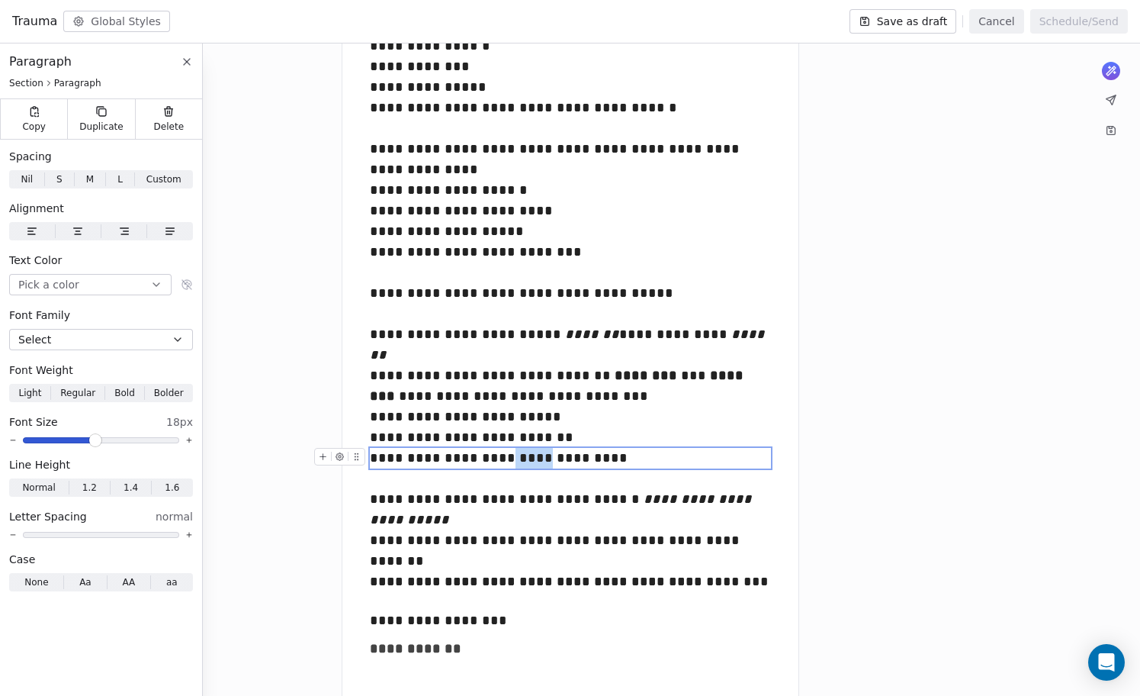
click at [497, 460] on div "**********" at bounding box center [570, 458] width 401 height 21
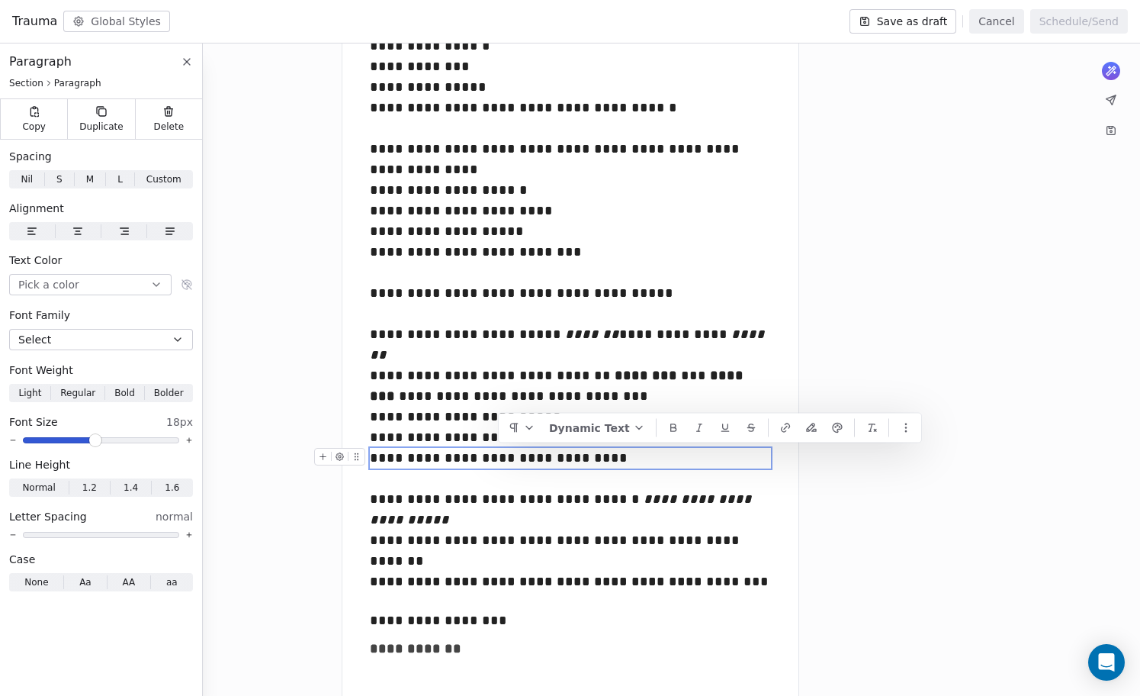
click at [371, 458] on div "**********" at bounding box center [570, 458] width 401 height 21
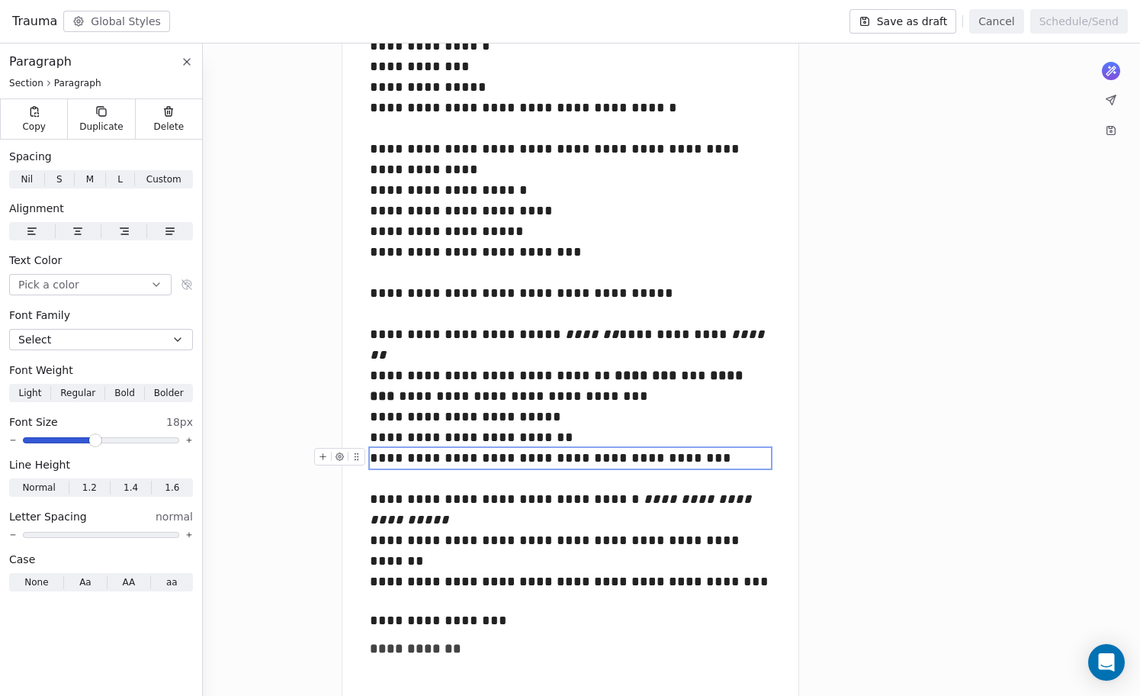
click at [450, 461] on div "**********" at bounding box center [570, 458] width 401 height 21
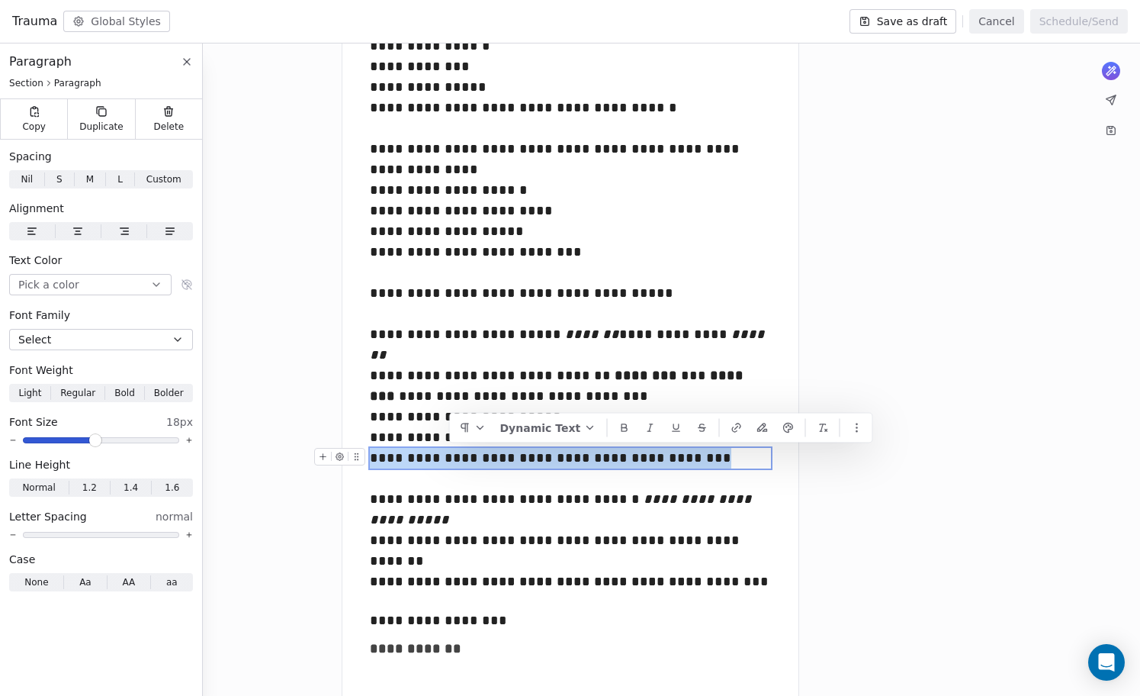
click at [450, 461] on div "**********" at bounding box center [570, 458] width 401 height 21
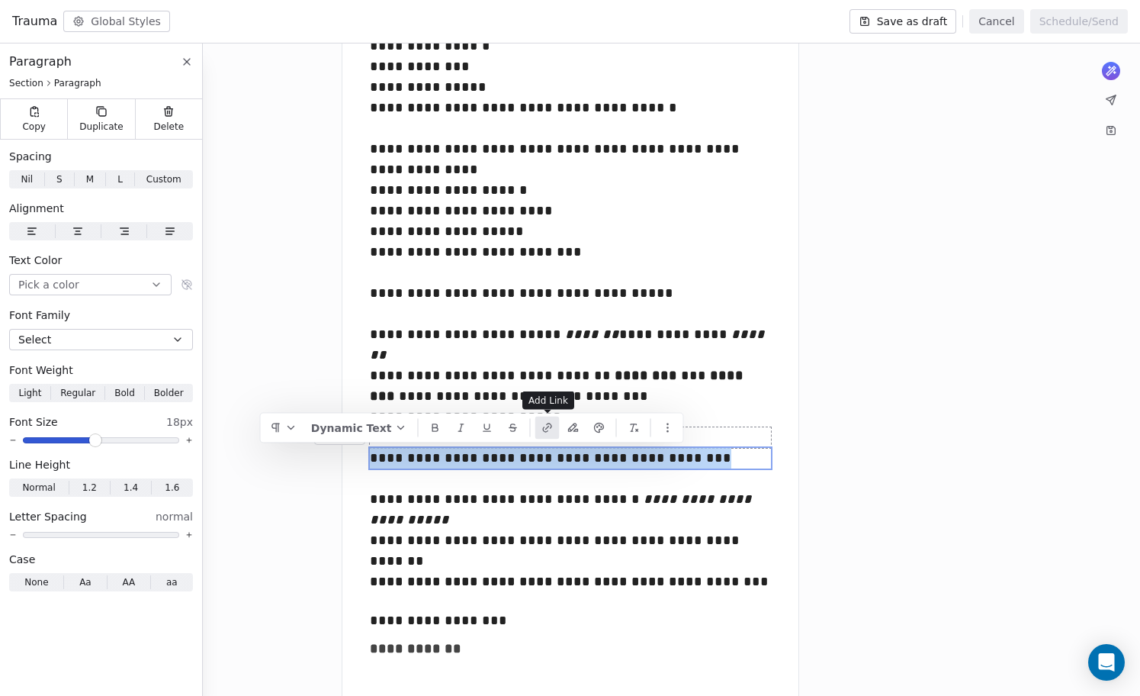
click at [549, 433] on icon "button" at bounding box center [548, 428] width 12 height 12
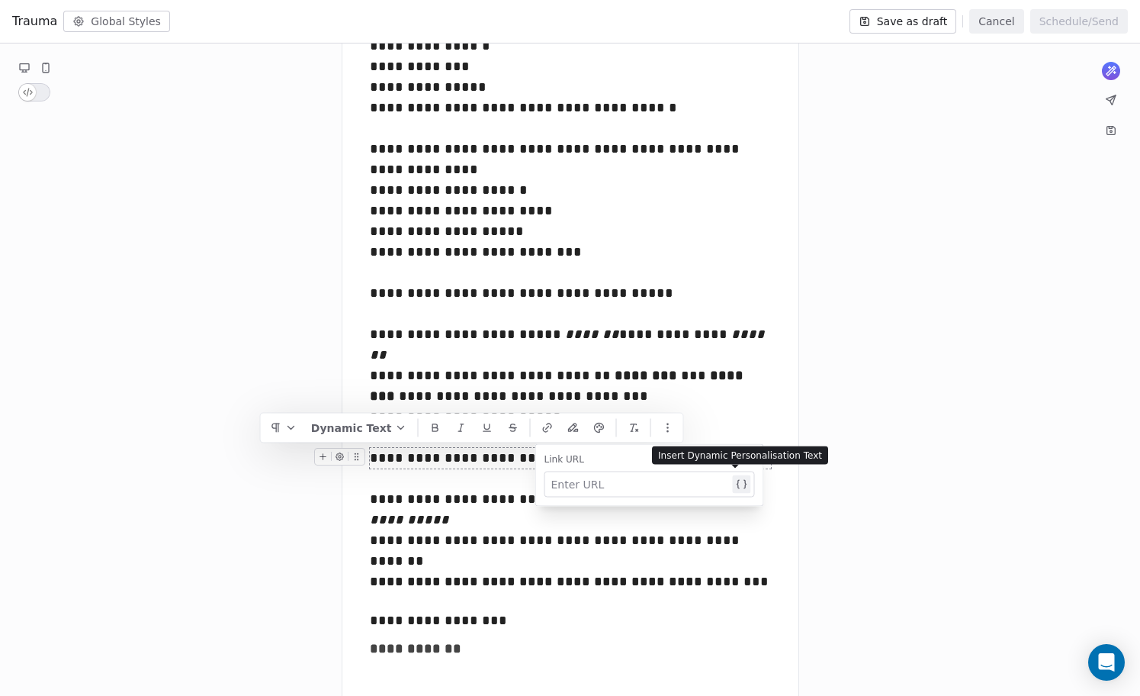
click at [572, 478] on div at bounding box center [641, 484] width 178 height 18
paste div
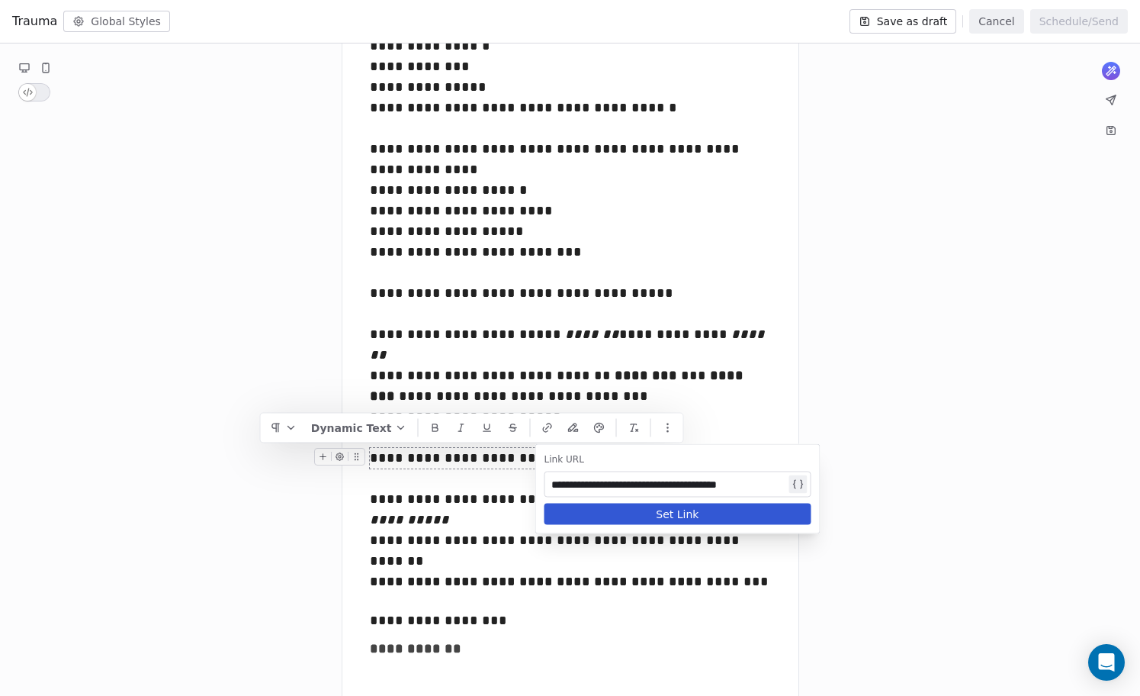
click at [682, 522] on button "Set Link" at bounding box center [678, 513] width 267 height 21
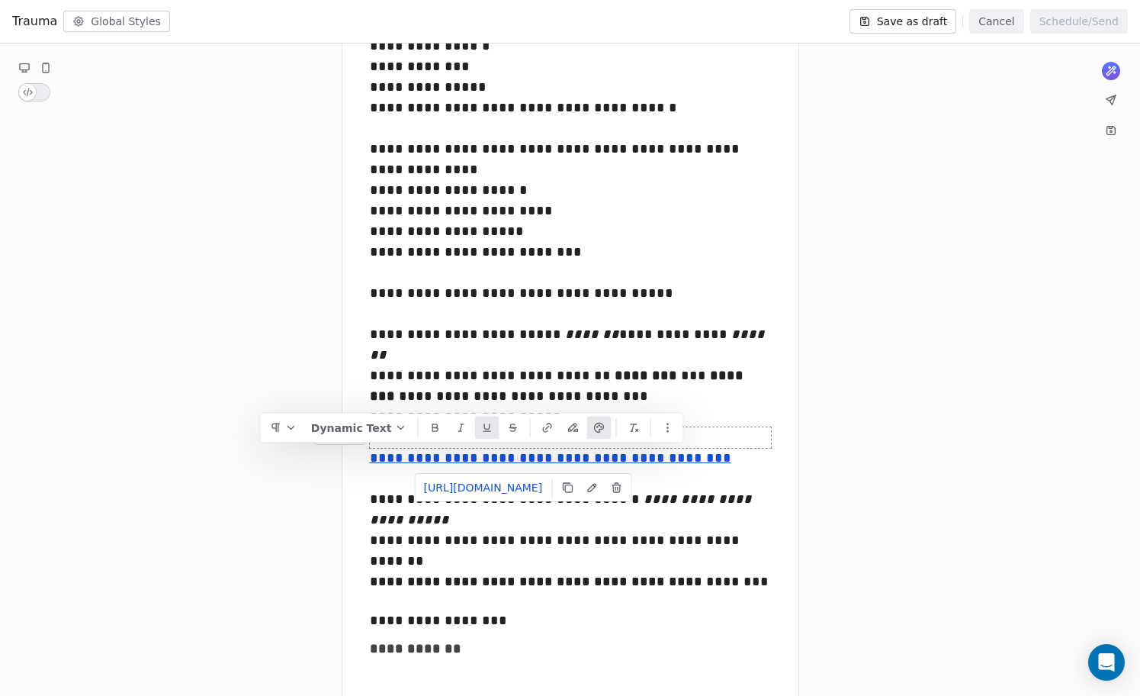
click at [740, 432] on div at bounding box center [570, 437] width 401 height 21
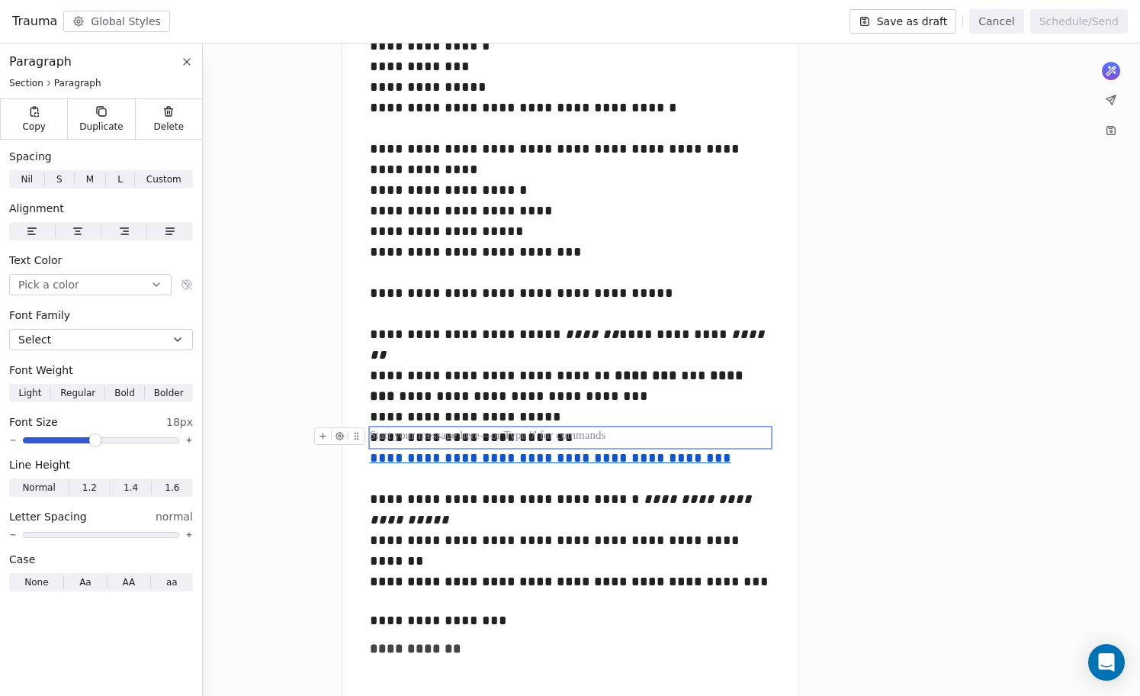
click at [748, 432] on div at bounding box center [570, 437] width 401 height 21
click at [517, 509] on div "**********" at bounding box center [570, 520] width 401 height 62
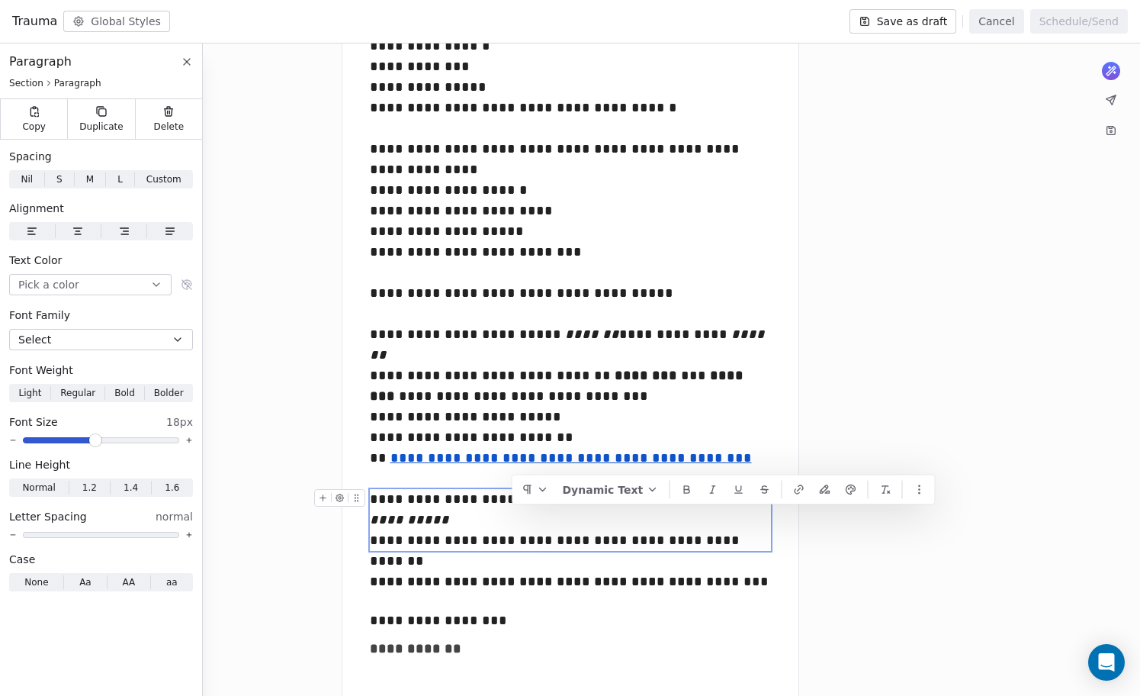
click at [589, 522] on div "**********" at bounding box center [570, 520] width 401 height 62
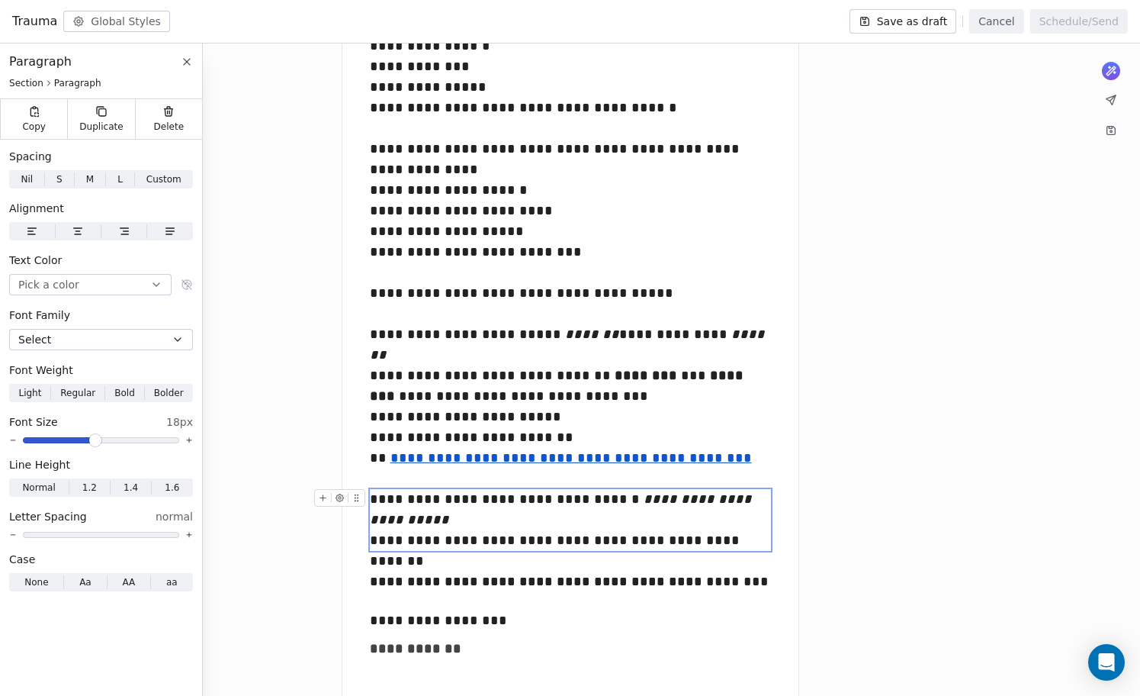
click at [671, 539] on div "**********" at bounding box center [570, 520] width 401 height 62
click at [759, 500] on div "**********" at bounding box center [570, 520] width 401 height 62
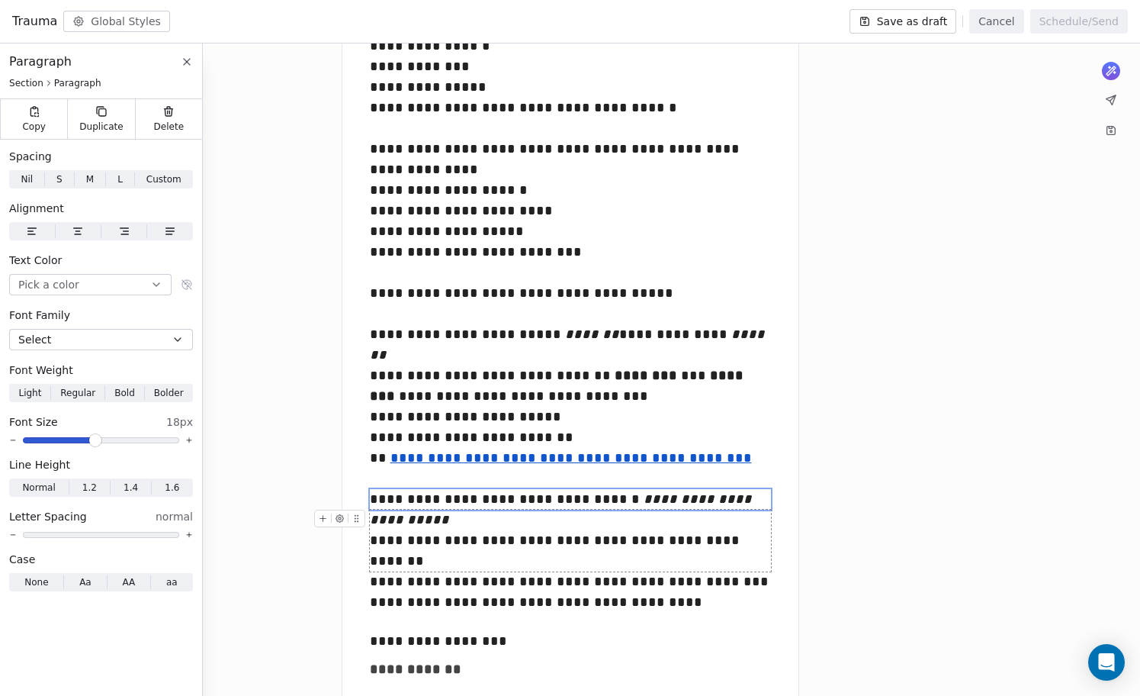
click at [716, 558] on div "**********" at bounding box center [570, 541] width 401 height 62
click at [695, 603] on div "**********" at bounding box center [570, 602] width 401 height 21
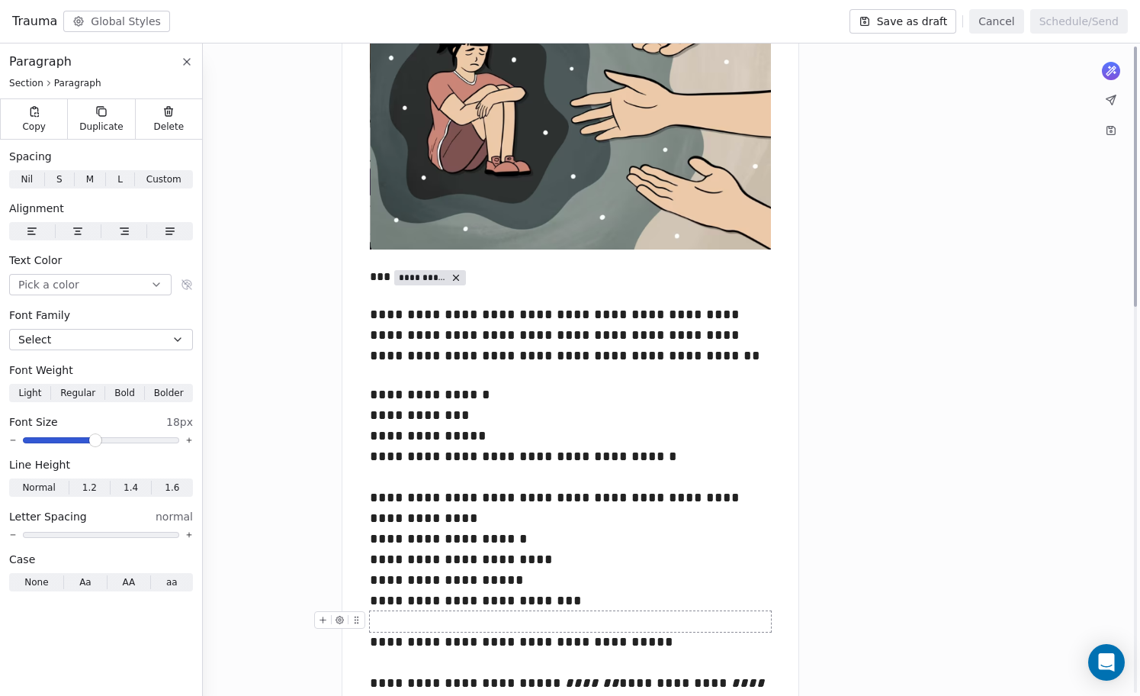
scroll to position [0, 0]
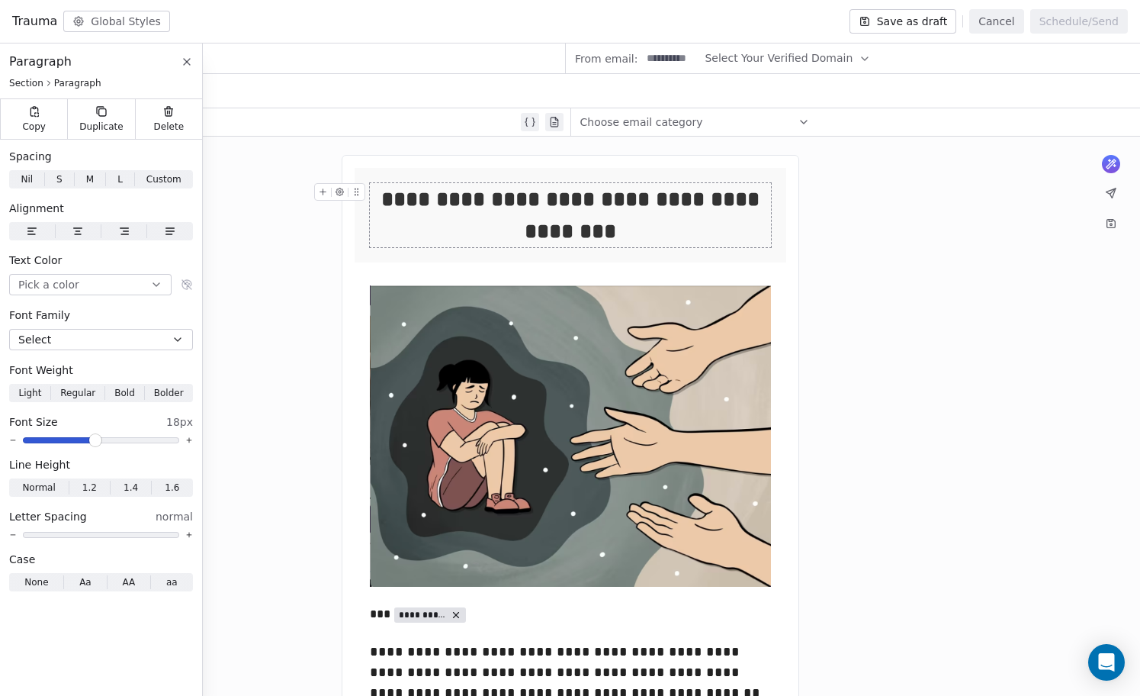
click at [674, 120] on span "Choose email category" at bounding box center [641, 121] width 123 height 15
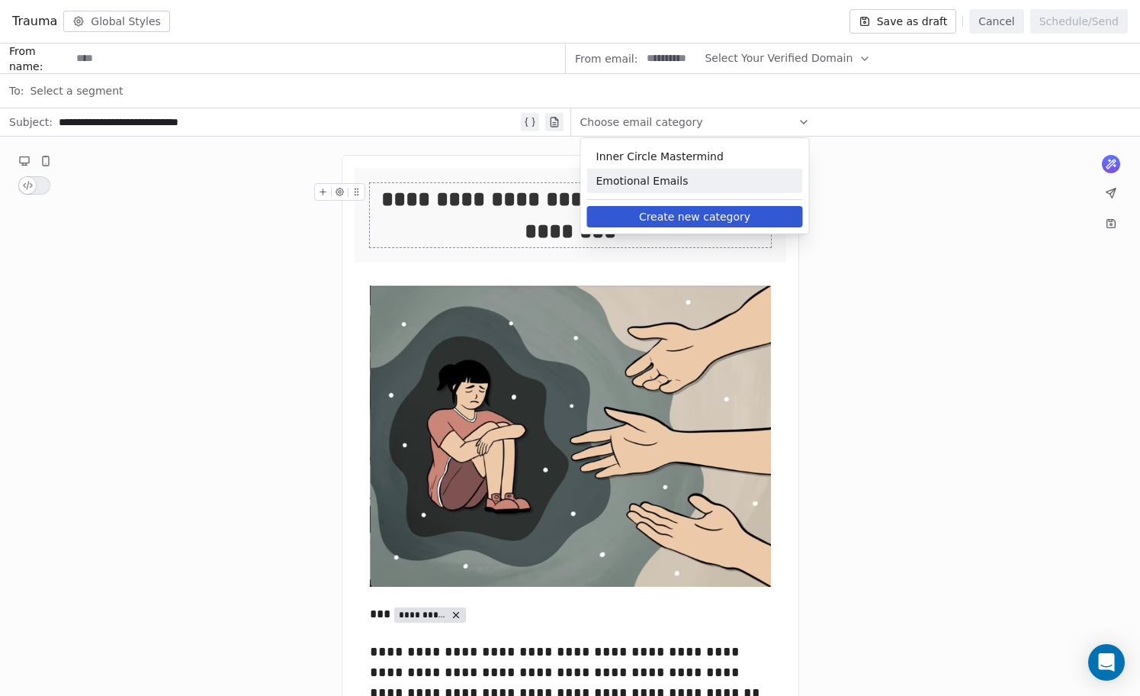
click at [682, 169] on div "Emotional Emails" at bounding box center [695, 181] width 216 height 24
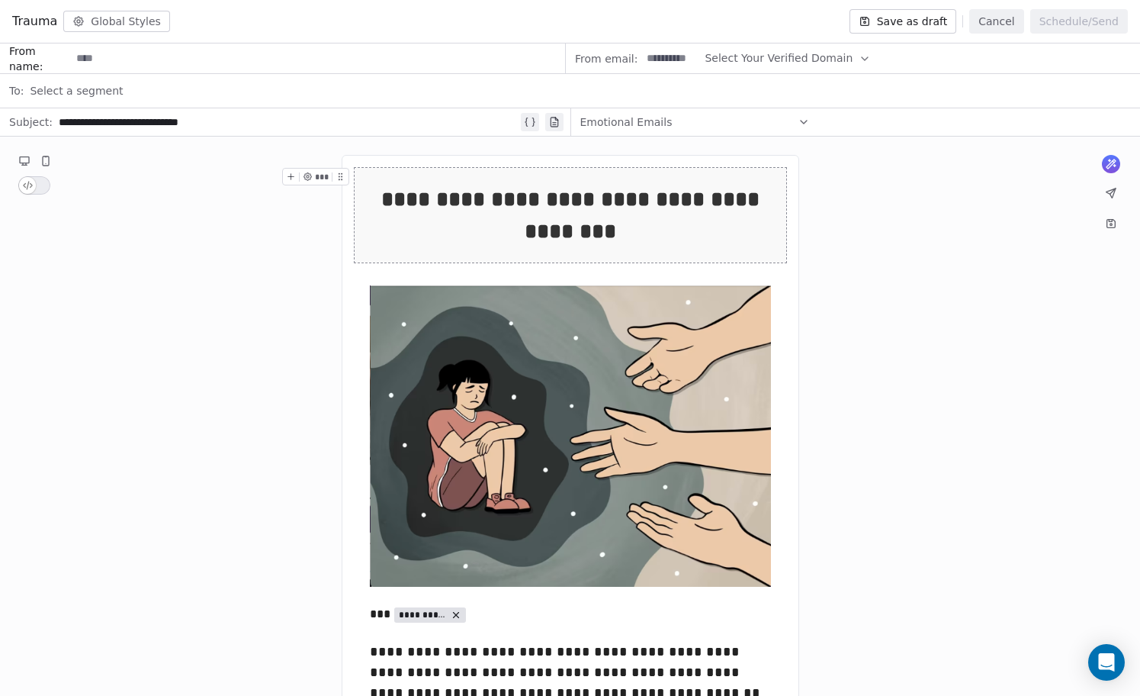
click at [671, 60] on input at bounding box center [671, 58] width 59 height 28
type input "*******"
click at [796, 61] on span "Select Your Verified Domain" at bounding box center [779, 58] width 148 height 16
click at [770, 98] on span "@[DOMAIN_NAME]" at bounding box center [778, 95] width 124 height 15
click at [220, 68] on input at bounding box center [318, 58] width 494 height 28
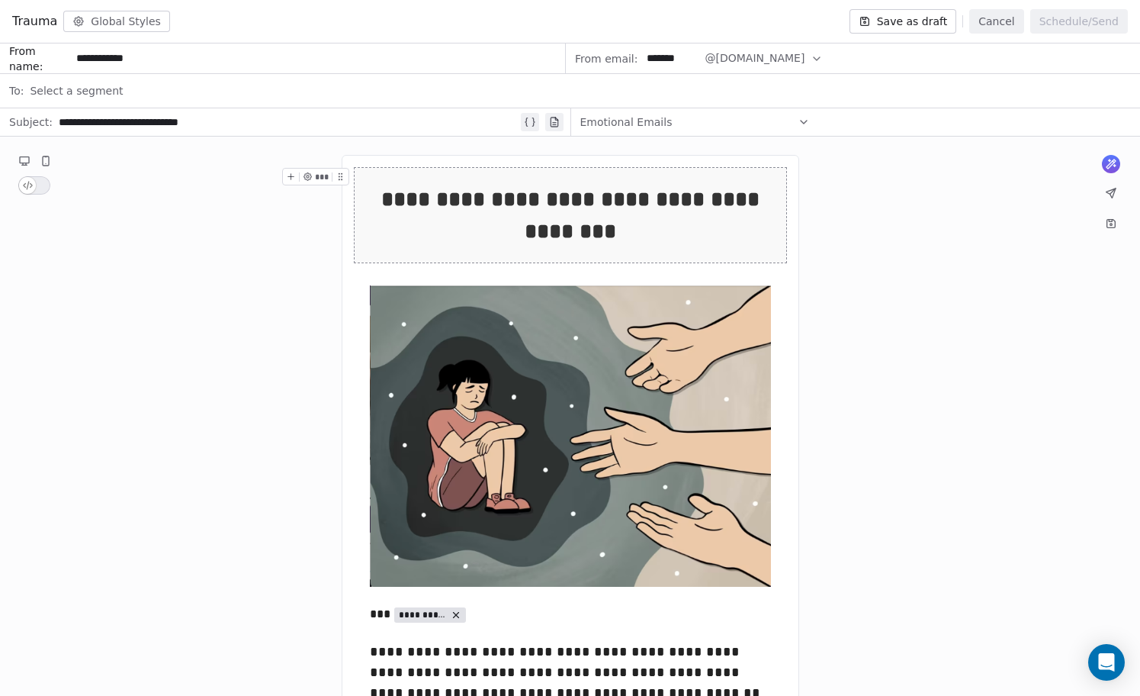
type input "**********"
click at [156, 92] on div "Select a segment" at bounding box center [580, 91] width 1101 height 34
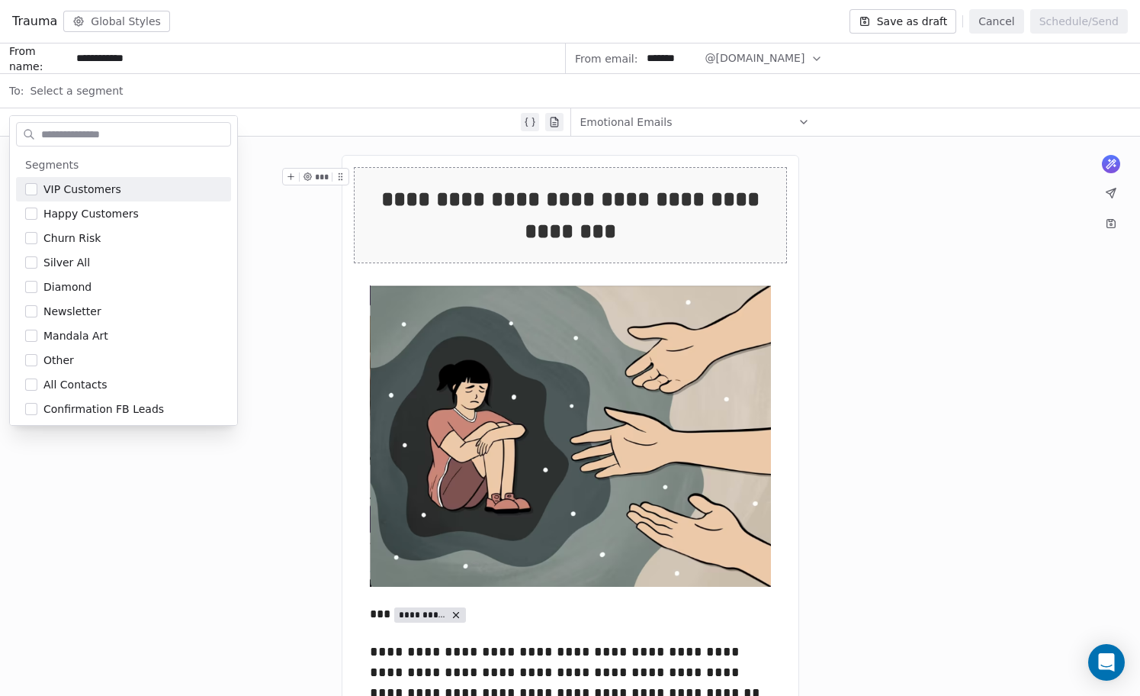
click at [156, 92] on div "Select a segment" at bounding box center [580, 91] width 1101 height 34
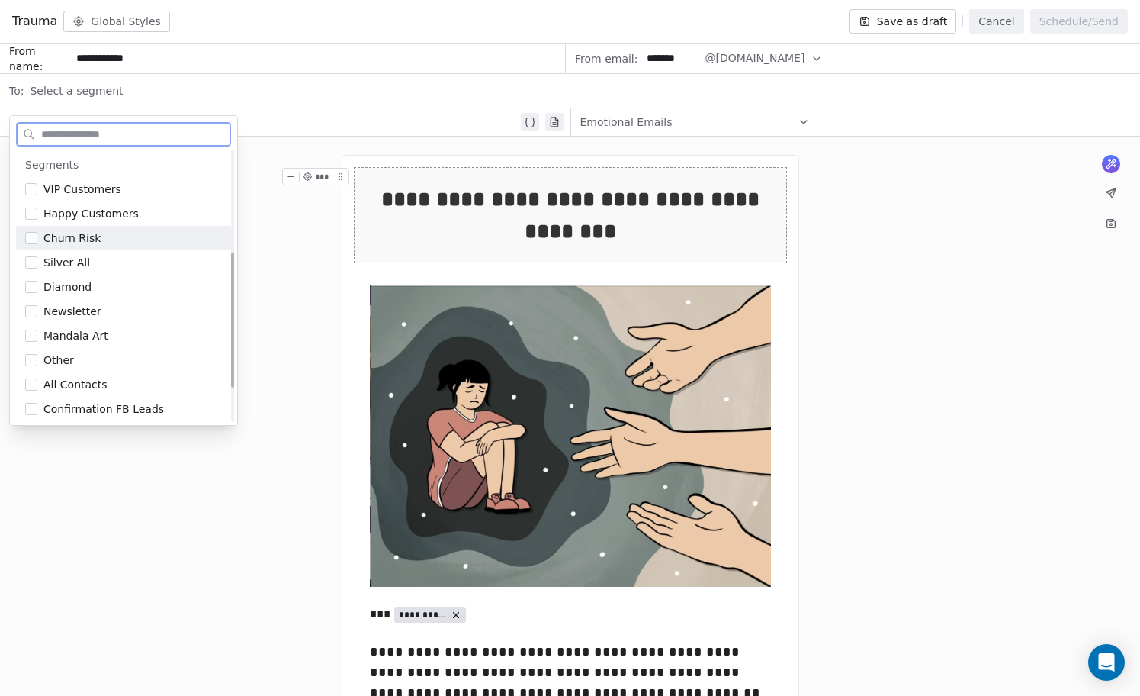
scroll to position [271, 0]
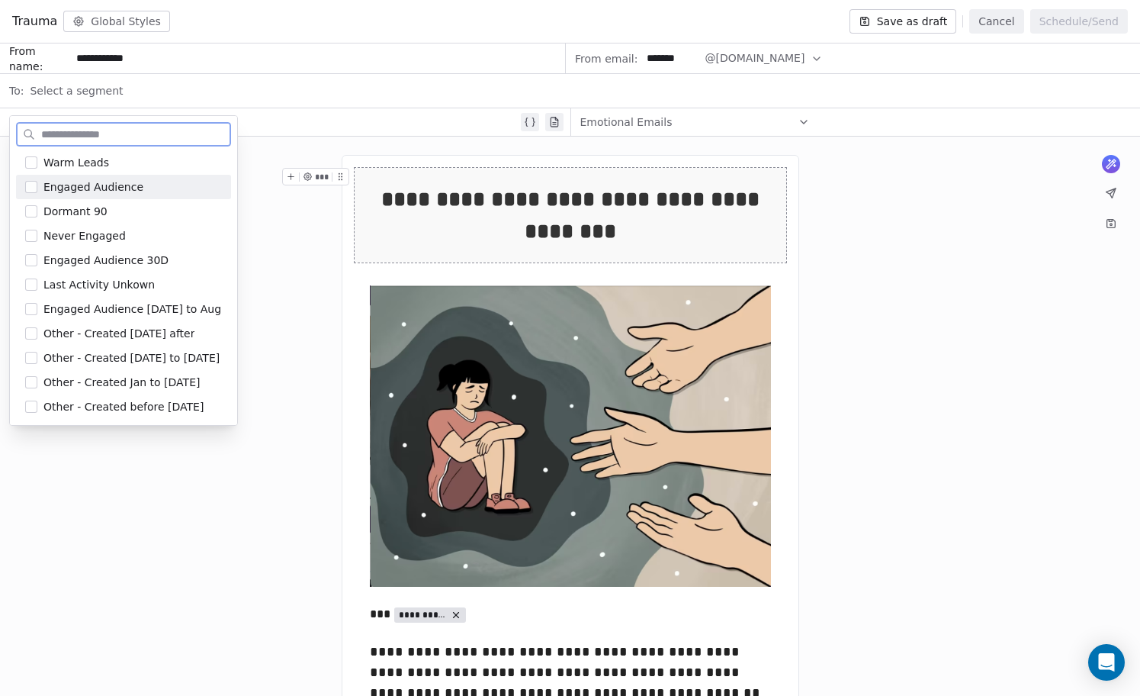
click at [142, 183] on div "Engaged Audience" at bounding box center [132, 186] width 178 height 15
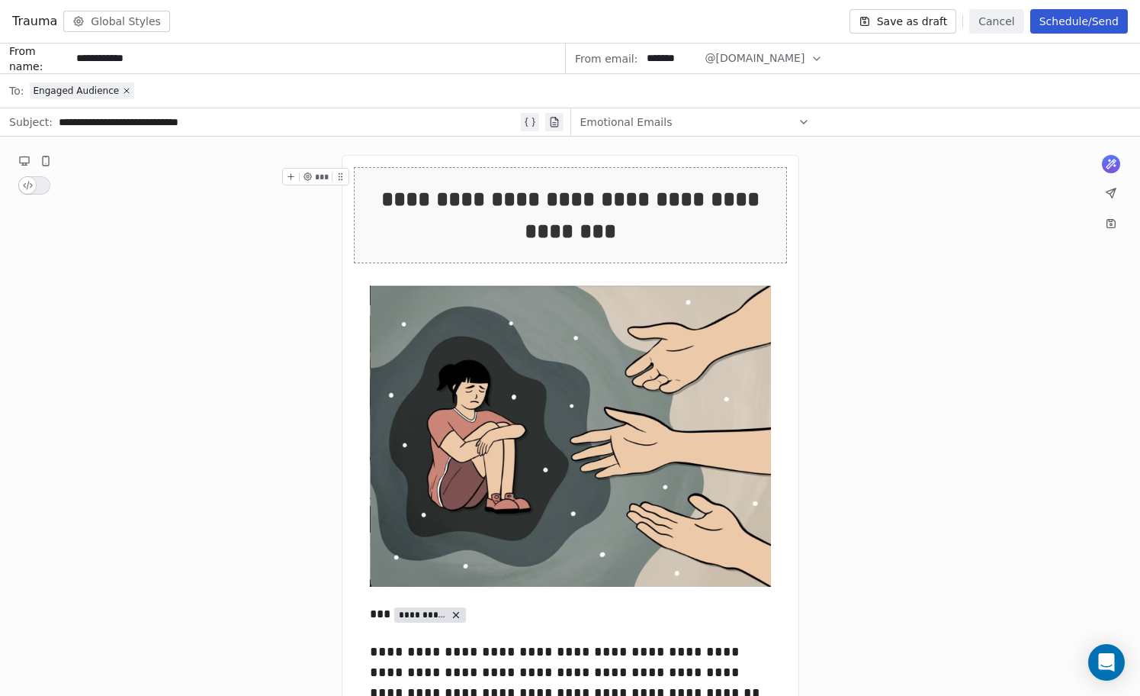
click at [153, 107] on div "Engaged Audience" at bounding box center [580, 91] width 1101 height 34
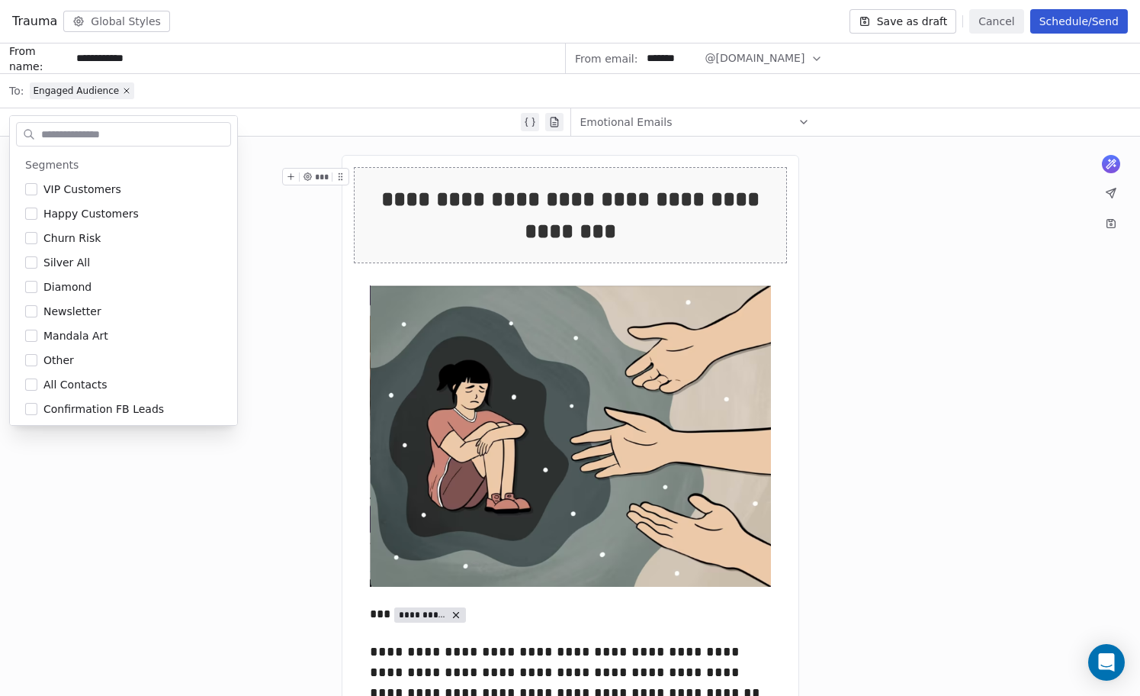
scroll to position [51, 0]
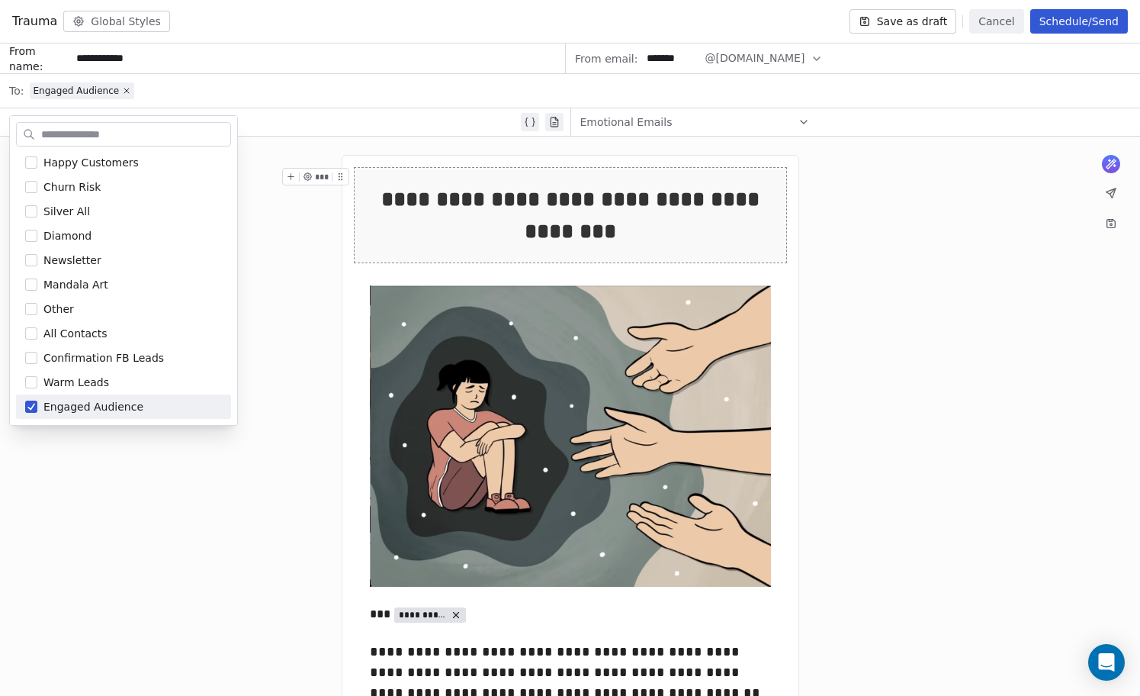
click at [153, 124] on input "text" at bounding box center [134, 135] width 192 height 22
click at [264, 122] on div "**********" at bounding box center [288, 122] width 459 height 18
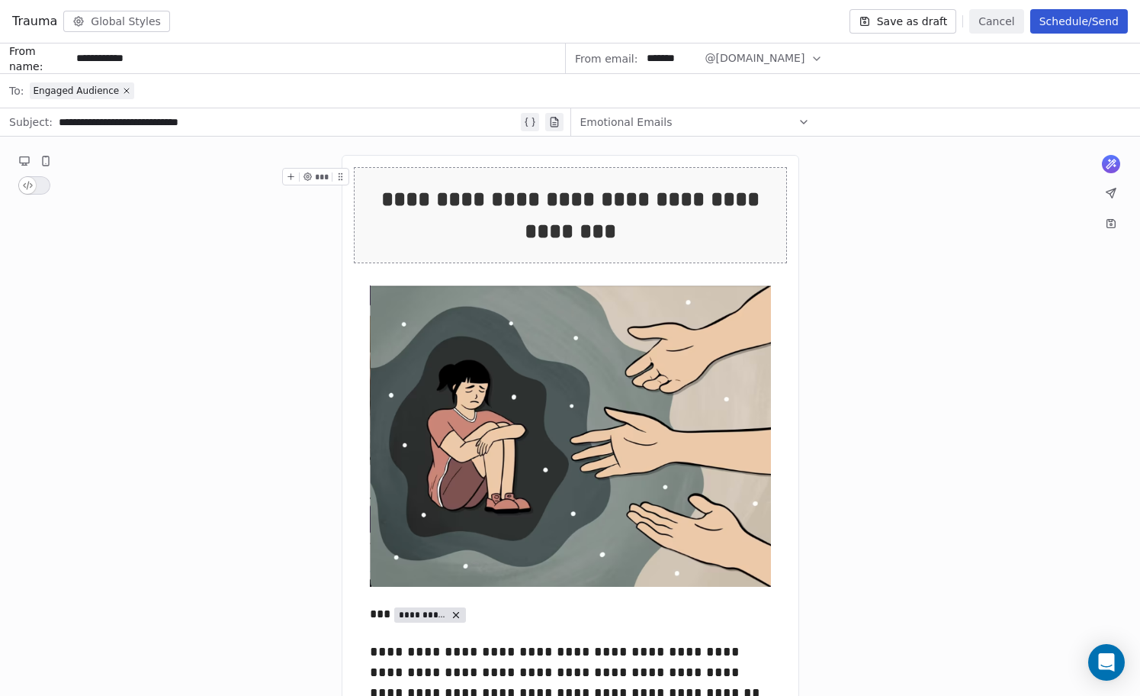
click at [264, 122] on div "**********" at bounding box center [288, 122] width 459 height 18
click at [59, 124] on div "**********" at bounding box center [288, 122] width 459 height 18
click at [583, 207] on div "**********" at bounding box center [570, 215] width 401 height 64
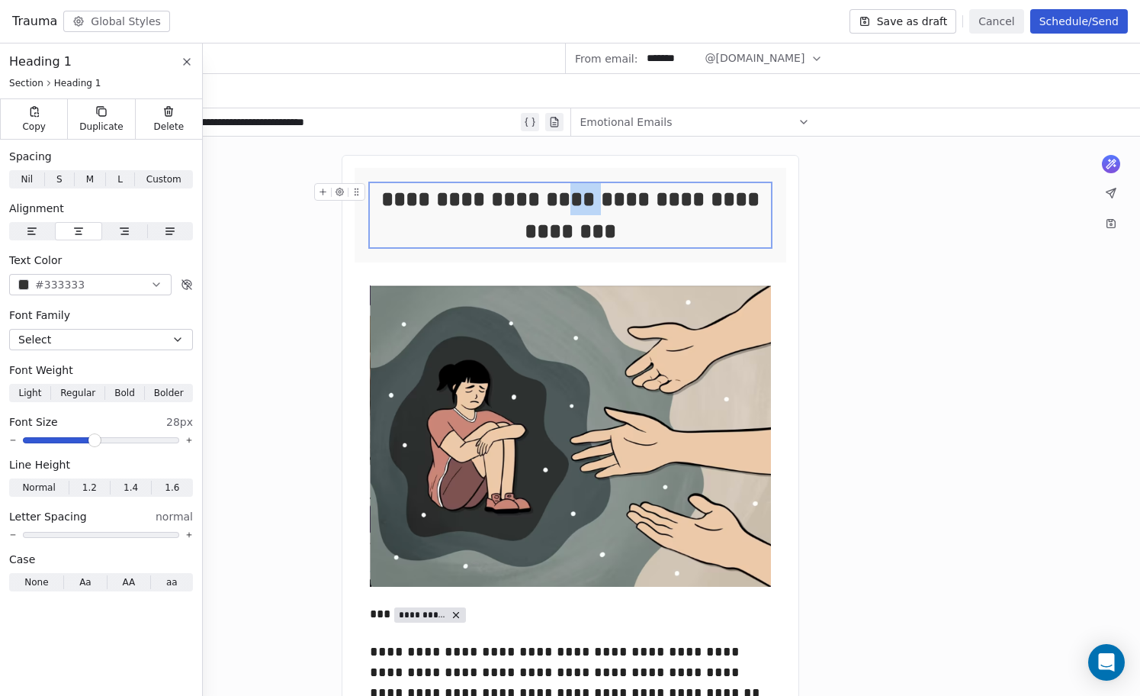
click at [583, 207] on div "**********" at bounding box center [570, 215] width 401 height 64
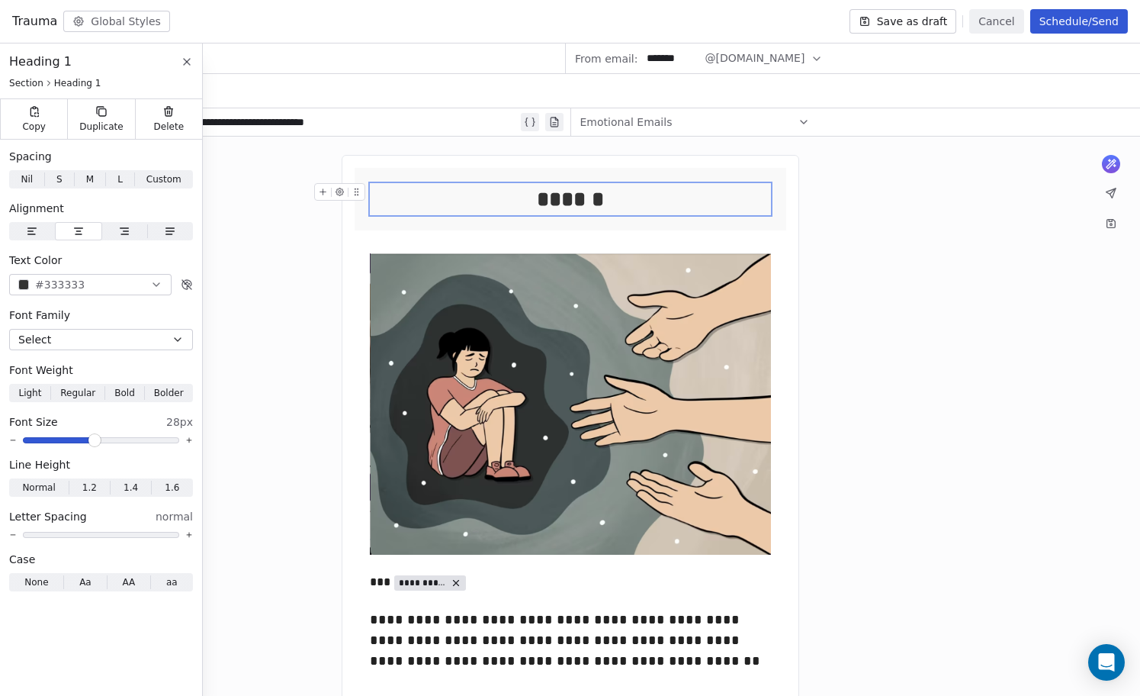
click at [583, 207] on div "******" at bounding box center [570, 199] width 401 height 32
click at [548, 202] on div "******" at bounding box center [570, 199] width 401 height 32
click at [358, 126] on div "**********" at bounding box center [288, 122] width 459 height 18
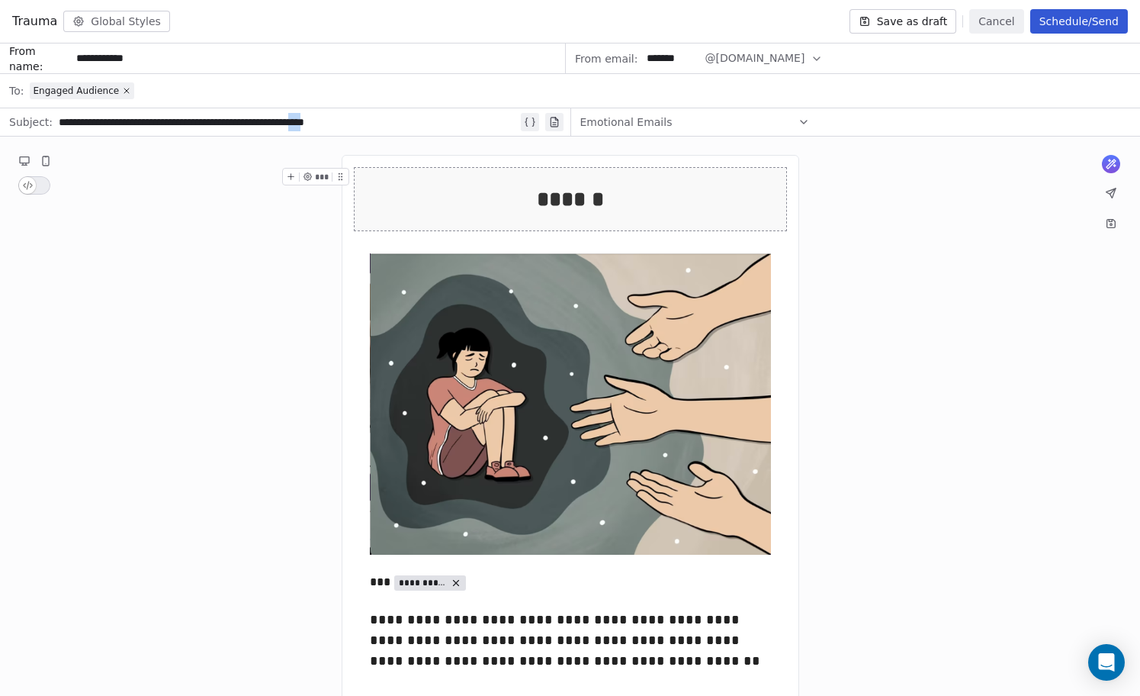
click at [358, 126] on div "**********" at bounding box center [288, 122] width 459 height 18
click at [554, 198] on div "******" at bounding box center [570, 199] width 401 height 32
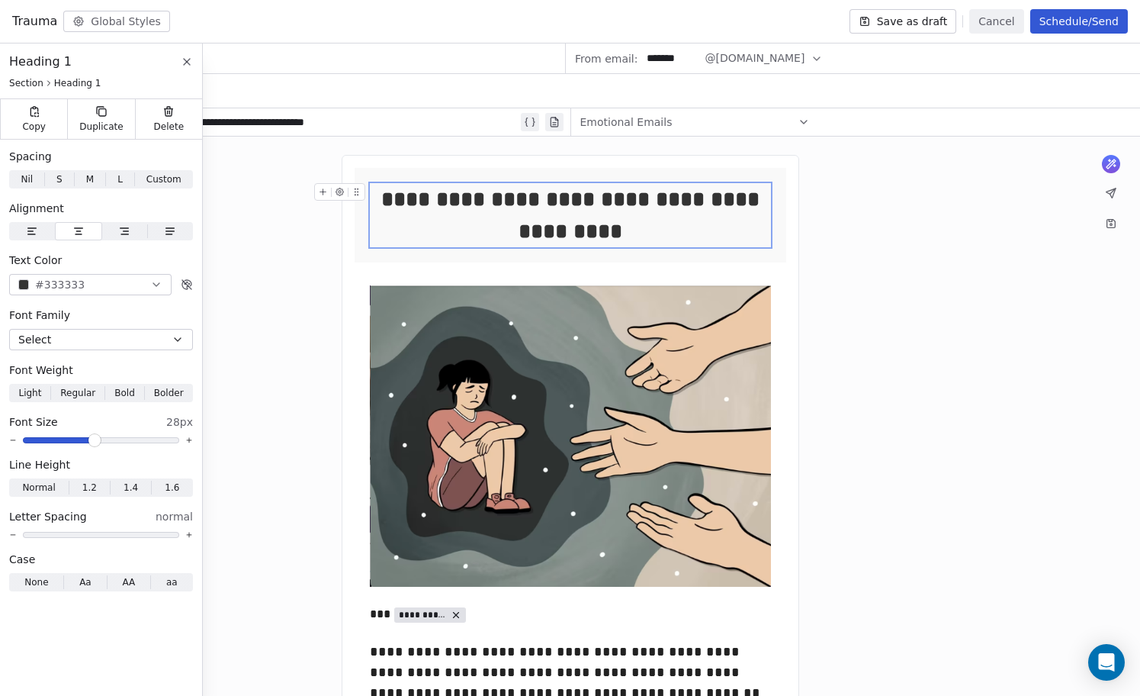
click at [442, 204] on div "**********" at bounding box center [570, 215] width 401 height 64
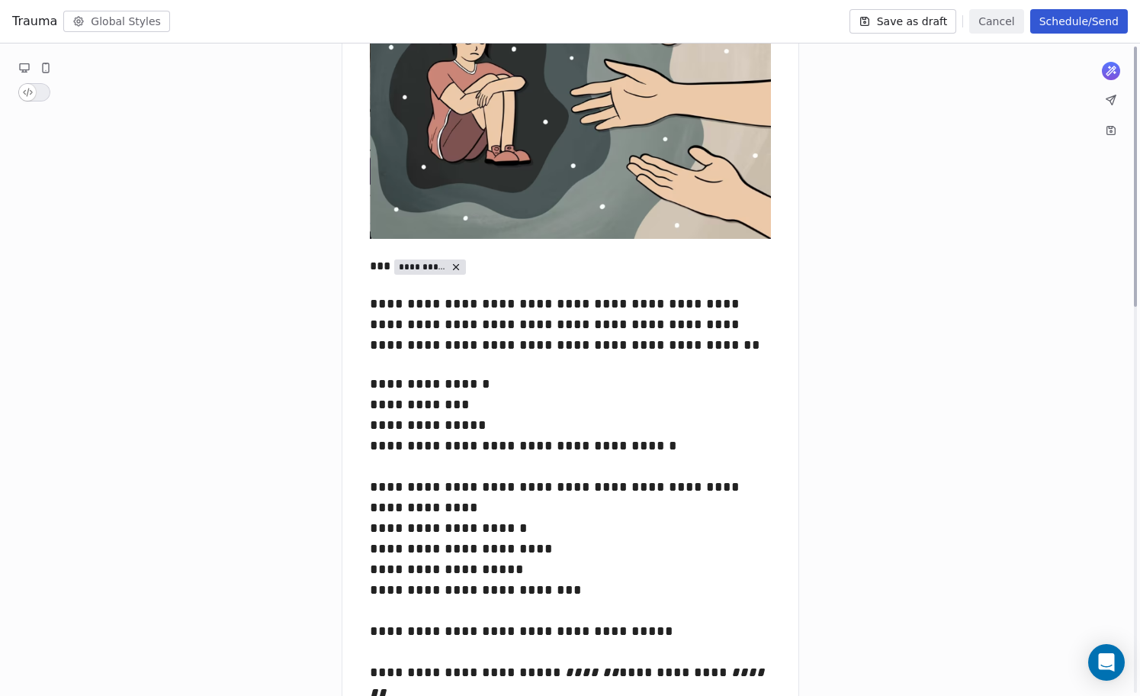
scroll to position [0, 0]
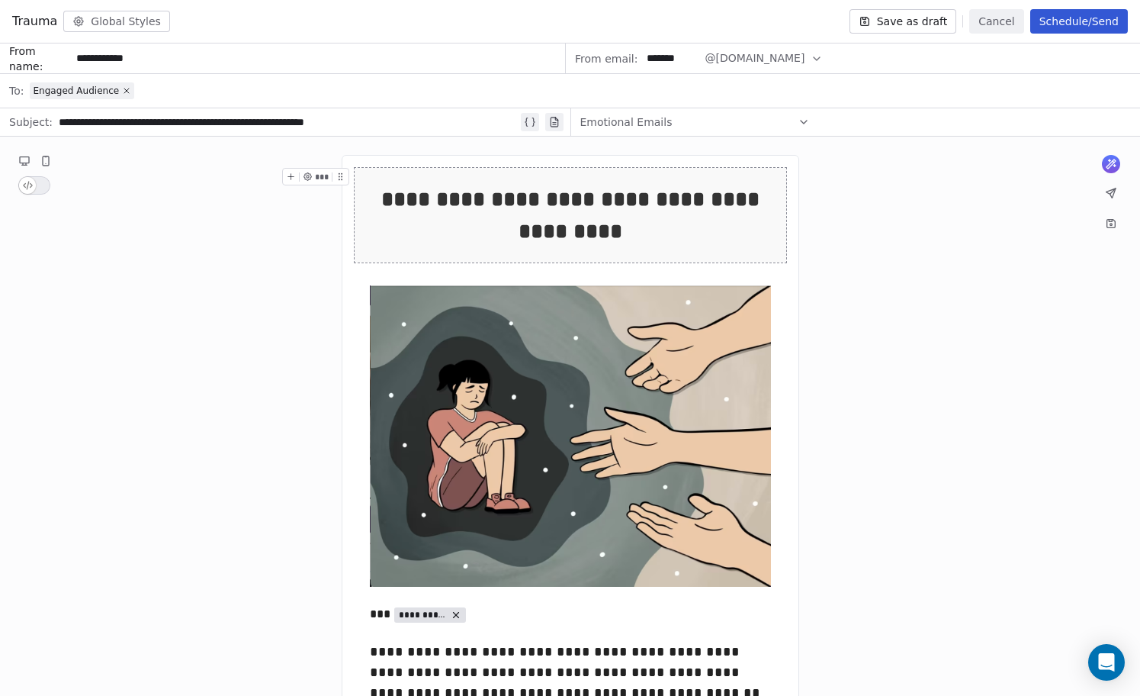
click at [1093, 19] on button "Schedule/Send" at bounding box center [1080, 21] width 98 height 24
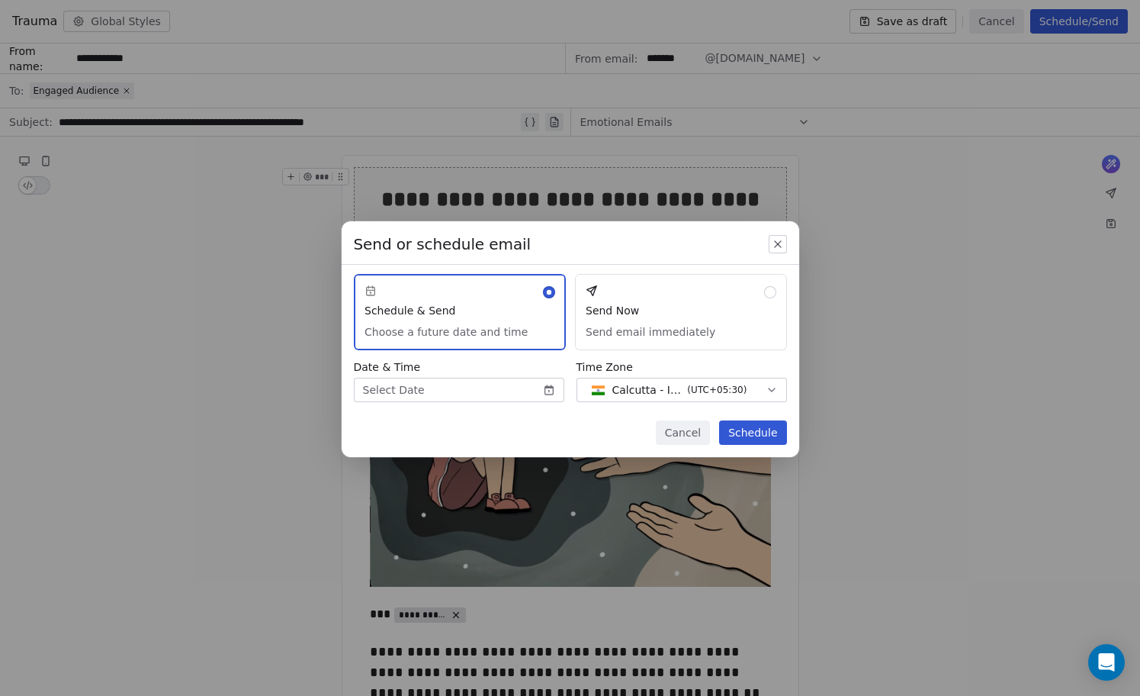
click at [741, 314] on button "Send Now Send email immediately" at bounding box center [681, 312] width 212 height 76
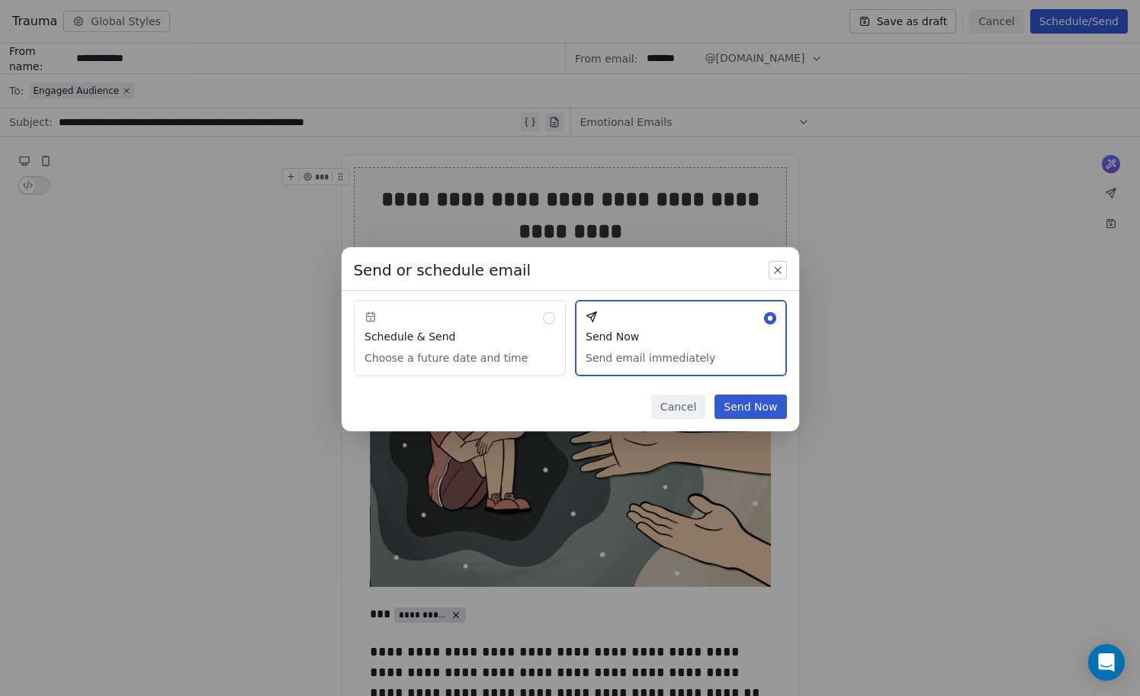
click at [747, 402] on button "Send Now" at bounding box center [751, 406] width 72 height 24
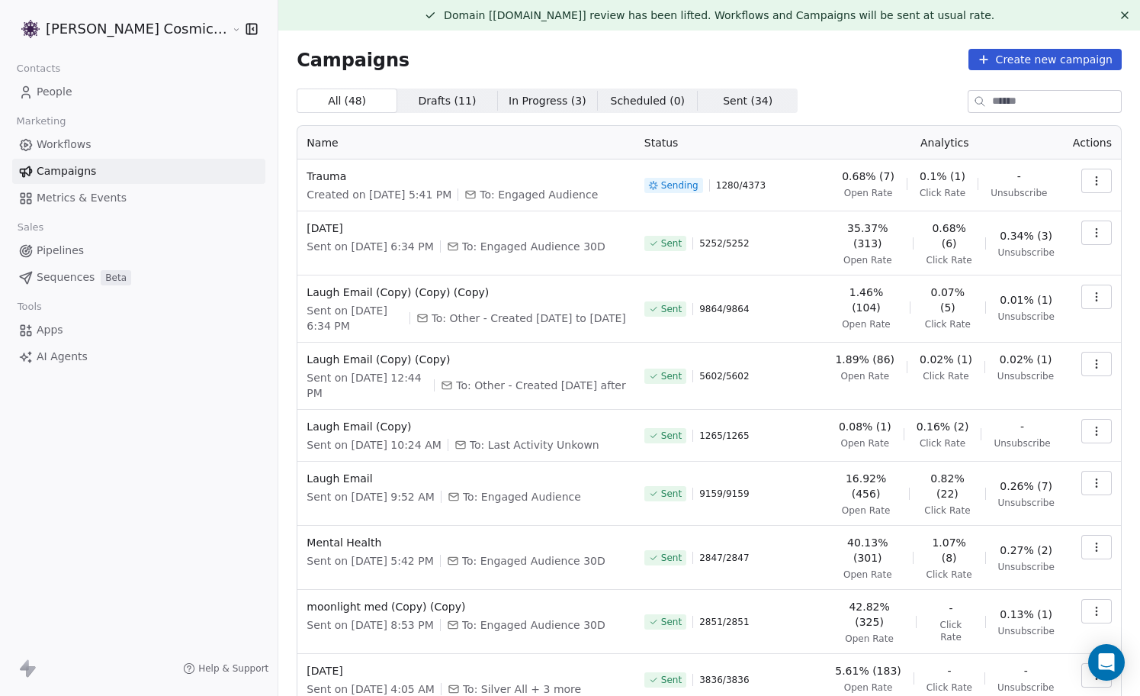
click at [59, 94] on span "People" at bounding box center [55, 92] width 36 height 16
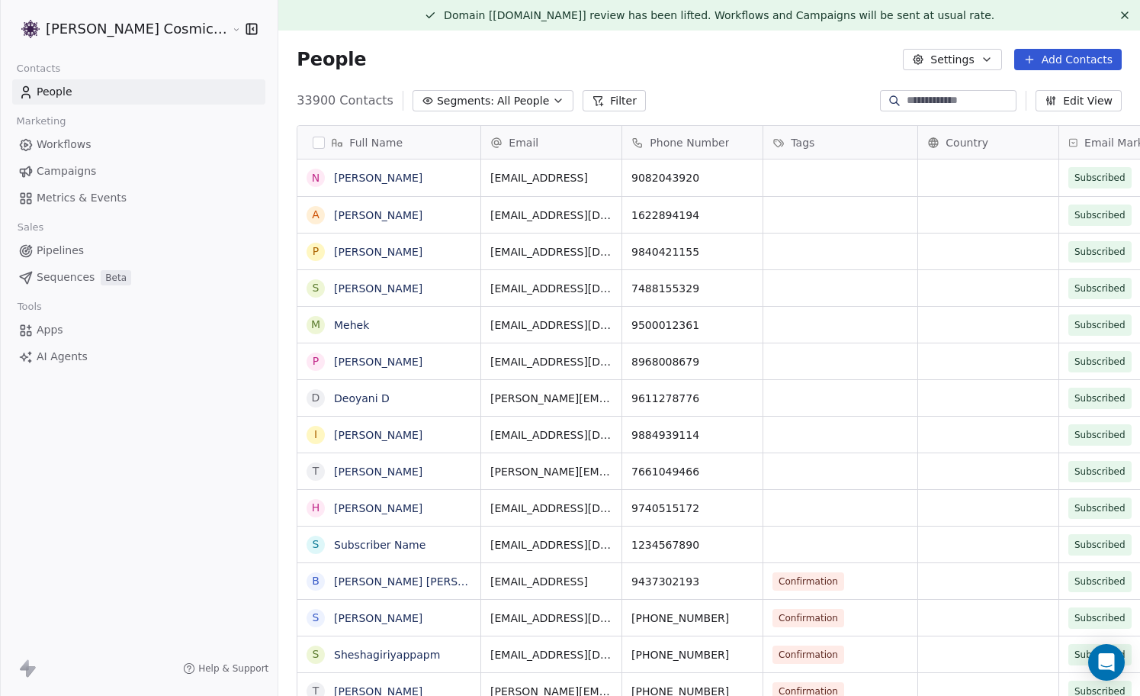
click at [313, 141] on button "button" at bounding box center [319, 143] width 12 height 12
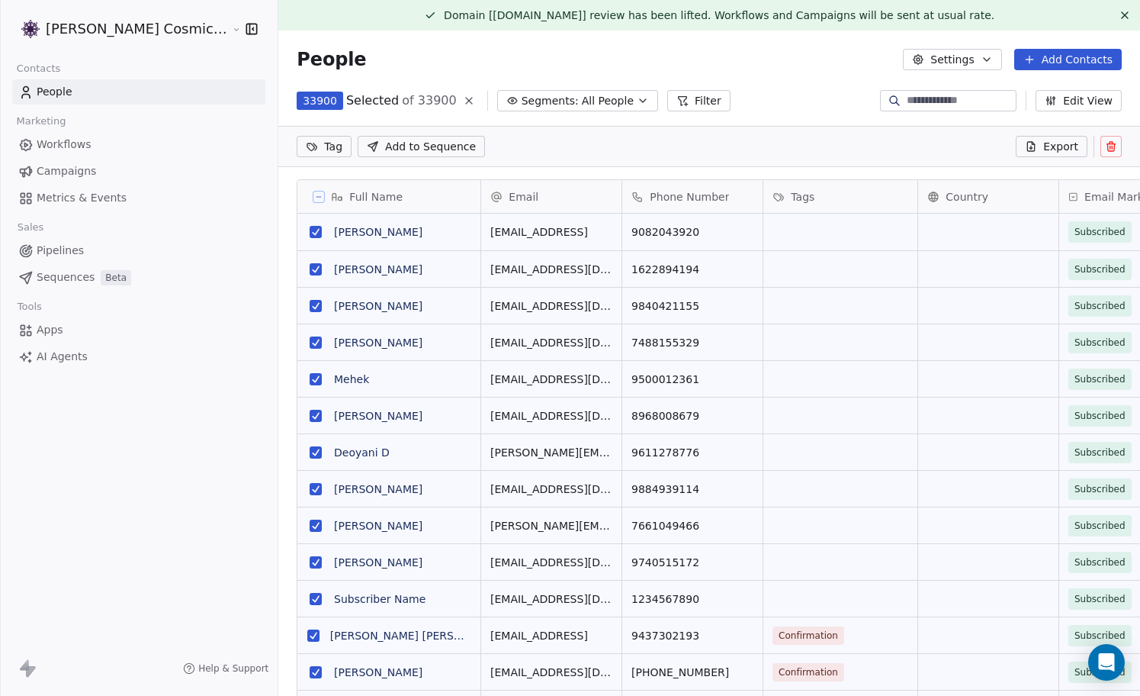
click at [315, 195] on icon at bounding box center [319, 197] width 8 height 8
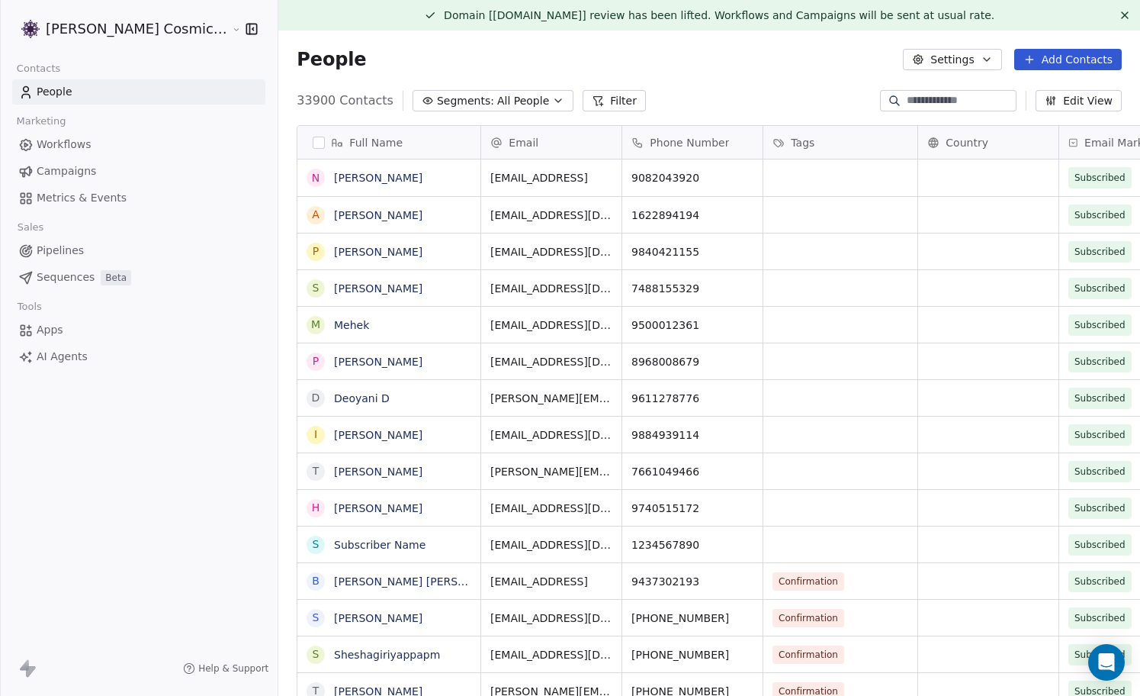
click at [313, 144] on button "button" at bounding box center [319, 143] width 12 height 12
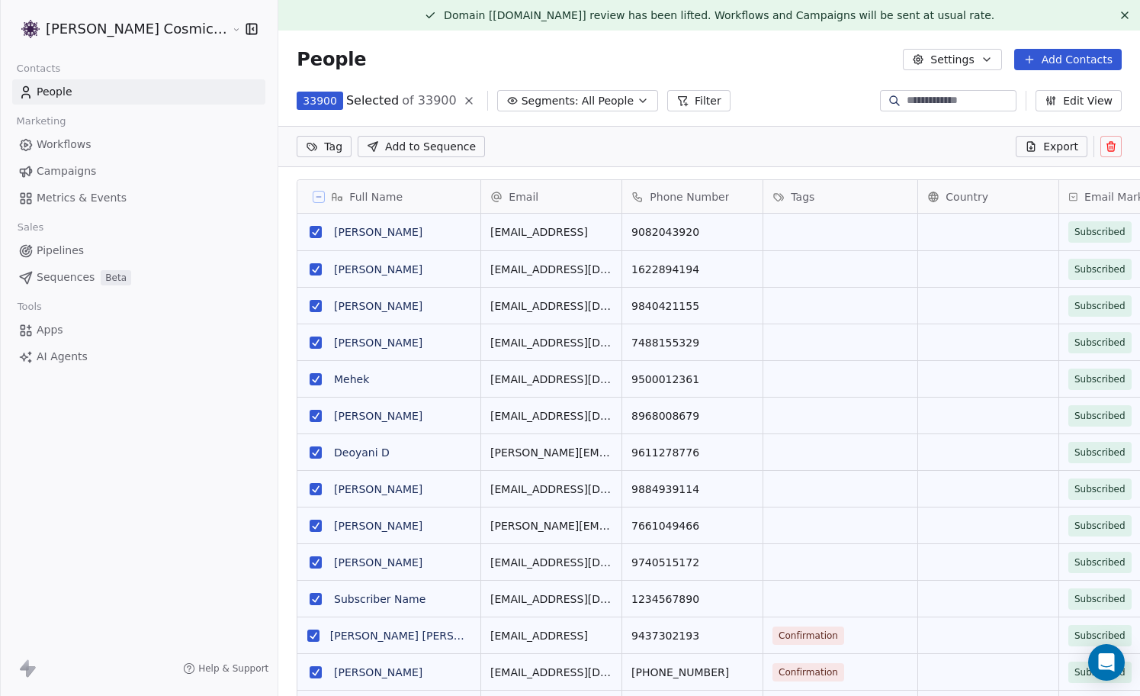
scroll to position [558, 889]
click at [310, 231] on button "grid" at bounding box center [316, 232] width 12 height 12
click at [310, 264] on button "grid" at bounding box center [316, 269] width 12 height 12
click at [315, 198] on icon at bounding box center [319, 197] width 8 height 8
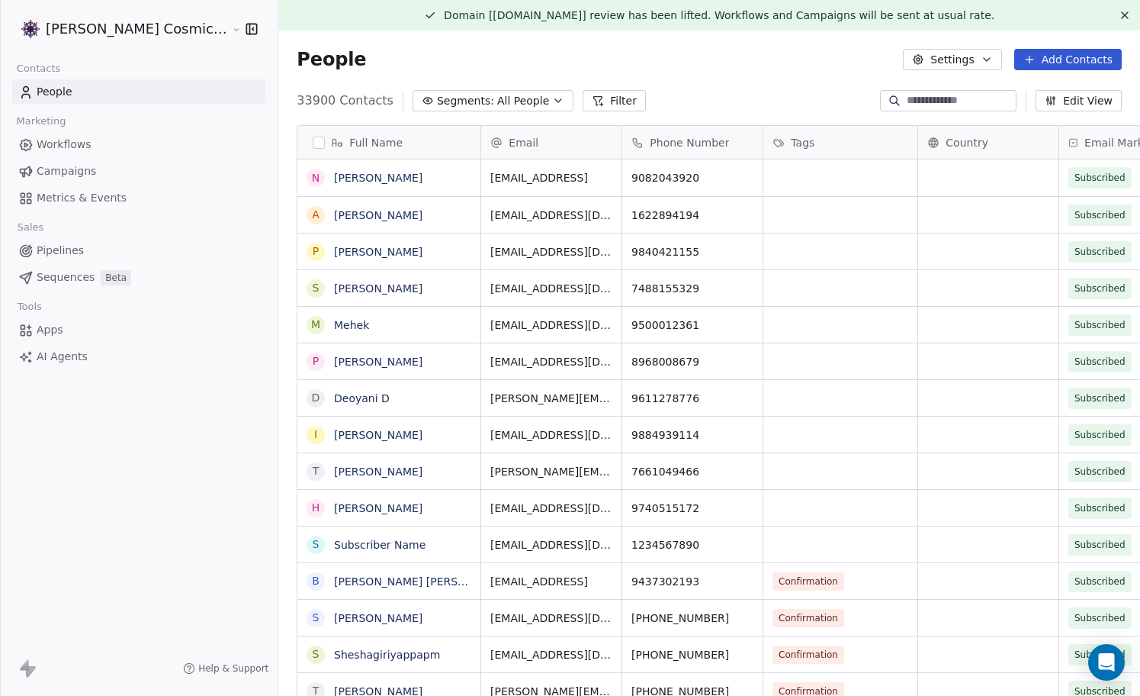
scroll to position [6, 0]
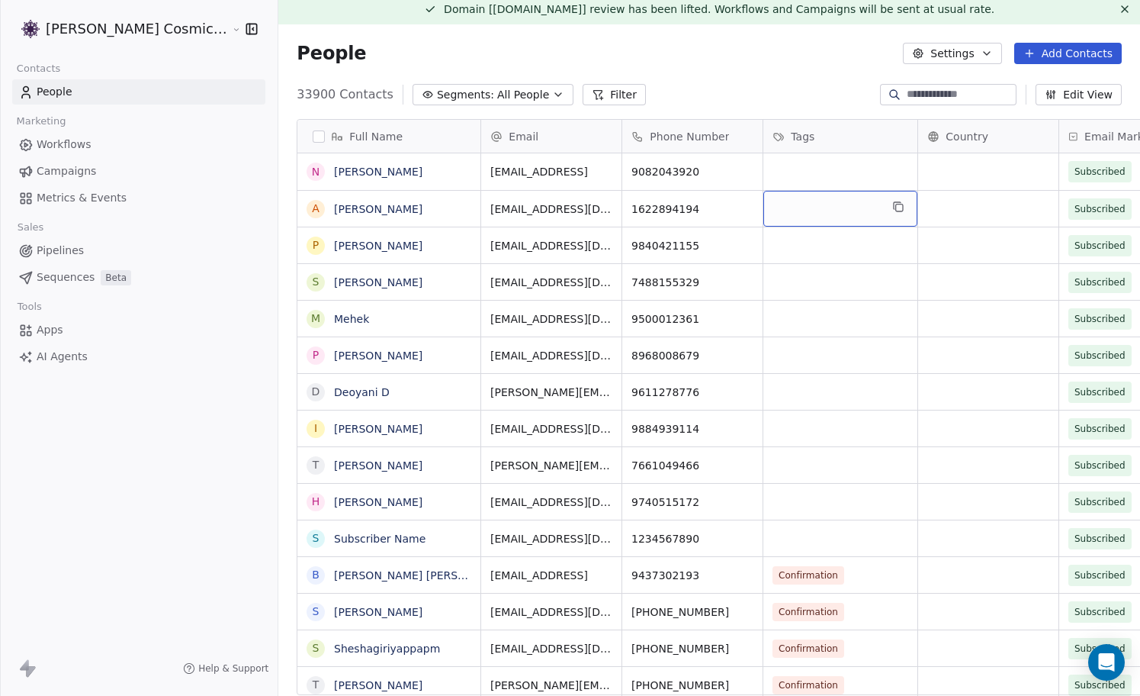
click at [754, 76] on div "People Settings Add Contacts" at bounding box center [709, 53] width 862 height 58
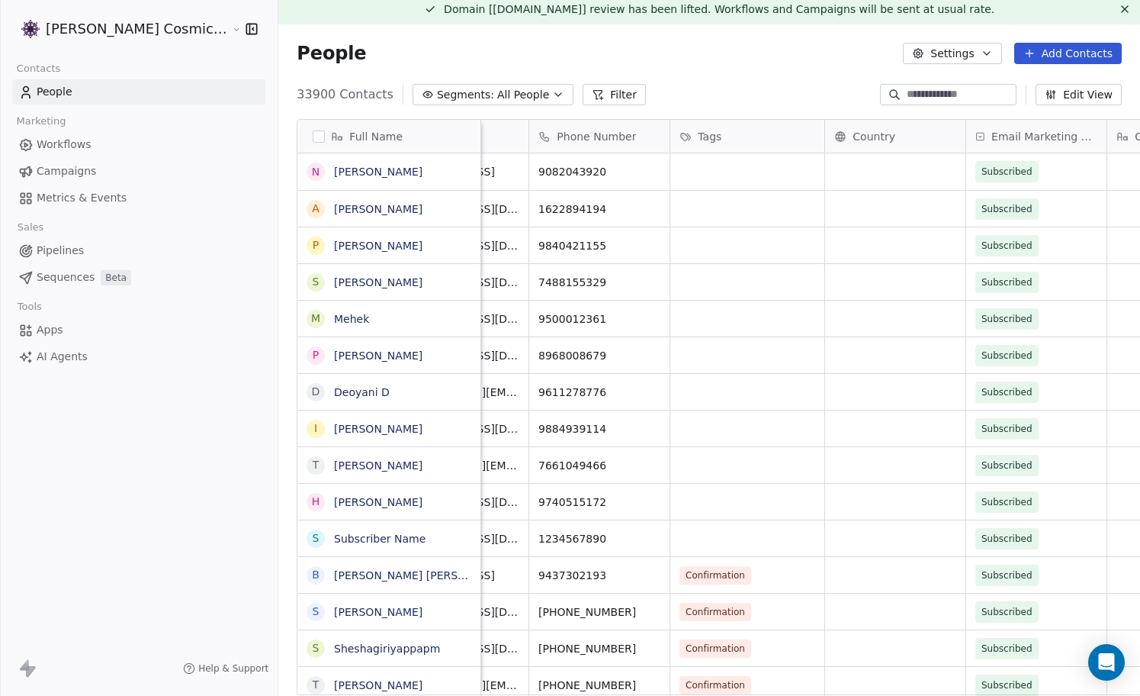
scroll to position [0, 0]
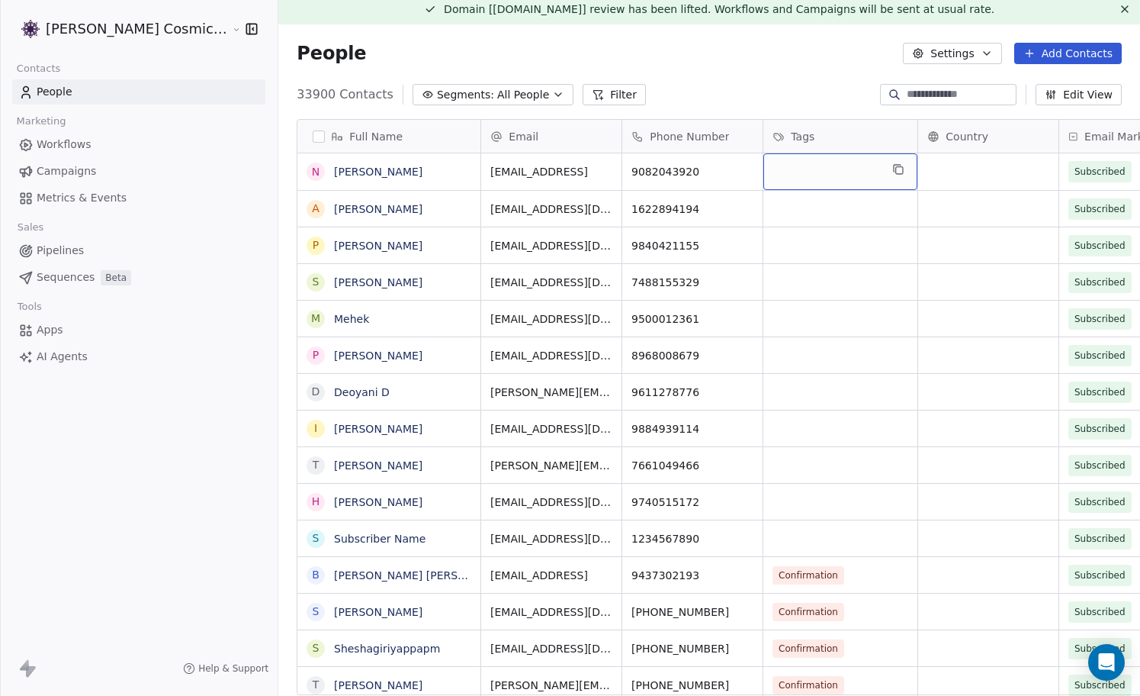
click at [796, 173] on div "grid" at bounding box center [841, 171] width 154 height 37
click at [802, 162] on div "grid" at bounding box center [841, 171] width 154 height 37
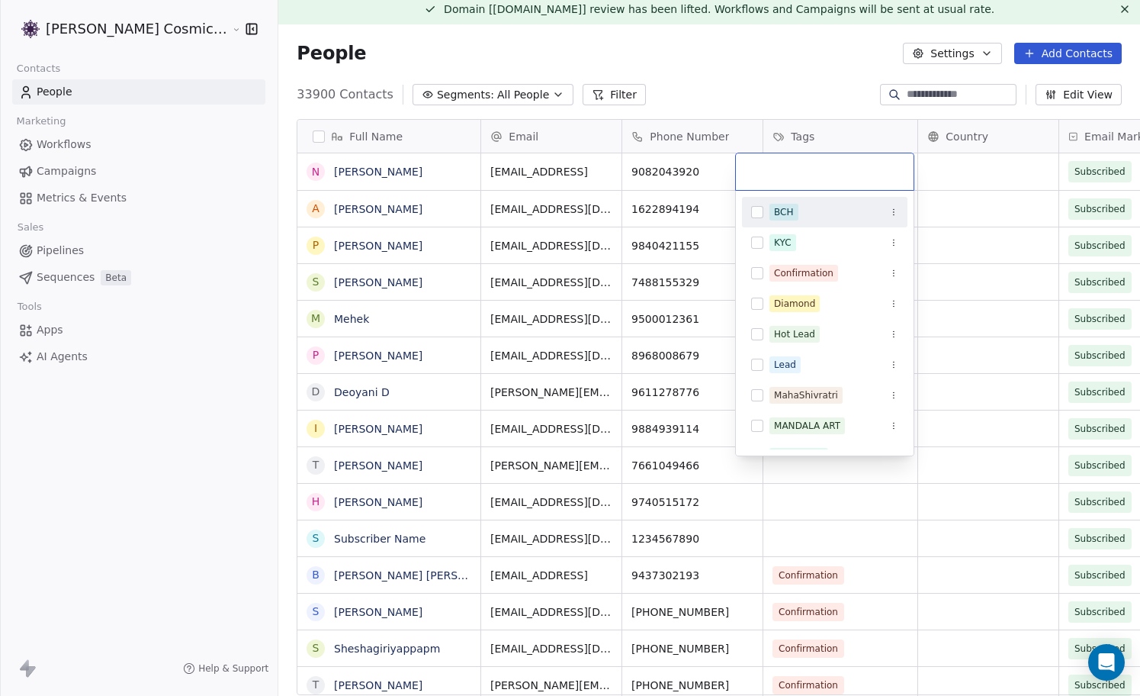
click at [790, 213] on div "BCH" at bounding box center [784, 212] width 20 height 14
click at [816, 172] on input "text" at bounding box center [848, 171] width 114 height 17
click at [816, 88] on html "Sumit Upreti Cosmic Academy LLP Contacts People Marketing Workflows Campaigns M…" at bounding box center [570, 348] width 1140 height 696
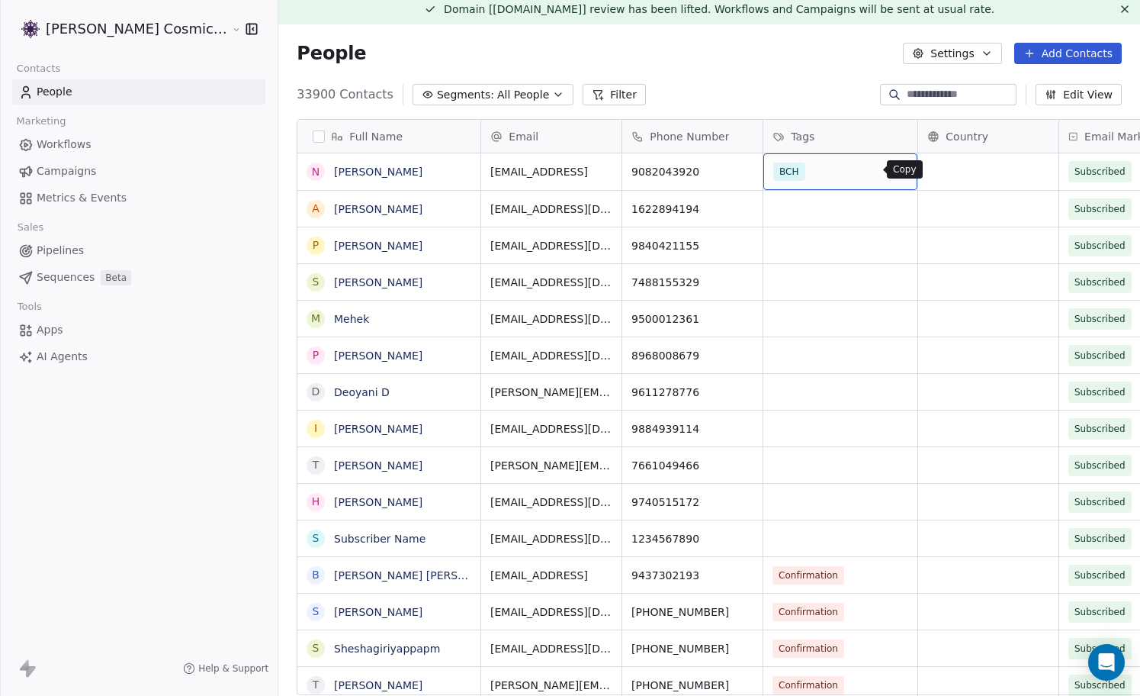
click at [896, 172] on icon "grid" at bounding box center [899, 170] width 7 height 7
click at [830, 215] on div "grid" at bounding box center [841, 209] width 154 height 36
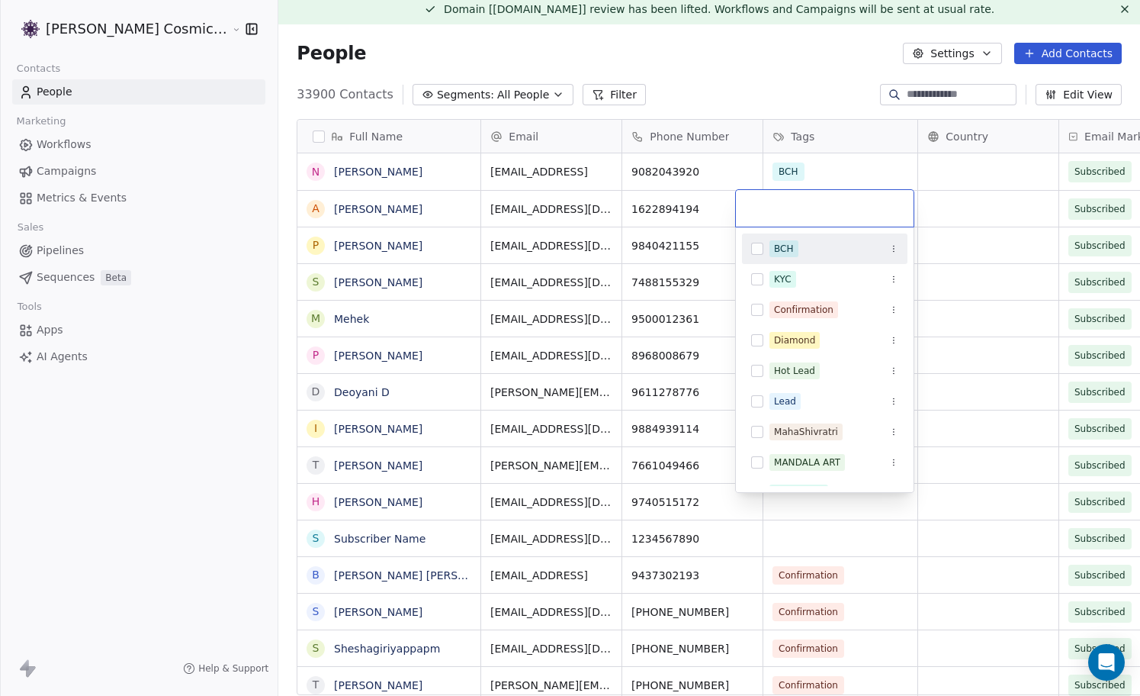
click at [761, 250] on button "Suggestions" at bounding box center [757, 249] width 12 height 12
click at [849, 207] on input "text" at bounding box center [848, 208] width 114 height 17
click at [835, 91] on html "Sumit Upreti Cosmic Academy LLP Contacts People Marketing Workflows Campaigns M…" at bounding box center [570, 348] width 1140 height 696
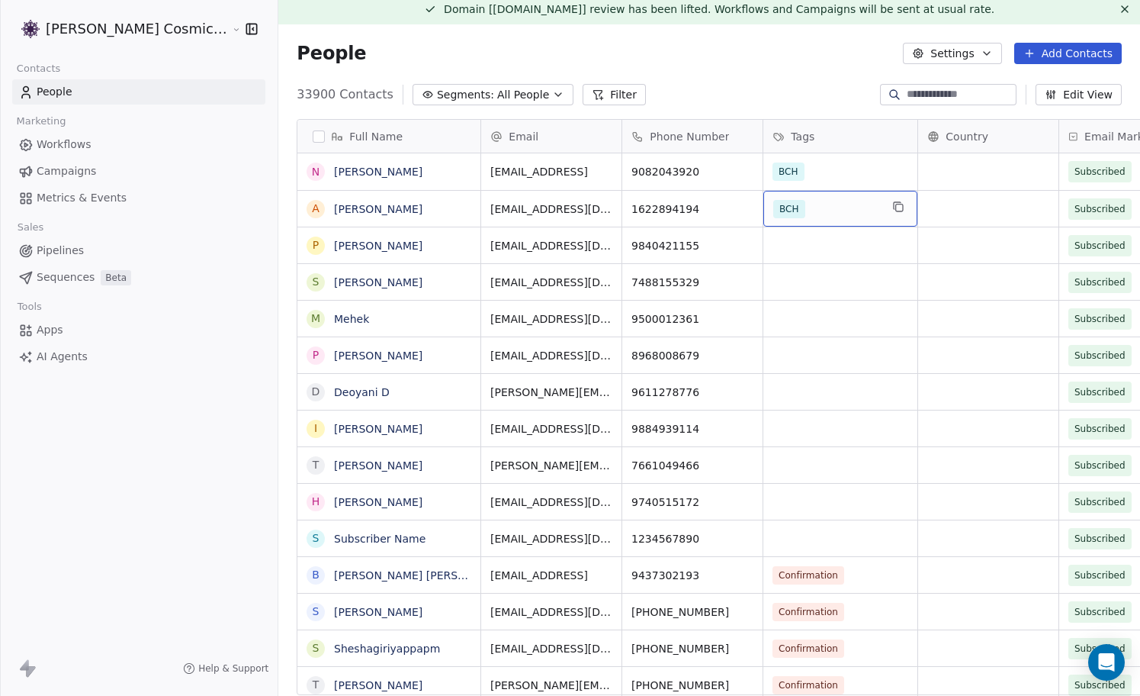
click at [851, 200] on div "BCH" at bounding box center [826, 209] width 107 height 18
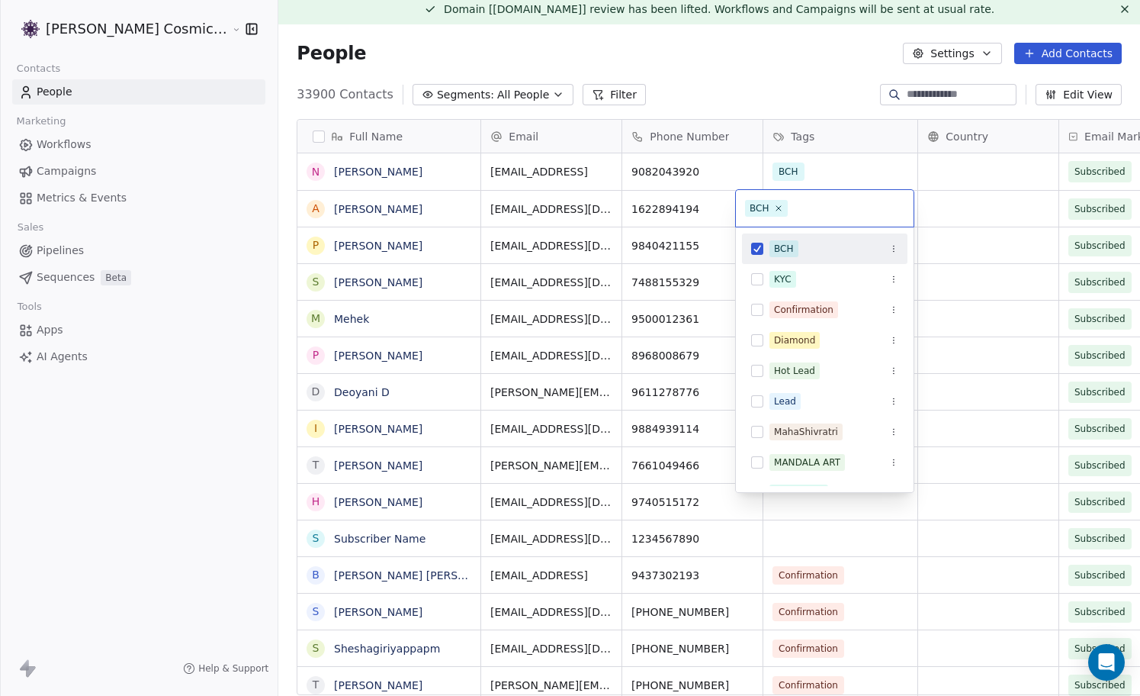
click at [853, 209] on input "text" at bounding box center [848, 208] width 114 height 17
click at [851, 180] on html "Sumit Upreti Cosmic Academy LLP Contacts People Marketing Workflows Campaigns M…" at bounding box center [570, 348] width 1140 height 696
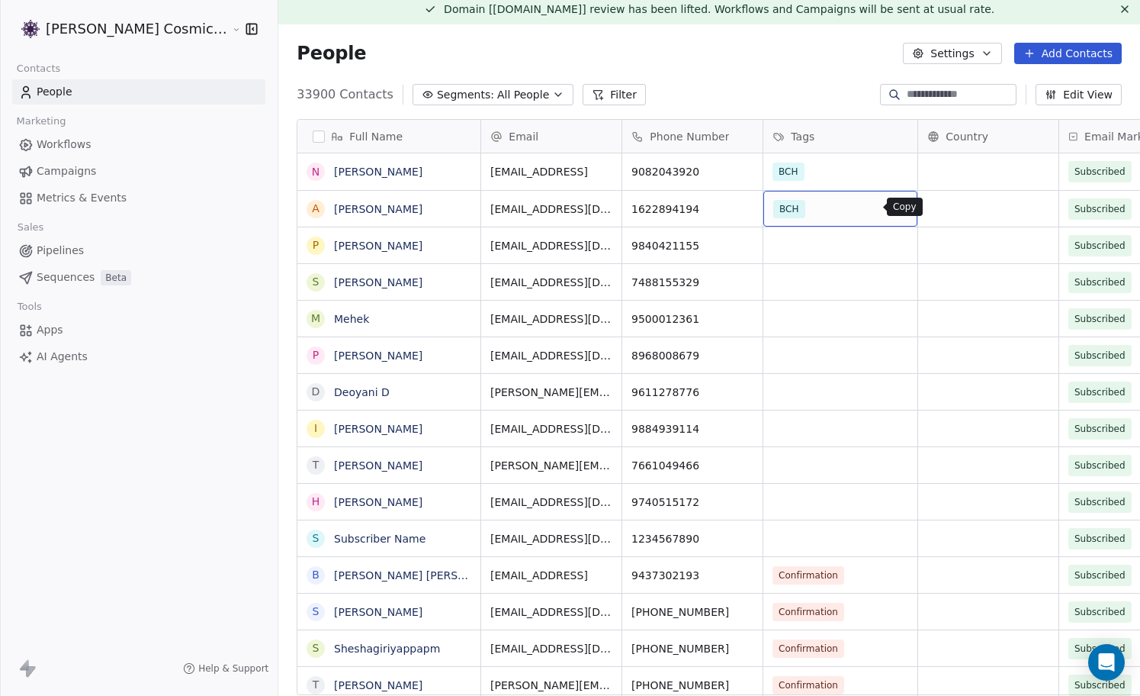
click at [892, 206] on icon "grid" at bounding box center [898, 207] width 12 height 12
drag, startPoint x: 887, startPoint y: 224, endPoint x: 887, endPoint y: 256, distance: 32.8
click at [892, 245] on icon "grid" at bounding box center [898, 243] width 12 height 12
click at [841, 244] on div "grid" at bounding box center [841, 245] width 154 height 36
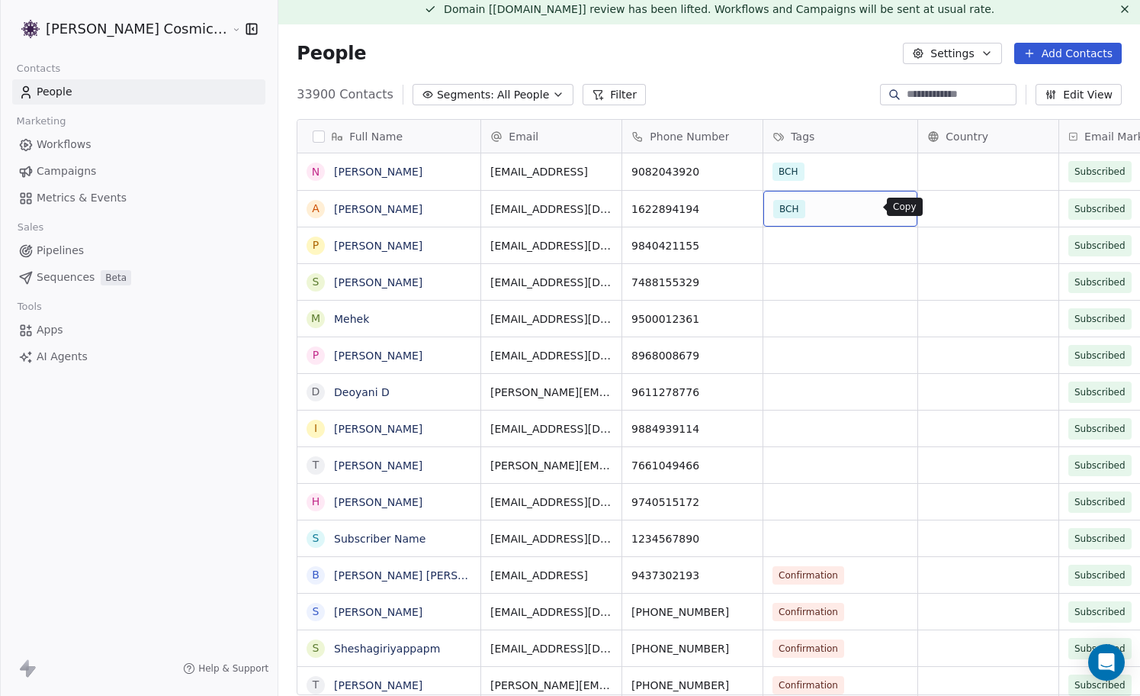
click at [892, 206] on icon "grid" at bounding box center [898, 207] width 12 height 12
click at [806, 244] on div "grid" at bounding box center [841, 245] width 154 height 36
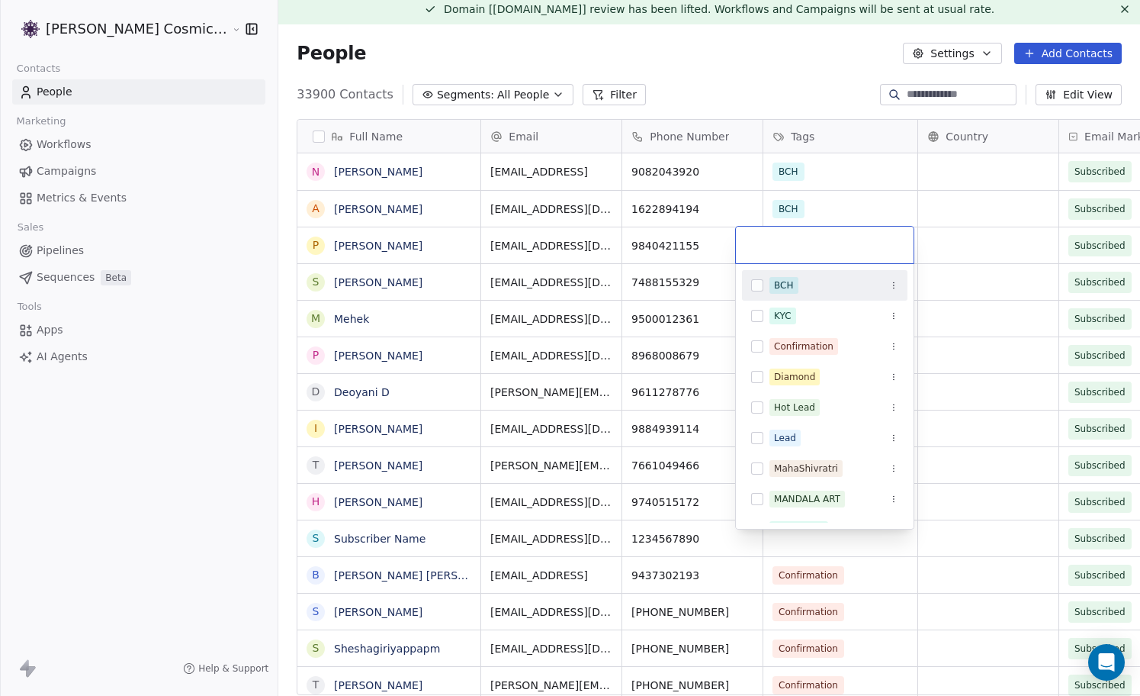
type input "*******"
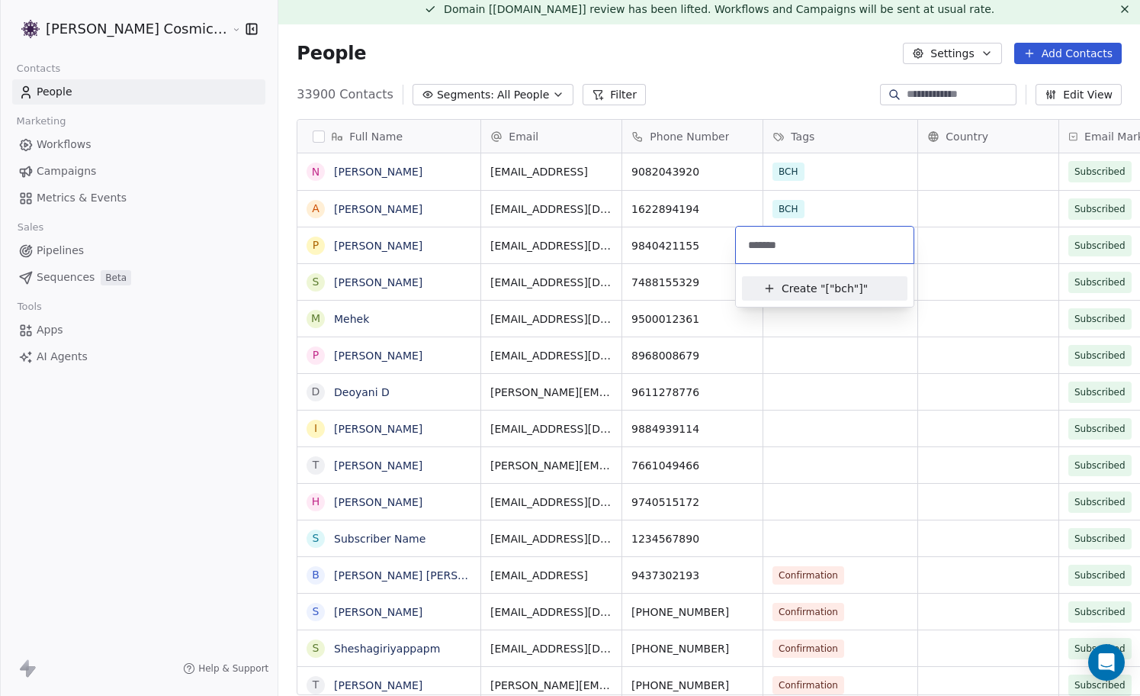
click at [850, 210] on html "Sumit Upreti Cosmic Academy LLP Contacts People Marketing Workflows Campaigns M…" at bounding box center [570, 348] width 1140 height 696
click at [822, 243] on div "grid" at bounding box center [841, 245] width 154 height 36
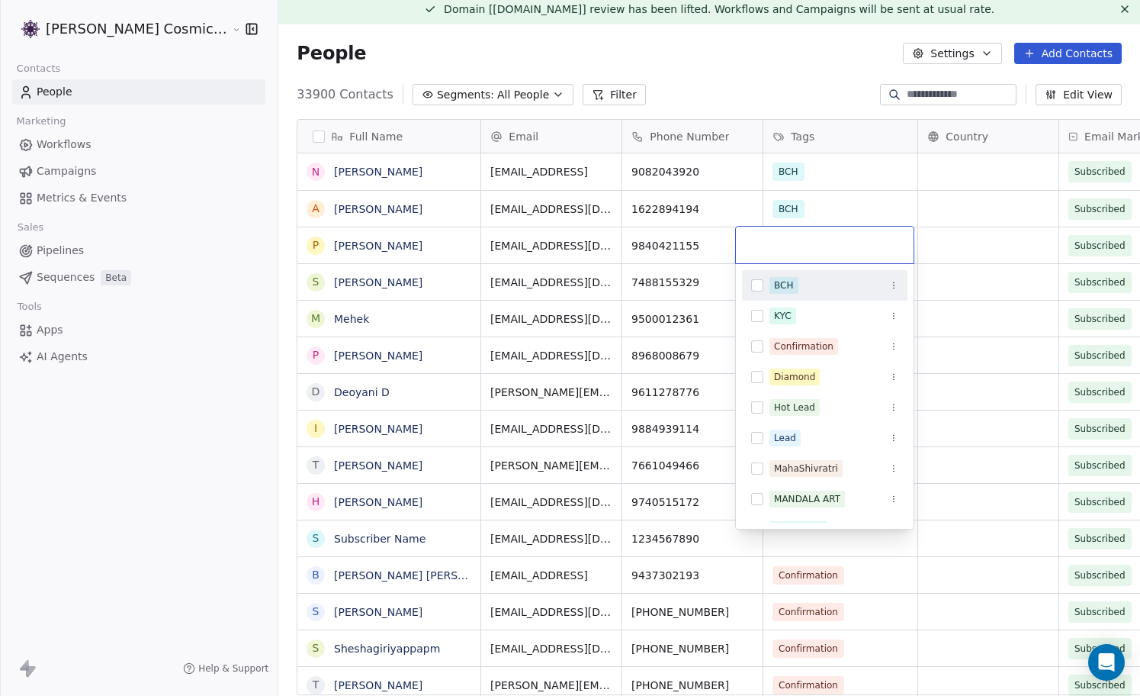
click at [822, 243] on input "text" at bounding box center [824, 244] width 159 height 17
click at [790, 282] on div "BCH" at bounding box center [784, 285] width 20 height 14
click at [714, 285] on html "Sumit Upreti Cosmic Academy LLP Contacts People Marketing Workflows Campaigns M…" at bounding box center [570, 348] width 1140 height 696
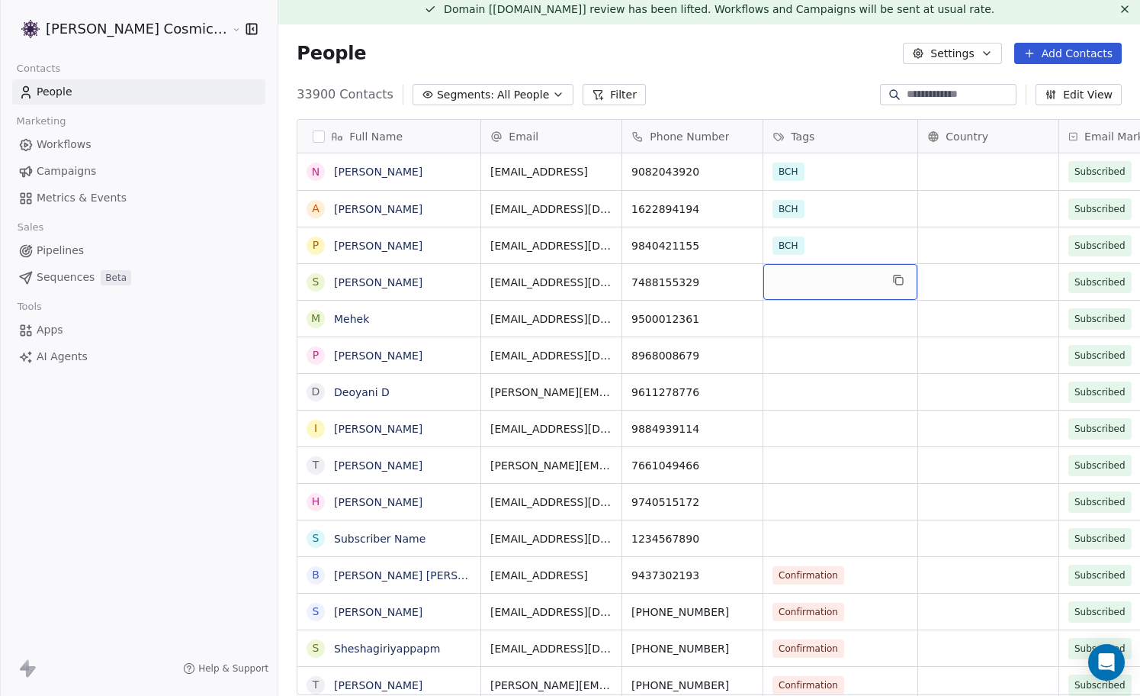
click at [804, 284] on div "grid" at bounding box center [841, 282] width 154 height 36
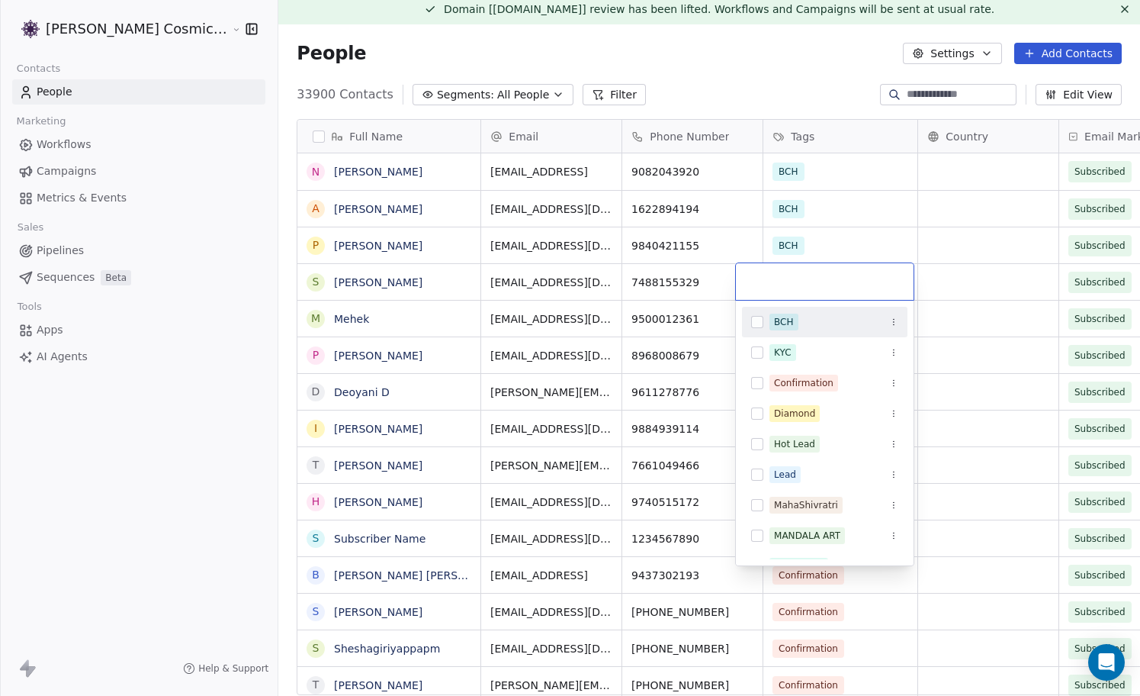
click at [786, 326] on div "BCH" at bounding box center [784, 322] width 20 height 14
click at [818, 240] on html "Sumit Upreti Cosmic Academy LLP Contacts People Marketing Workflows Campaigns M…" at bounding box center [570, 348] width 1140 height 696
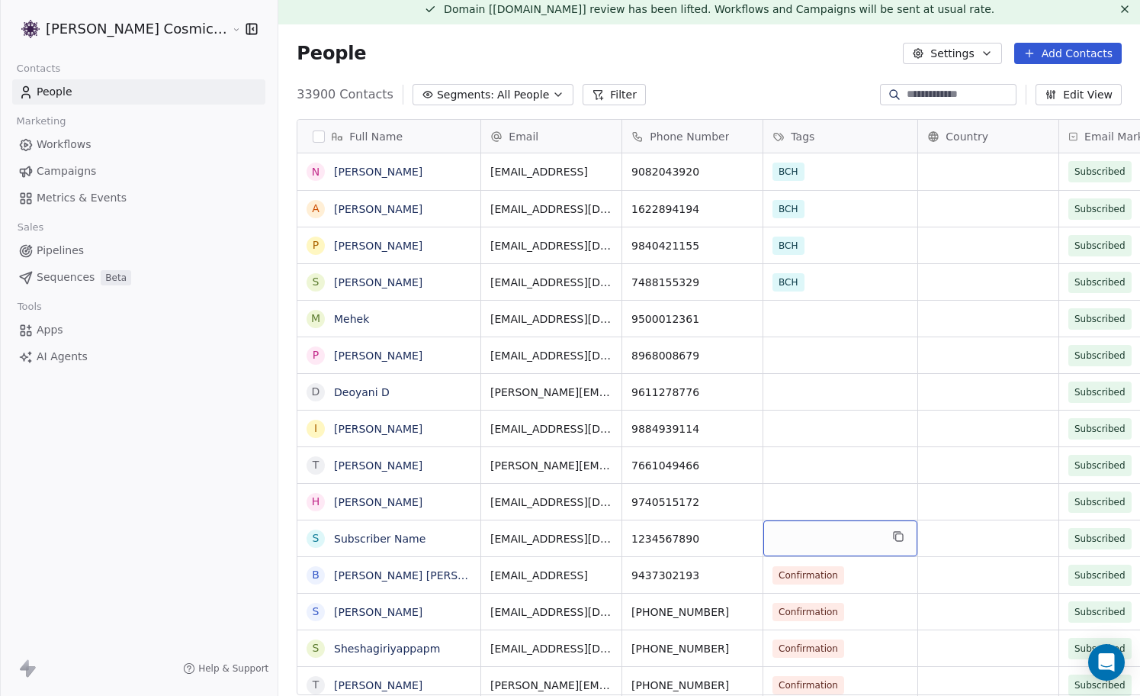
click at [802, 534] on div "grid" at bounding box center [841, 538] width 154 height 36
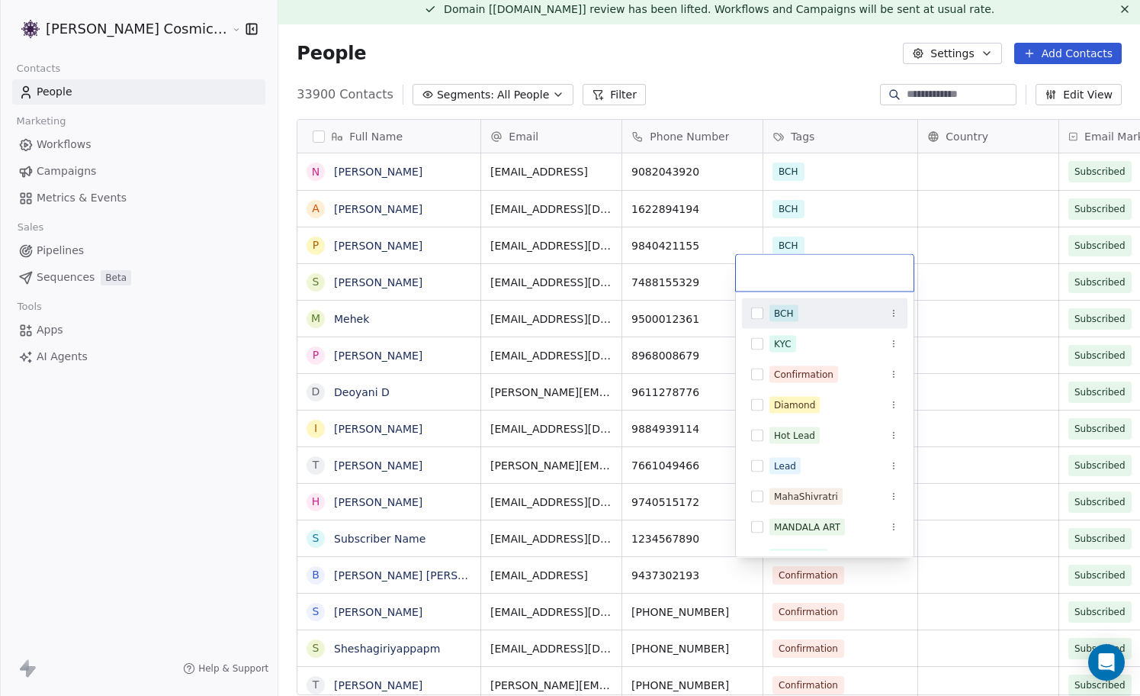
click at [841, 313] on div "BCH" at bounding box center [834, 313] width 129 height 17
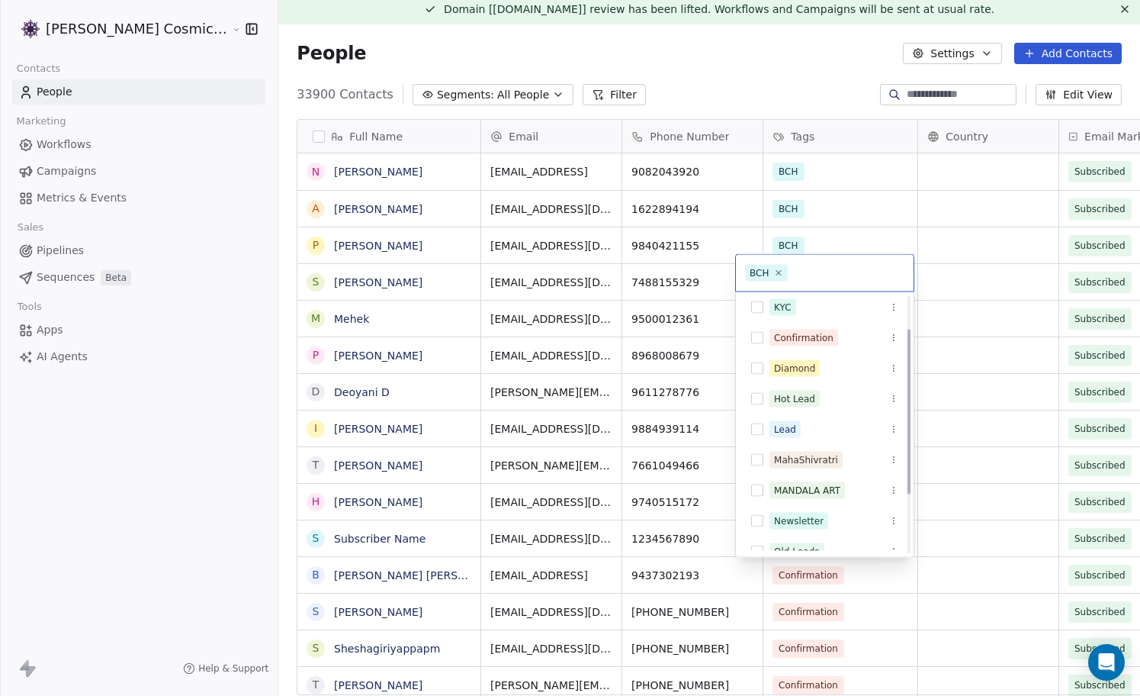
scroll to position [144, 0]
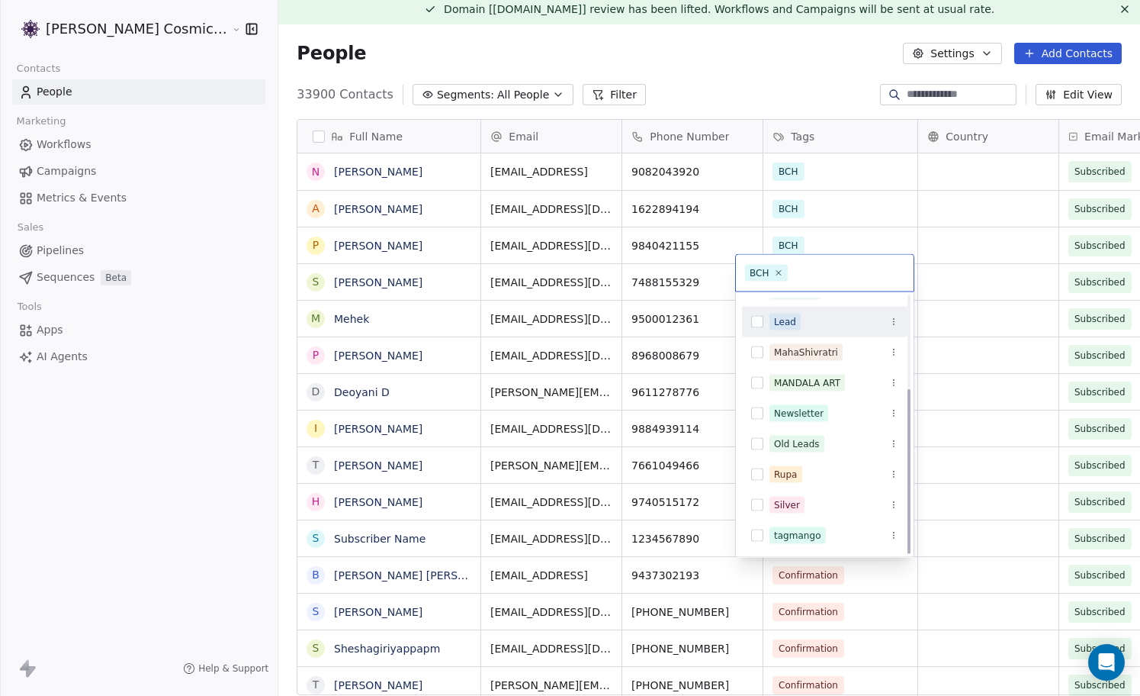
click at [853, 233] on html "Sumit Upreti Cosmic Academy LLP Contacts People Marketing Workflows Campaigns M…" at bounding box center [570, 348] width 1140 height 696
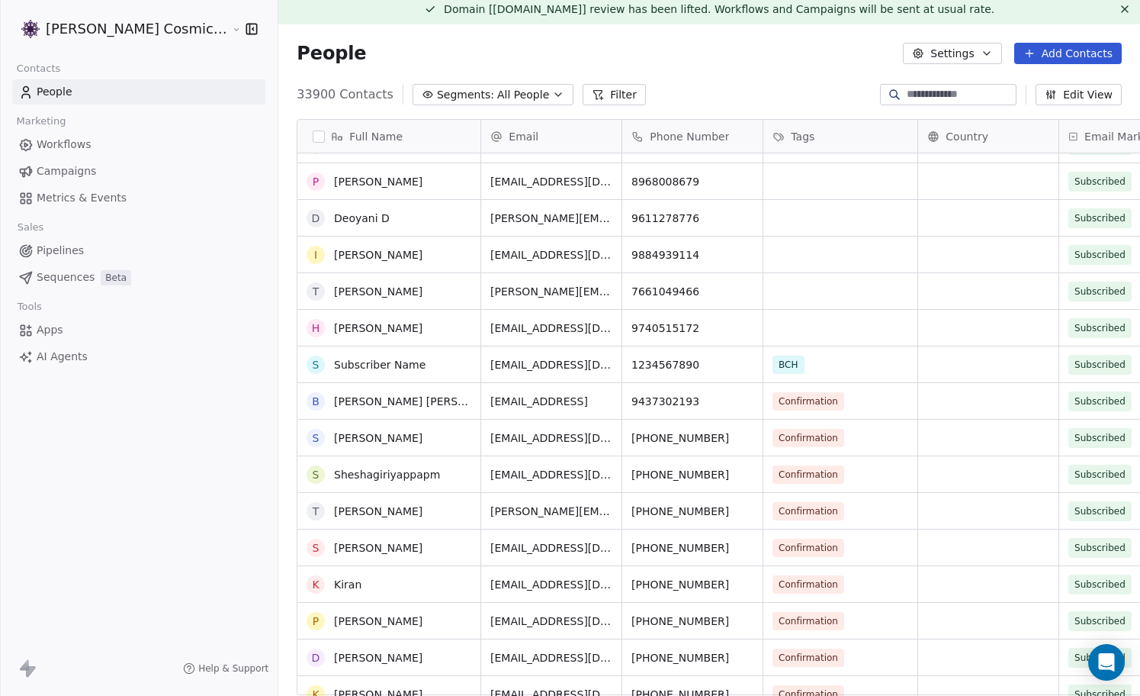
scroll to position [240, 0]
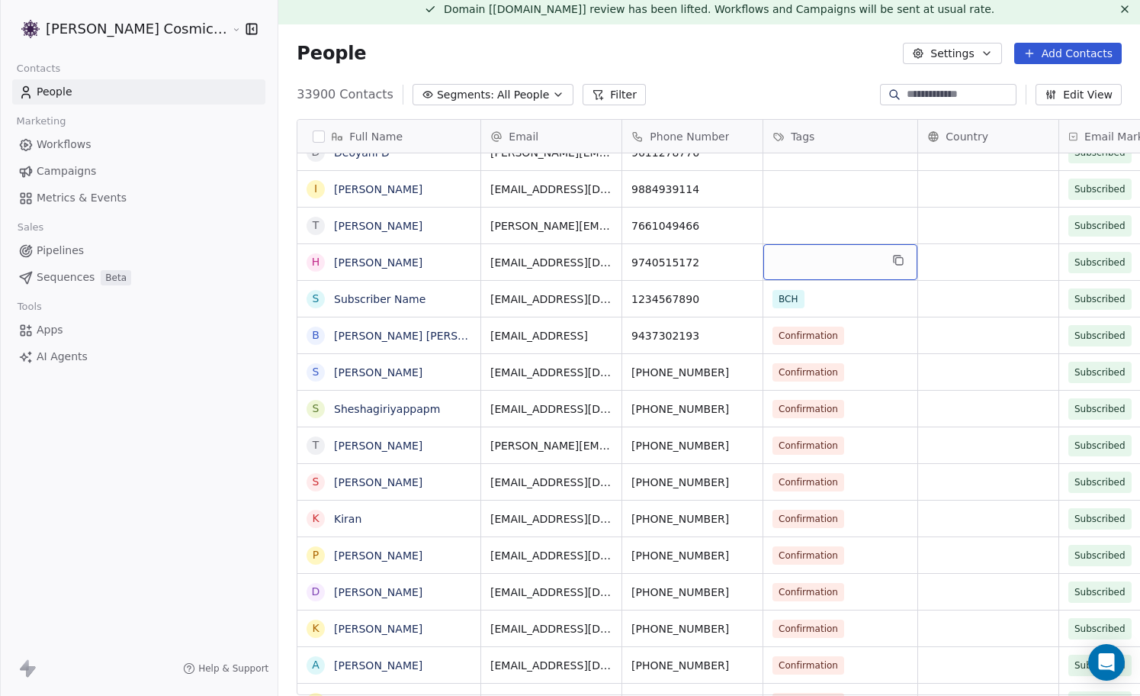
click at [816, 263] on div "grid" at bounding box center [841, 262] width 154 height 36
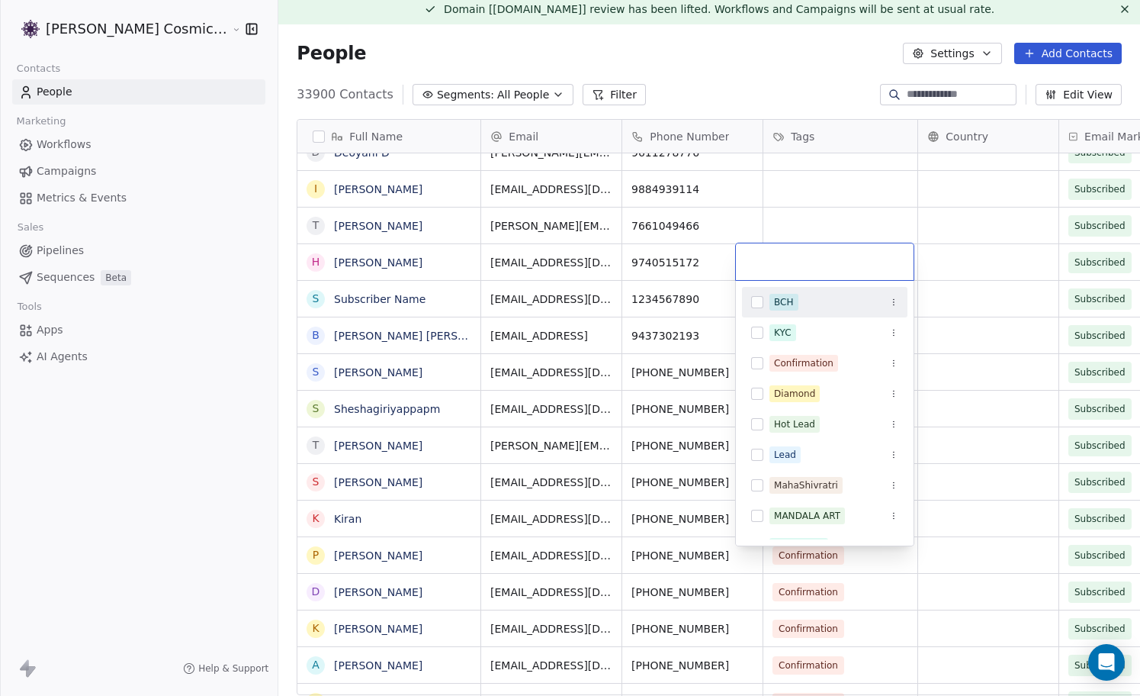
click at [799, 299] on div "BCH" at bounding box center [834, 302] width 129 height 17
click at [830, 212] on html "Sumit Upreti Cosmic Academy LLP Contacts People Marketing Workflows Campaigns M…" at bounding box center [570, 348] width 1140 height 696
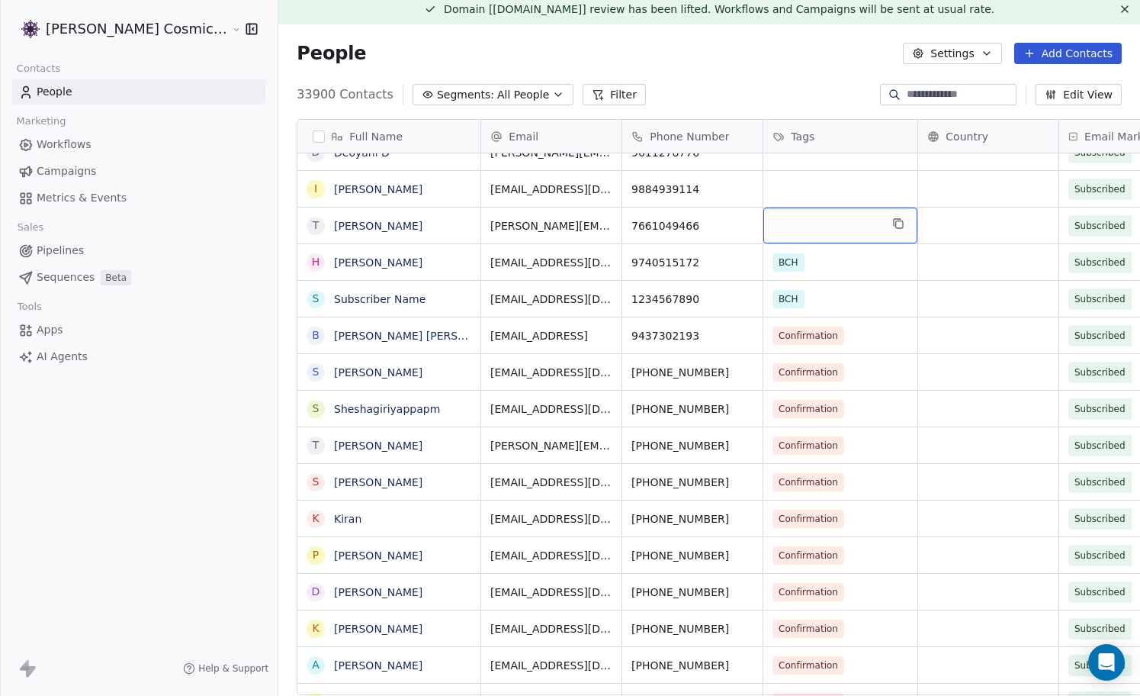
click at [830, 212] on div "grid" at bounding box center [841, 225] width 154 height 36
click at [808, 221] on div "grid" at bounding box center [841, 225] width 154 height 36
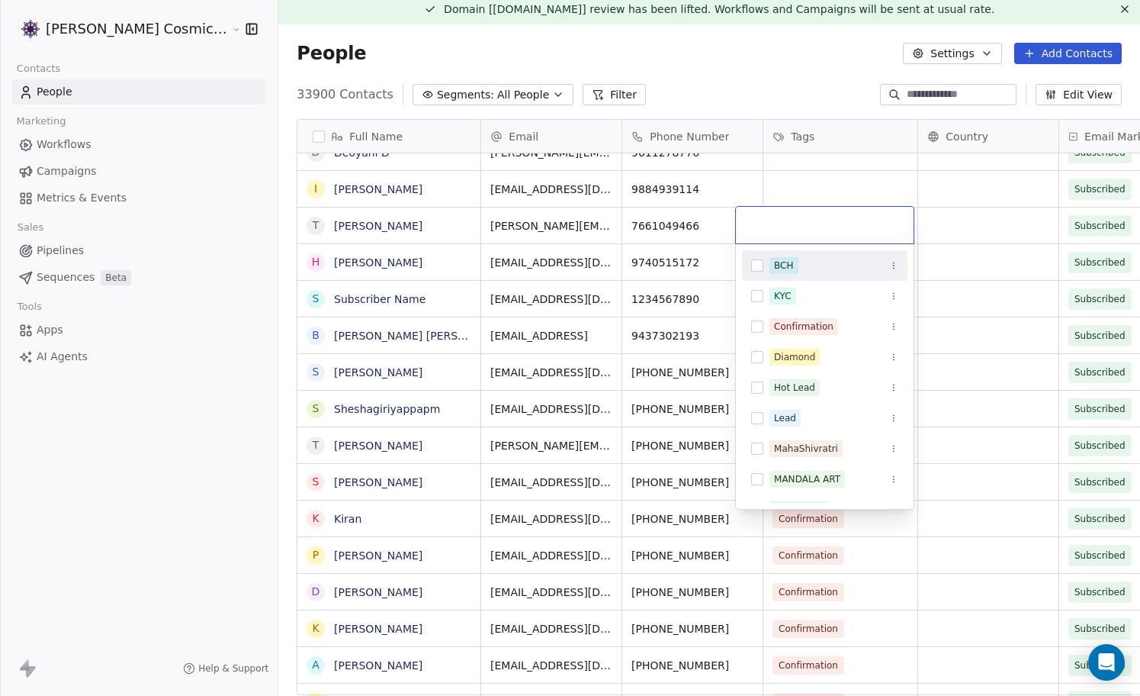
click at [787, 265] on div "BCH" at bounding box center [784, 266] width 20 height 14
click at [822, 180] on html "Sumit Upreti Cosmic Academy LLP Contacts People Marketing Workflows Campaigns M…" at bounding box center [570, 348] width 1140 height 696
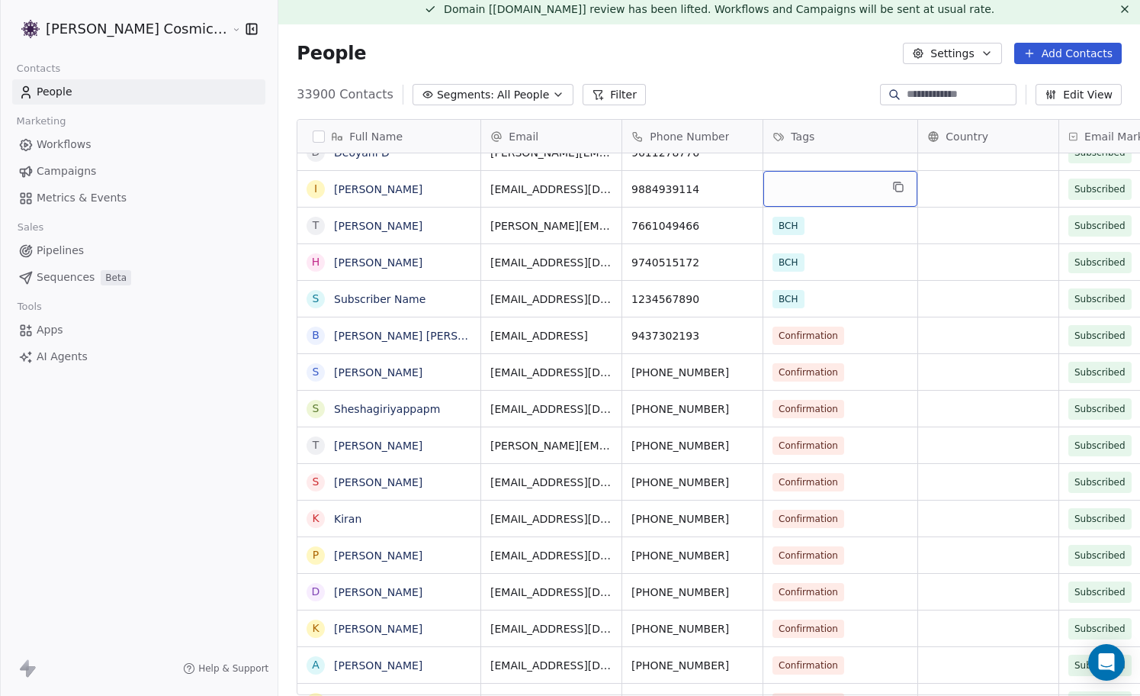
click at [822, 180] on div "grid" at bounding box center [841, 189] width 154 height 36
click at [822, 181] on div "grid" at bounding box center [841, 189] width 154 height 36
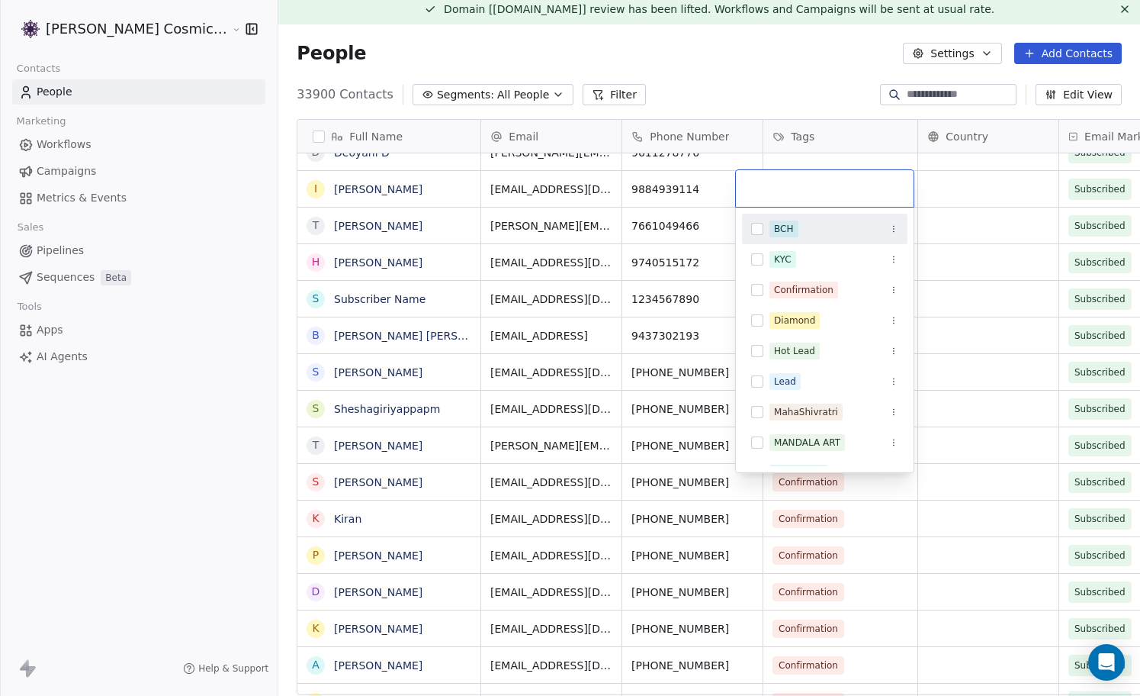
click at [822, 181] on input "text" at bounding box center [824, 188] width 159 height 17
click at [750, 231] on div "BCH" at bounding box center [825, 229] width 166 height 24
click at [821, 182] on input "text" at bounding box center [848, 188] width 114 height 17
click at [809, 228] on div "BCH" at bounding box center [834, 228] width 129 height 17
click at [691, 174] on html "Sumit Upreti Cosmic Academy LLP Contacts People Marketing Workflows Campaigns M…" at bounding box center [570, 348] width 1140 height 696
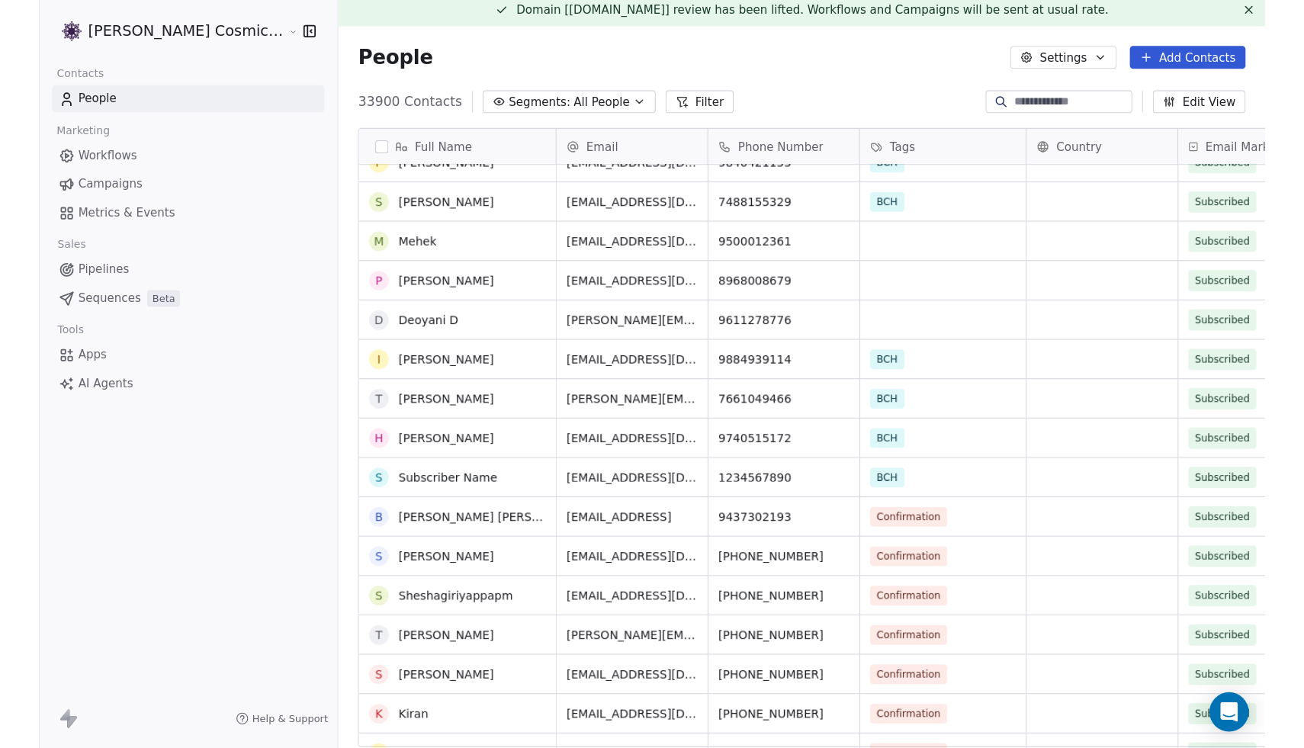
scroll to position [46, 0]
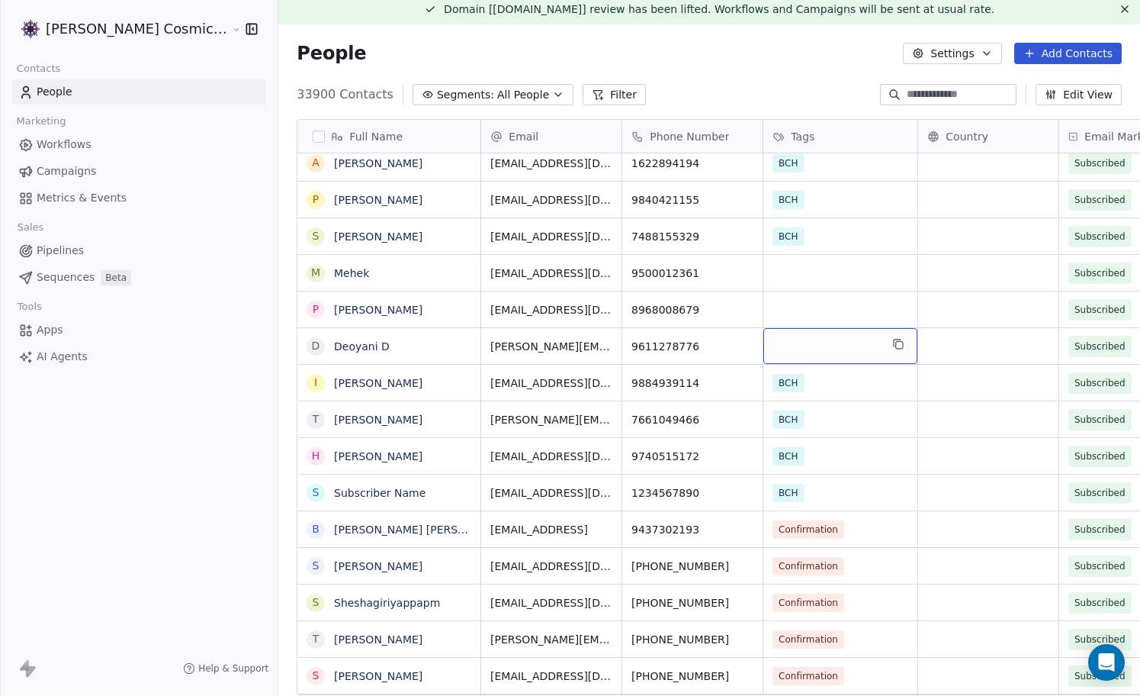
click at [802, 346] on div "grid" at bounding box center [841, 346] width 154 height 36
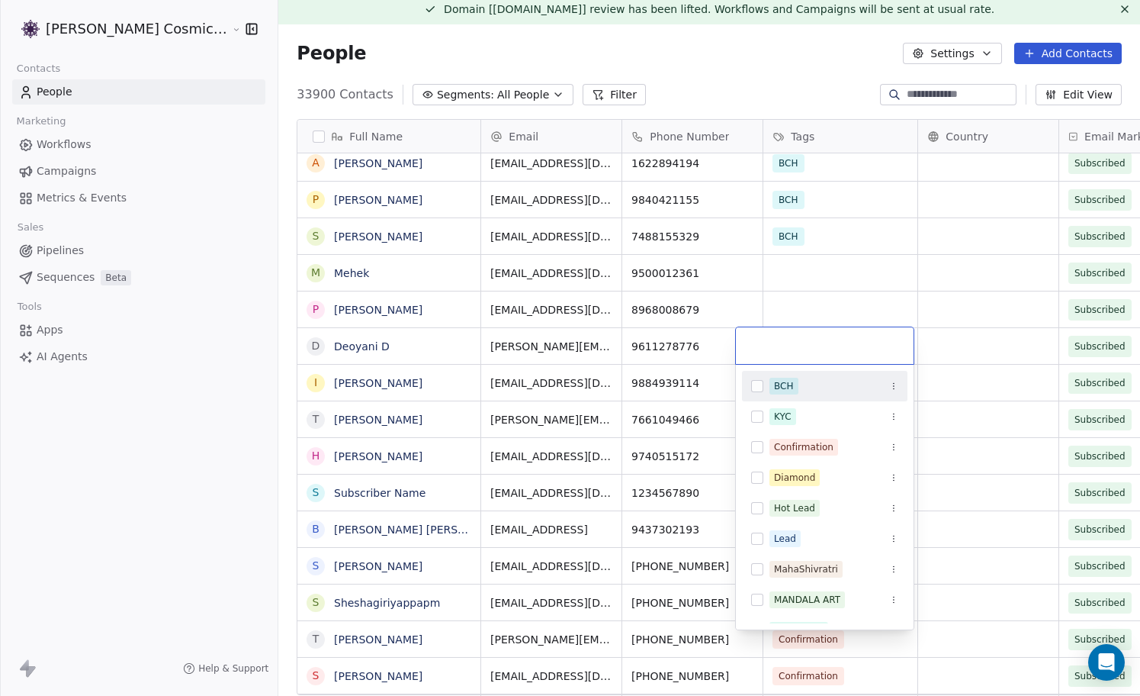
click at [789, 384] on div "BCH" at bounding box center [784, 386] width 20 height 14
click at [823, 304] on html "Sumit Upreti Cosmic Academy LLP Contacts People Marketing Workflows Campaigns M…" at bounding box center [570, 348] width 1140 height 696
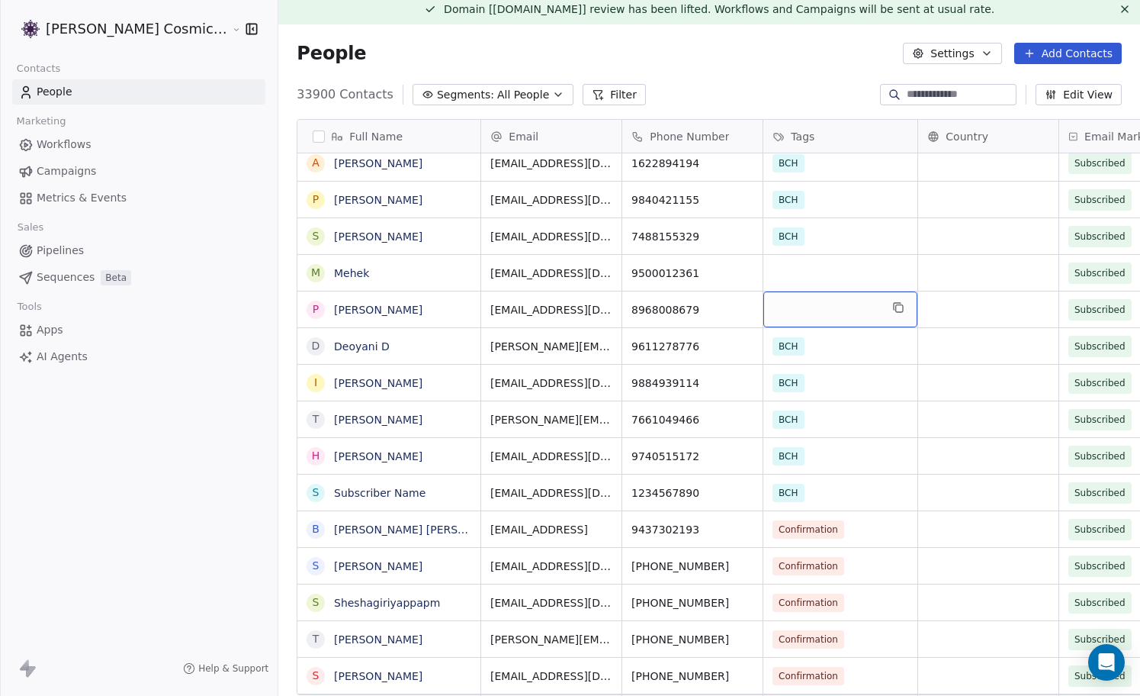
click at [823, 304] on div "grid" at bounding box center [841, 309] width 154 height 36
click at [818, 306] on div "grid" at bounding box center [841, 309] width 154 height 36
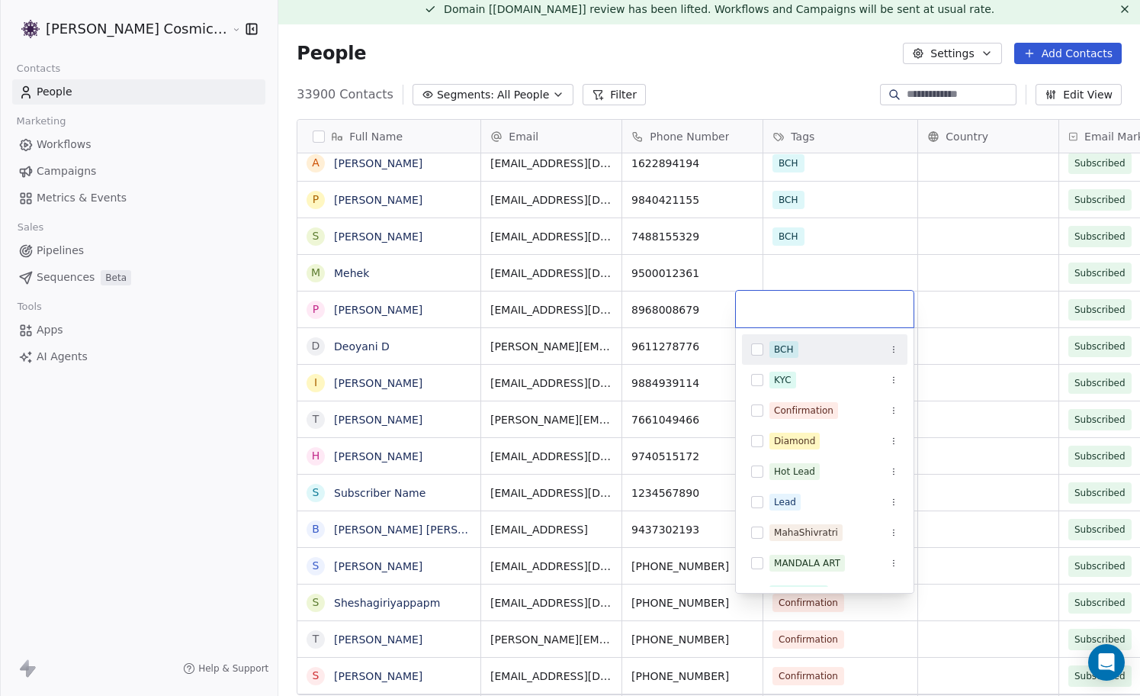
click at [818, 306] on input "text" at bounding box center [824, 309] width 159 height 17
click at [799, 346] on div "BCH" at bounding box center [834, 349] width 129 height 17
click at [817, 258] on html "Sumit Upreti Cosmic Academy LLP Contacts People Marketing Workflows Campaigns M…" at bounding box center [570, 348] width 1140 height 696
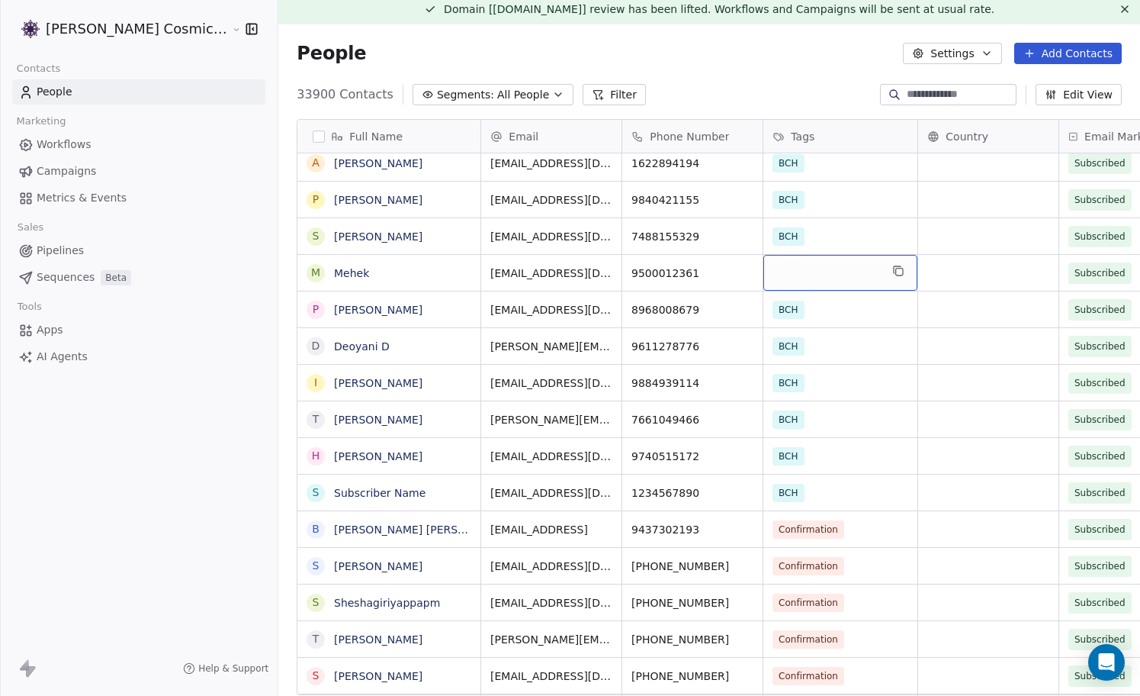
click at [817, 258] on div "grid" at bounding box center [841, 273] width 154 height 36
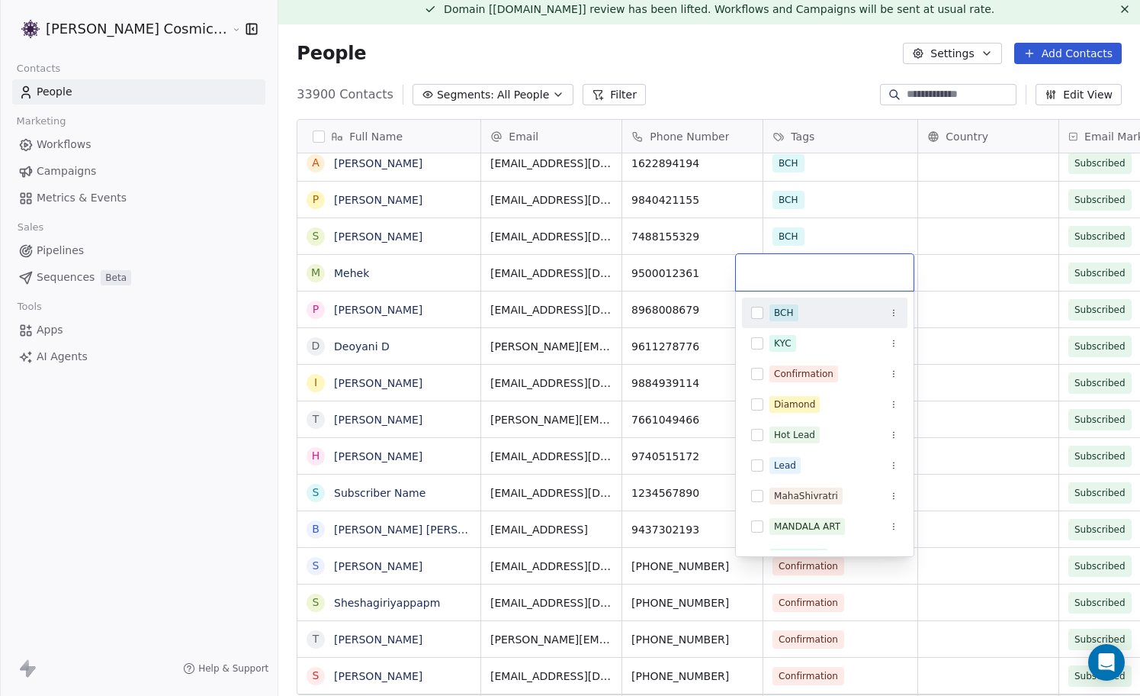
click at [817, 258] on div at bounding box center [825, 272] width 178 height 37
click at [750, 318] on div "BCH" at bounding box center [825, 313] width 166 height 24
click at [751, 22] on html "Sumit Upreti Cosmic Academy LLP Contacts People Marketing Workflows Campaigns M…" at bounding box center [570, 348] width 1140 height 696
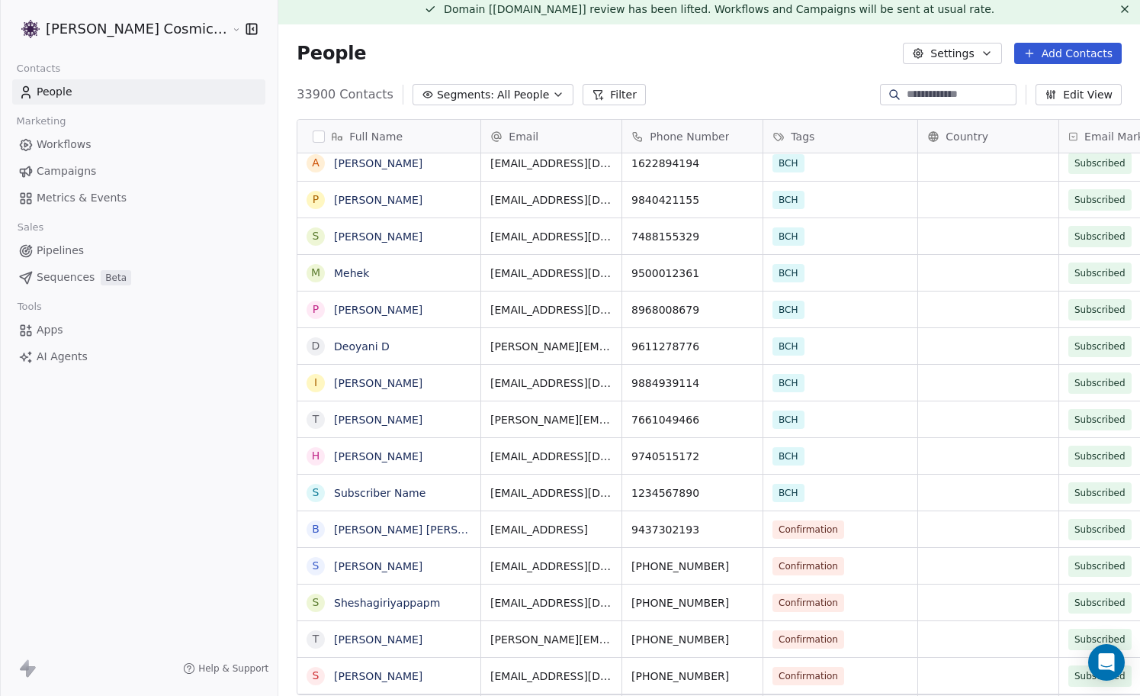
click at [84, 168] on span "Campaigns" at bounding box center [66, 171] width 59 height 16
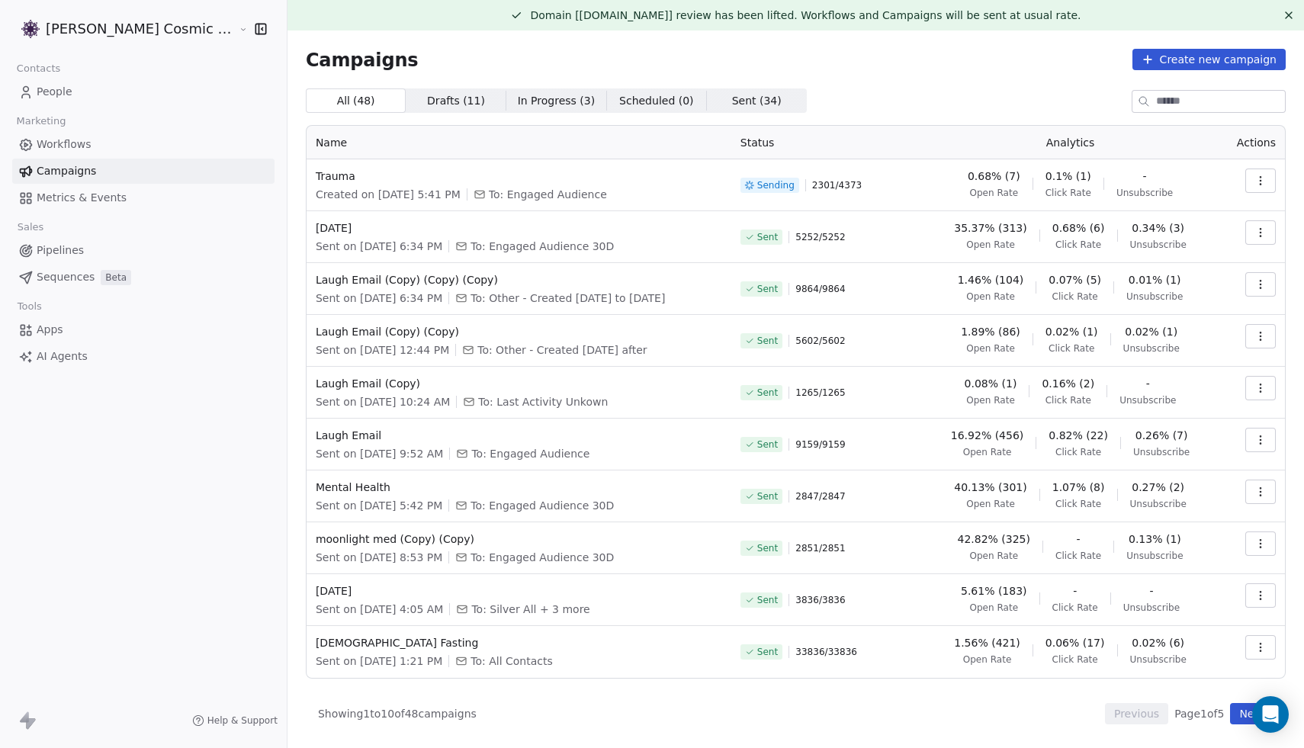
click at [77, 88] on link "People" at bounding box center [143, 91] width 262 height 25
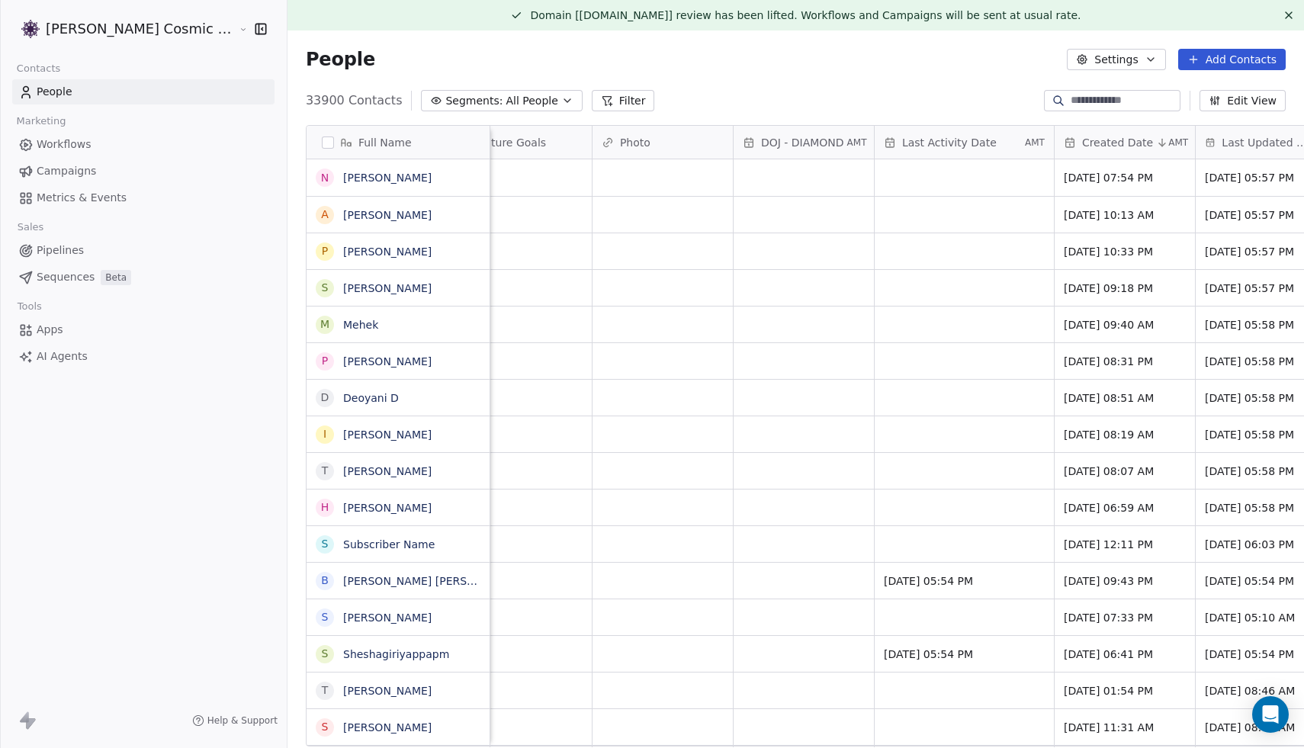
scroll to position [0, 2385]
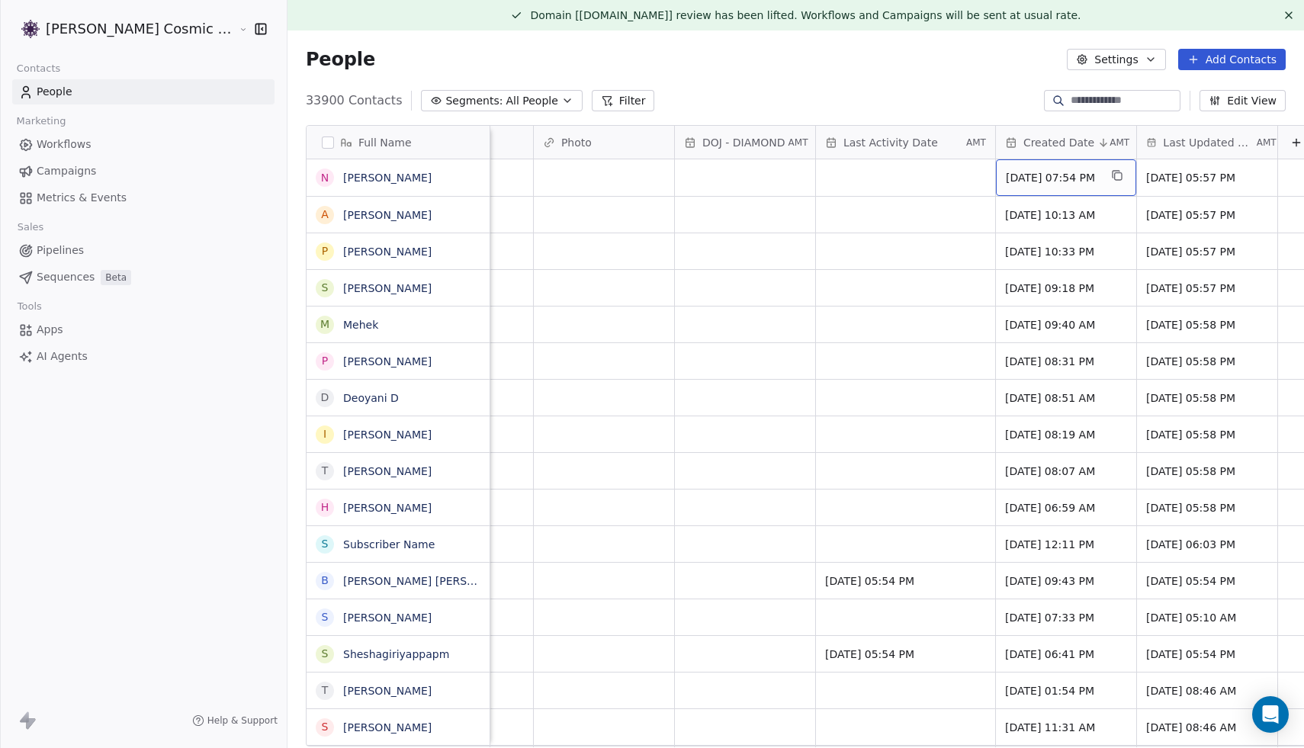
click at [1048, 188] on div "Oct 14, 2025 07:54 PM" at bounding box center [1066, 177] width 140 height 37
click at [1050, 185] on span "Oct 14, 2025 07:54 PM" at bounding box center [1052, 177] width 93 height 15
click at [1052, 178] on span "Oct 14, 2025 07:54 PM" at bounding box center [1052, 177] width 93 height 15
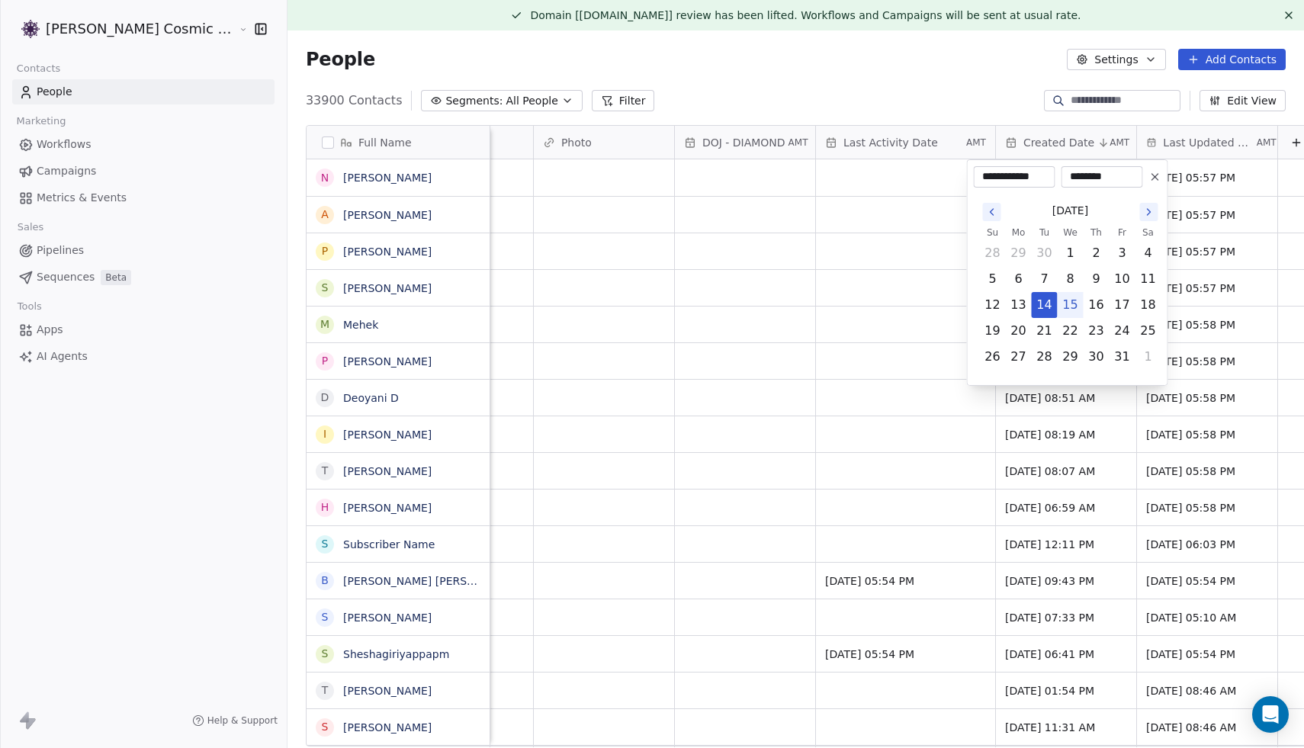
click at [947, 98] on html "Sumit Upreti Cosmic Academy LLP Contacts People Marketing Workflows Campaigns M…" at bounding box center [652, 374] width 1304 height 748
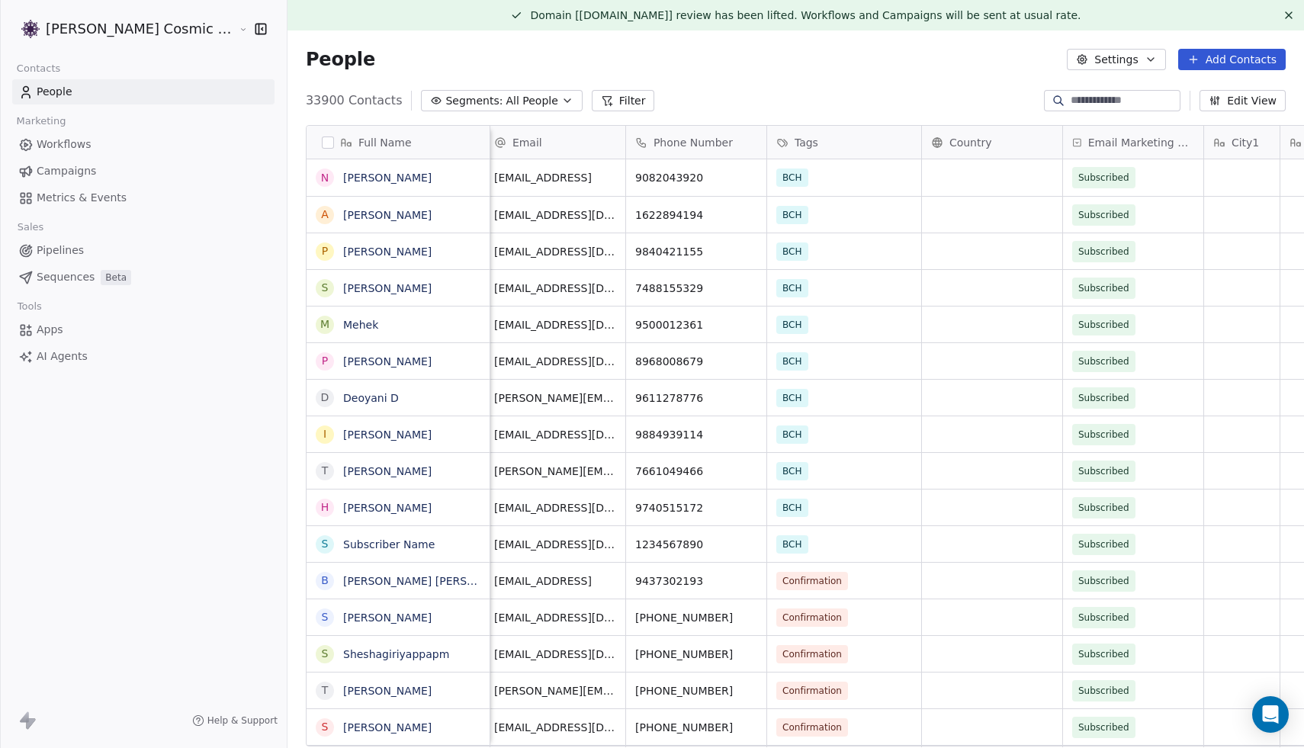
scroll to position [0, 0]
